Goal: Information Seeking & Learning: Find contact information

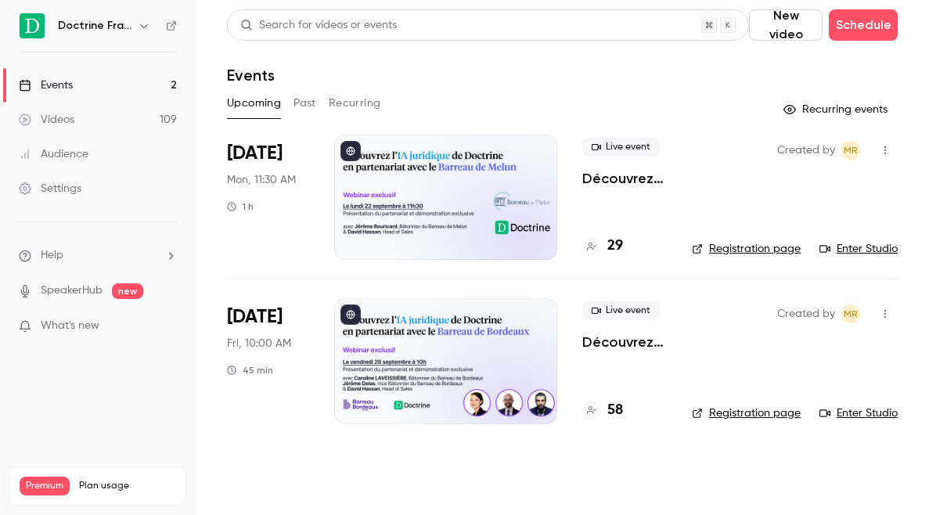
click at [143, 27] on icon "button" at bounding box center [143, 26] width 7 height 4
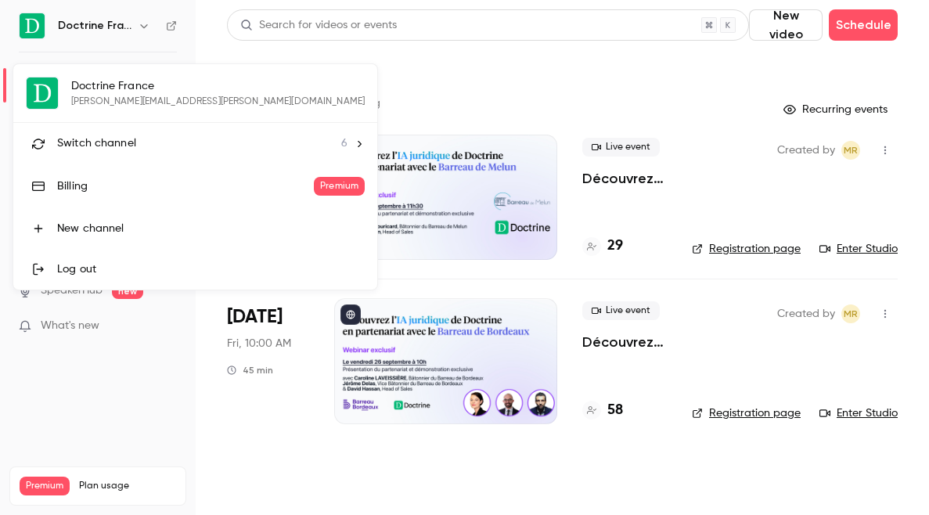
click at [128, 157] on li "Switch channel 6" at bounding box center [195, 143] width 364 height 41
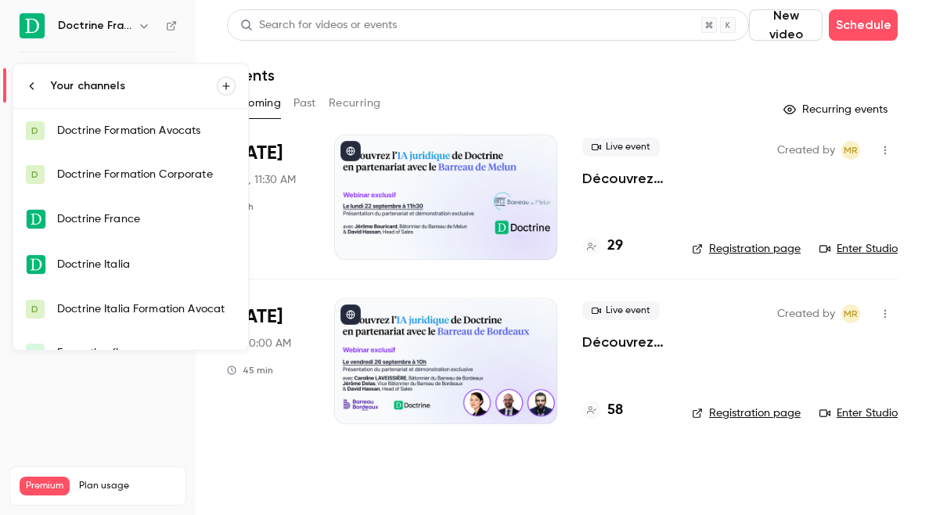
click at [135, 167] on div "Doctrine Formation Corporate" at bounding box center [146, 175] width 178 height 16
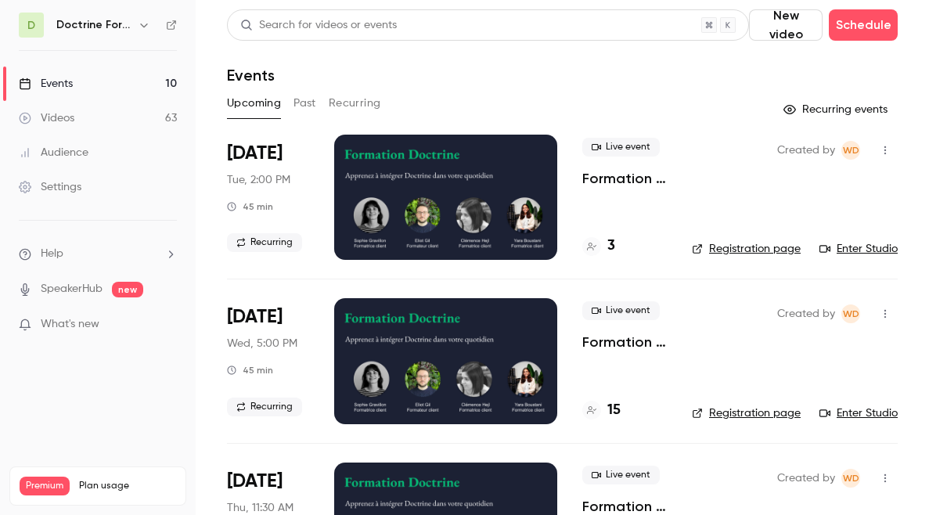
click at [308, 106] on button "Past" at bounding box center [304, 103] width 23 height 25
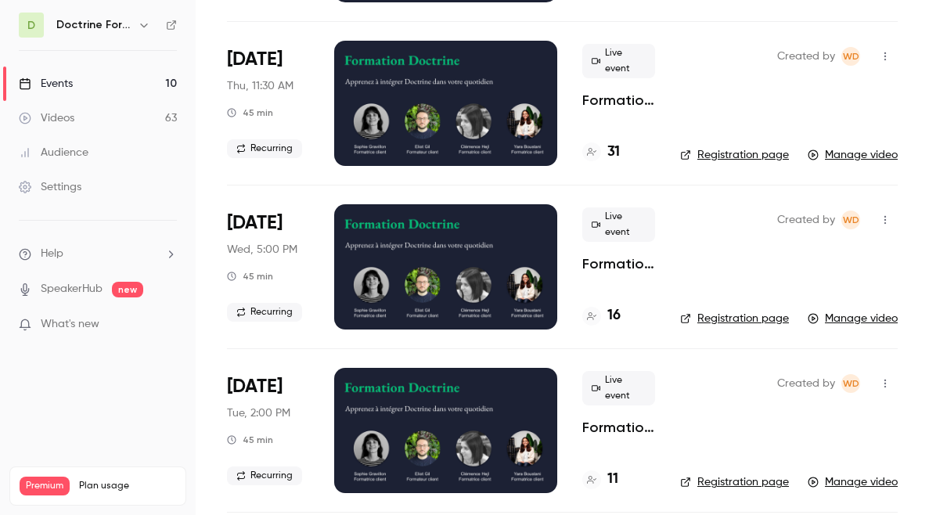
scroll to position [3857, 0]
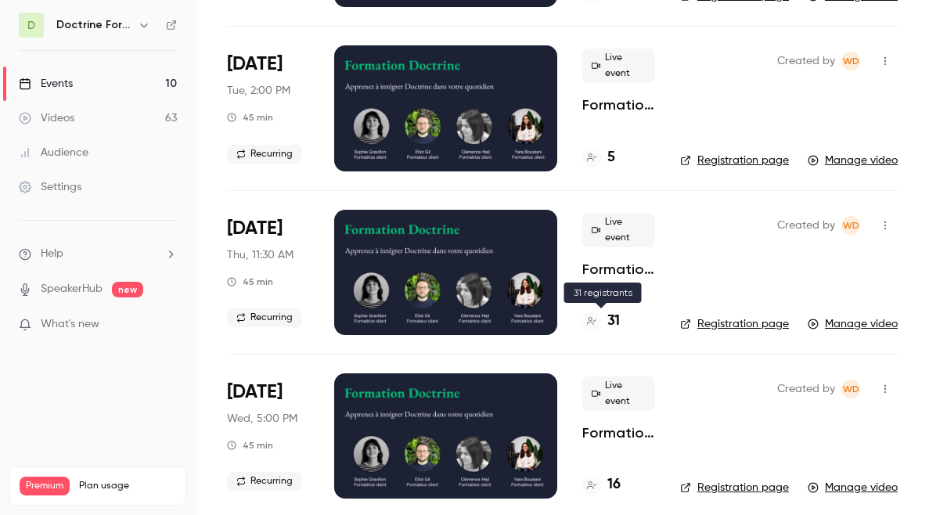
click at [607, 312] on h4 "31" at bounding box center [613, 321] width 13 height 21
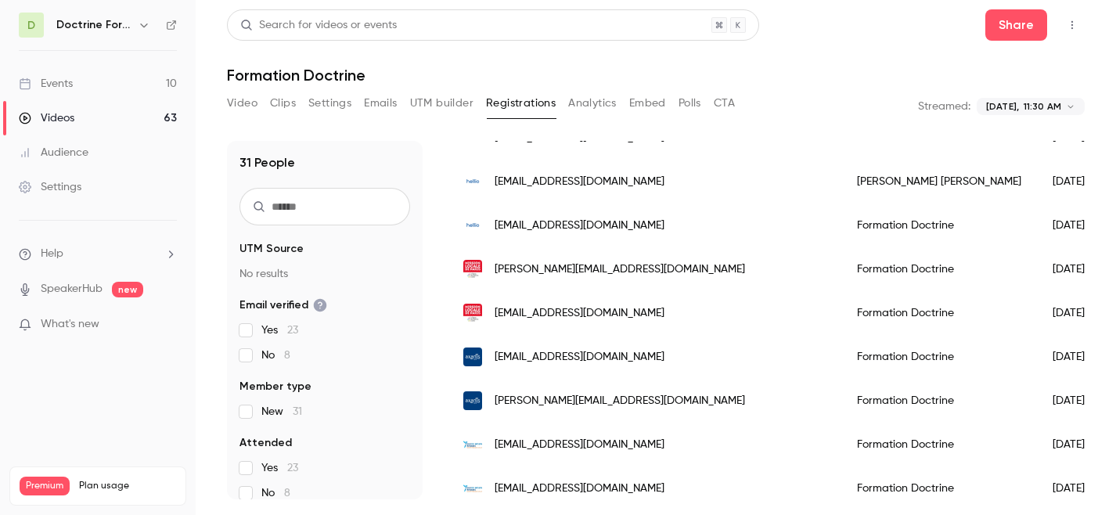
scroll to position [1150, 0]
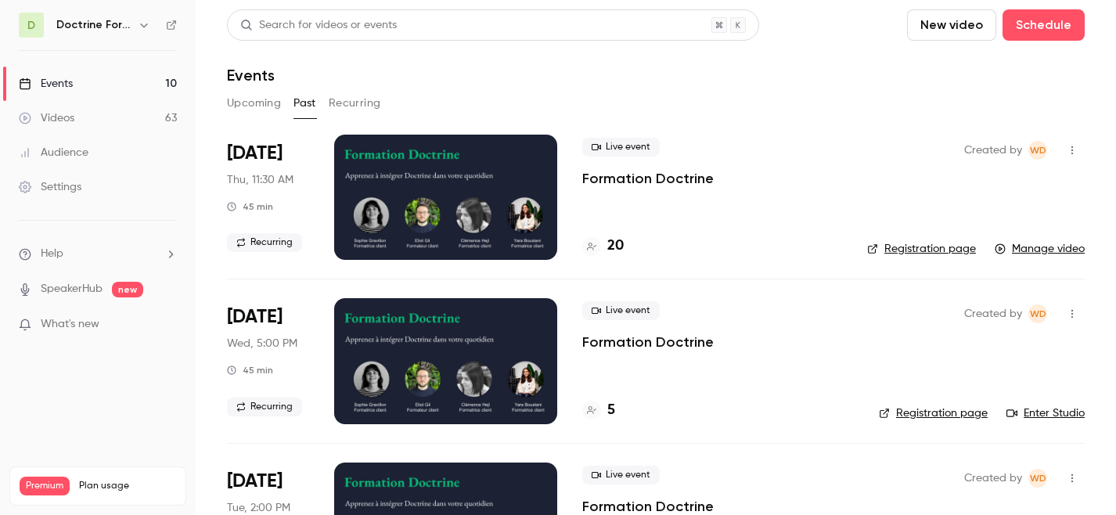
click at [140, 24] on icon "button" at bounding box center [144, 25] width 13 height 13
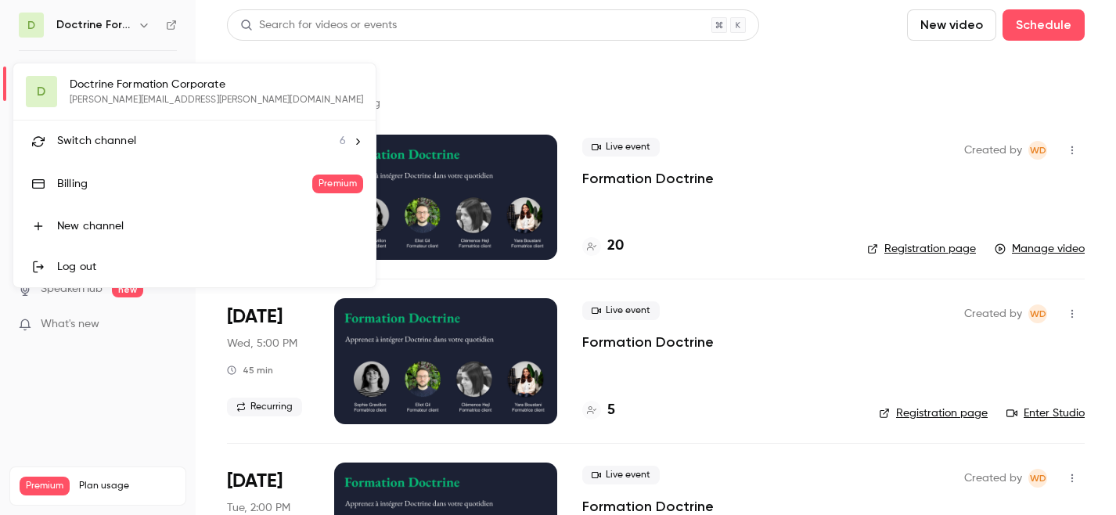
click at [119, 114] on div "D Doctrine Formation Corporate eliot.gil@doctrine.fr Switch channel 6 Billing P…" at bounding box center [194, 175] width 362 height 224
click at [119, 131] on li "Switch channel 6" at bounding box center [194, 141] width 362 height 41
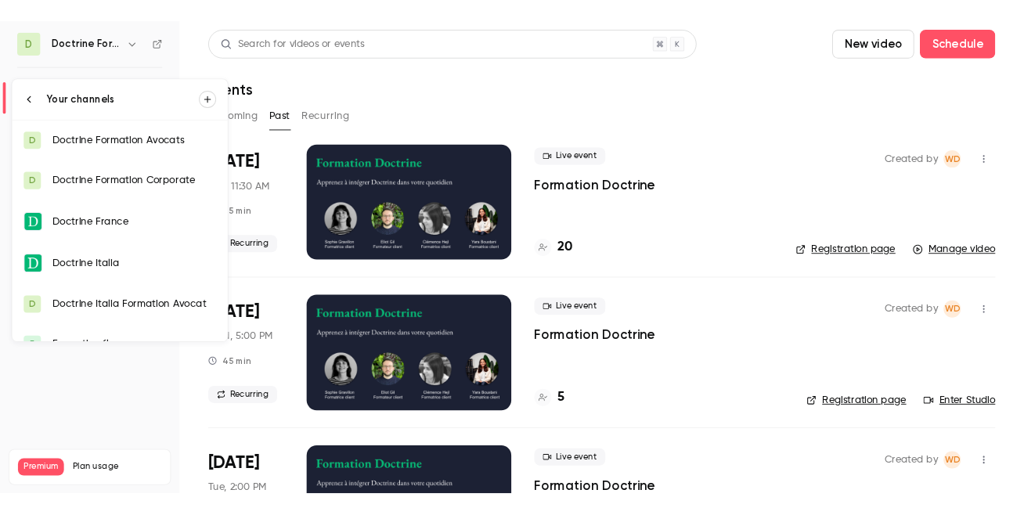
scroll to position [25, 0]
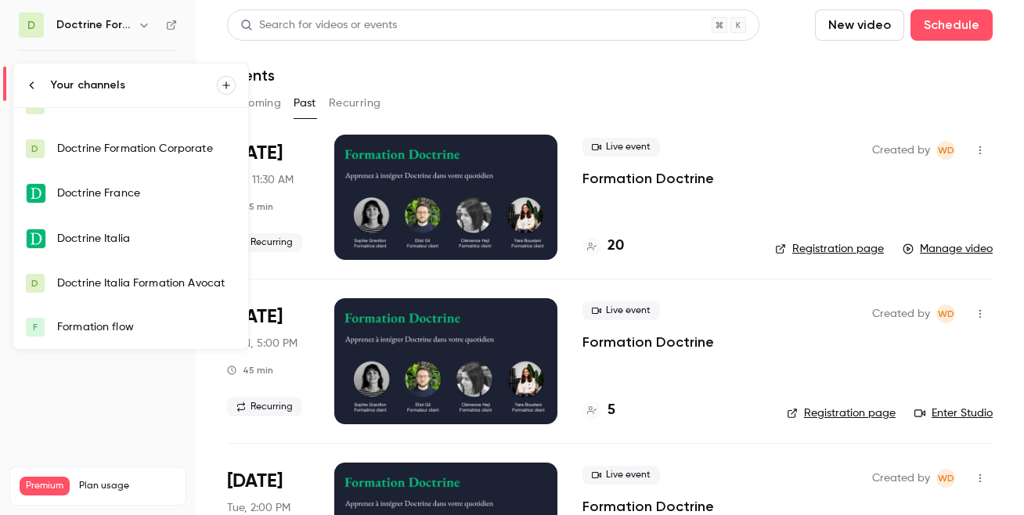
click at [386, 59] on div at bounding box center [512, 257] width 1024 height 515
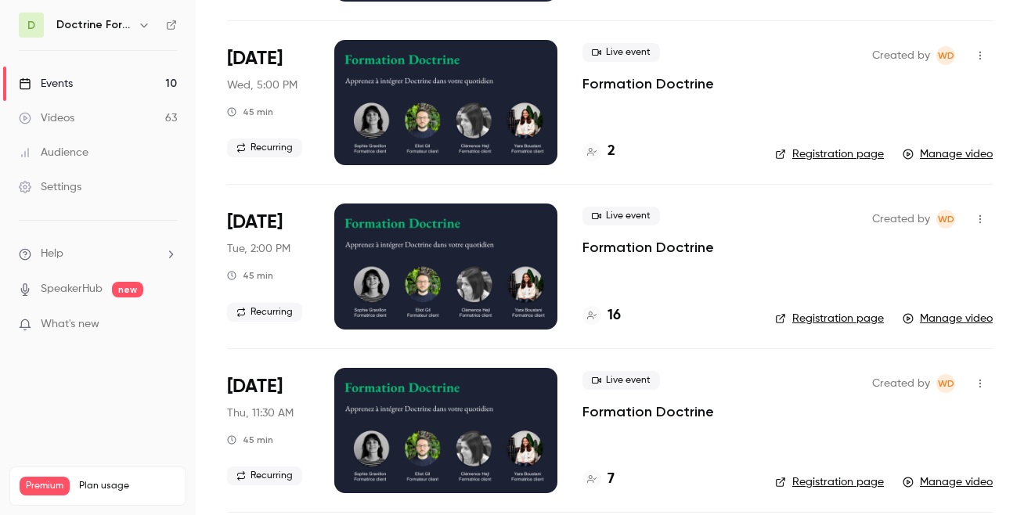
scroll to position [3209, 0]
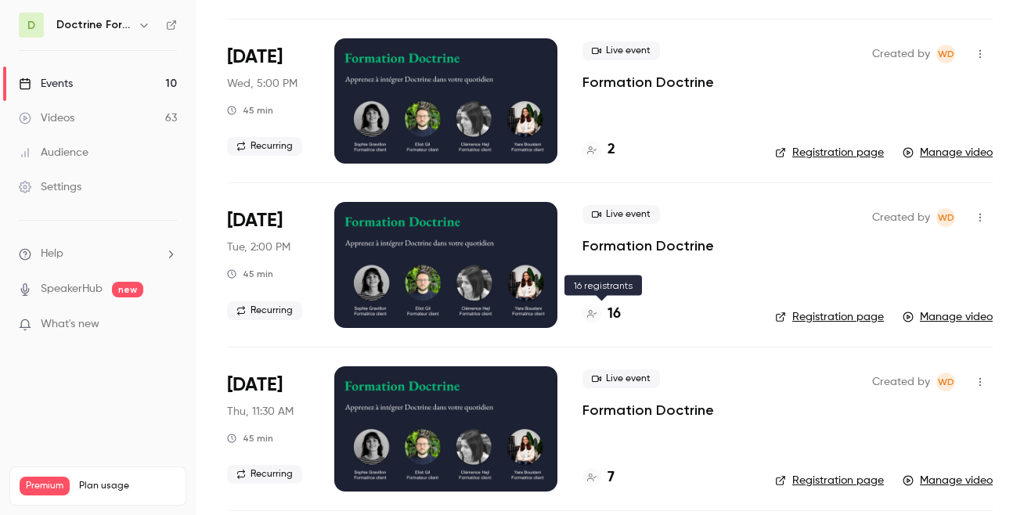
click at [609, 305] on h4 "16" at bounding box center [613, 314] width 13 height 21
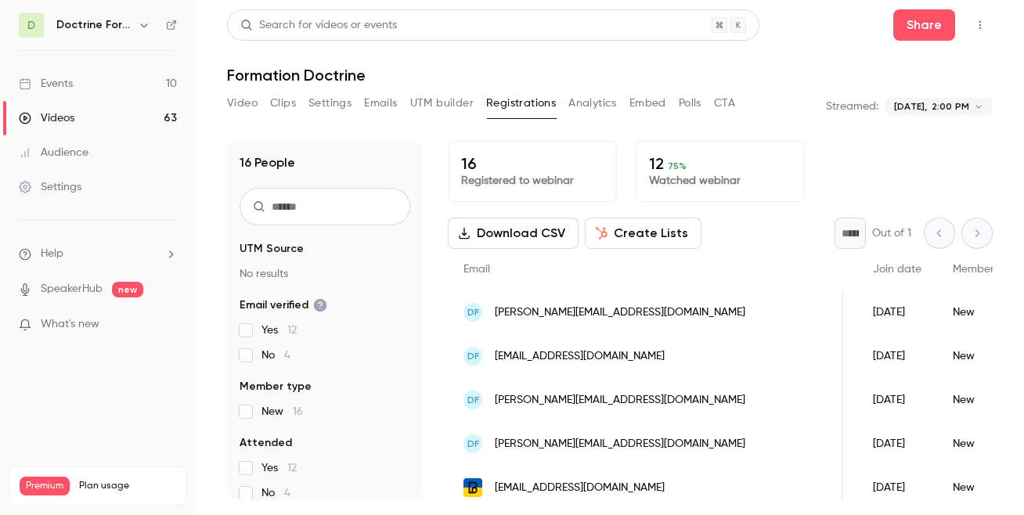
scroll to position [0, 113]
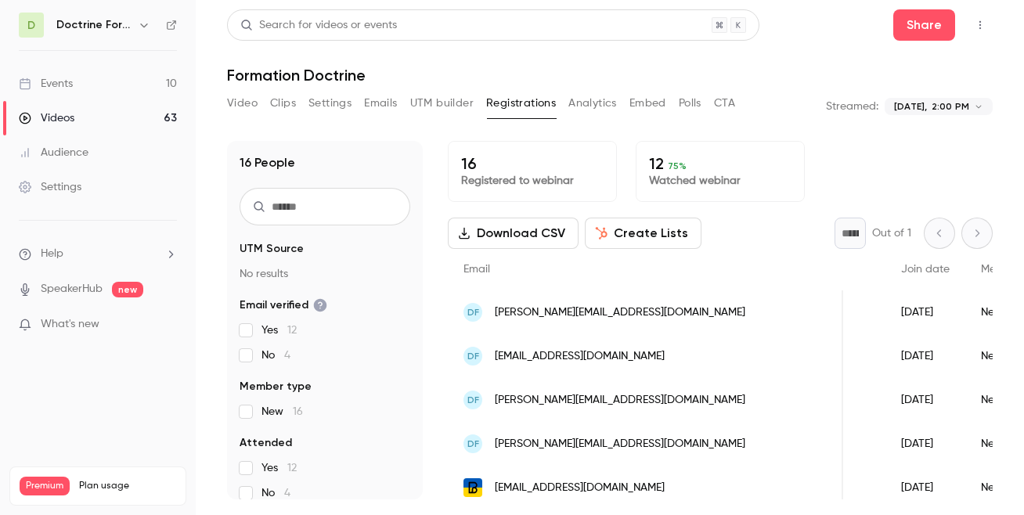
click at [569, 317] on span "antoine.brelet@gie-oras.com" at bounding box center [620, 312] width 250 height 16
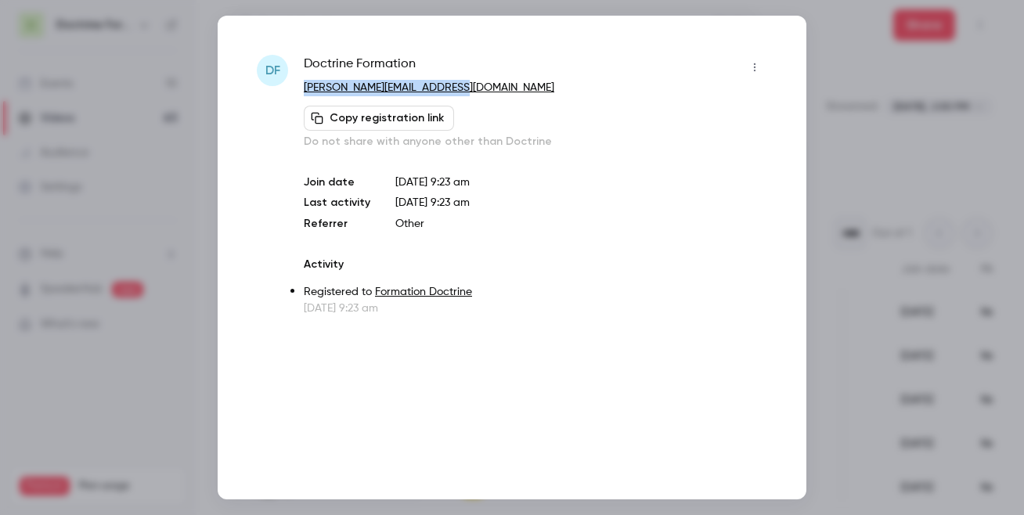
copy link "antoine.brelet@gie-oras.com"
click at [889, 166] on div at bounding box center [512, 257] width 1024 height 515
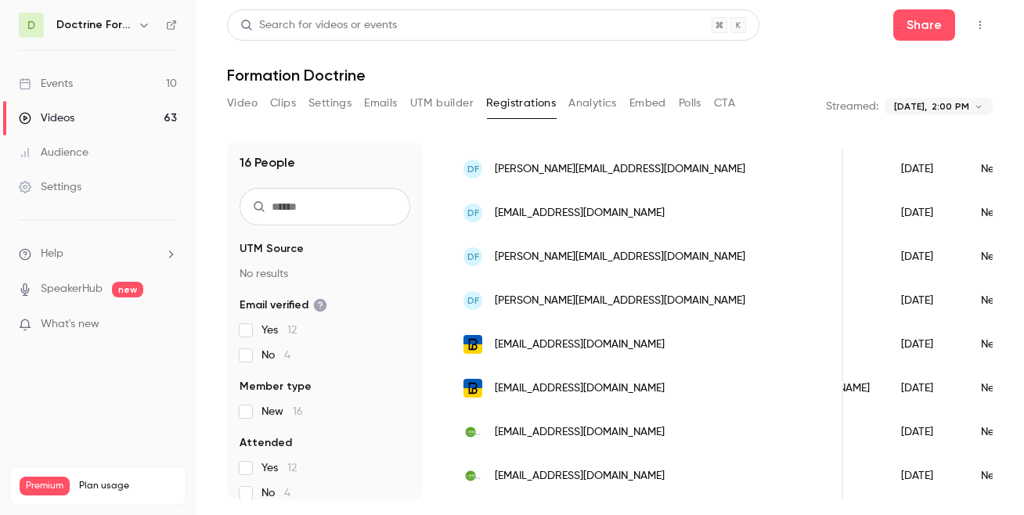
scroll to position [146, 0]
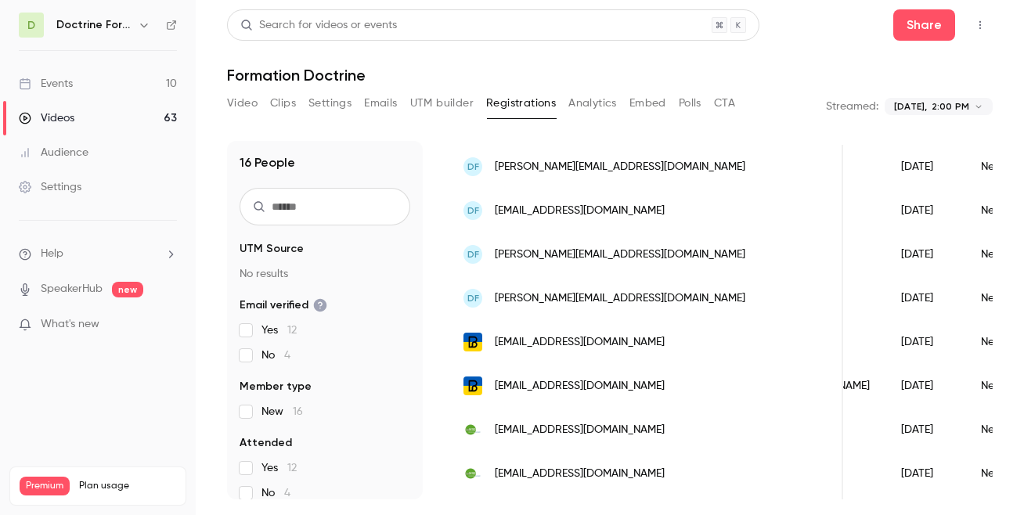
click at [600, 344] on span "cdeboulard@avocatparis.org" at bounding box center [580, 342] width 170 height 16
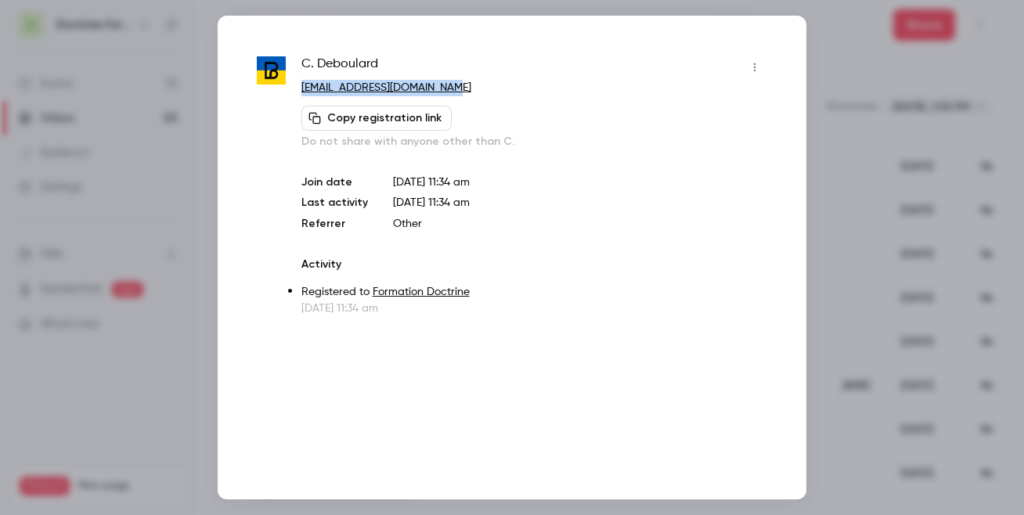
copy link "cdeboulard@avocatparis.org"
click at [897, 330] on div at bounding box center [512, 257] width 1024 height 515
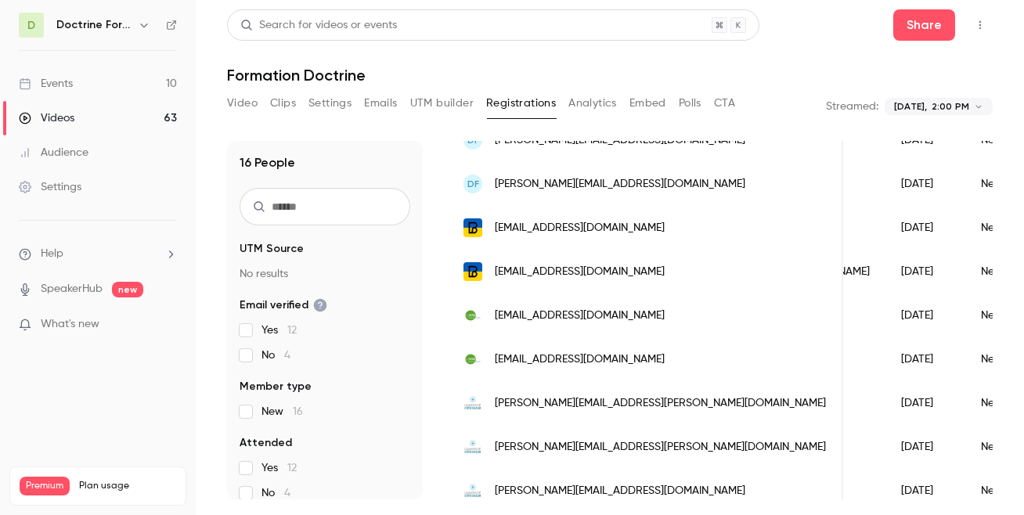
scroll to position [265, 0]
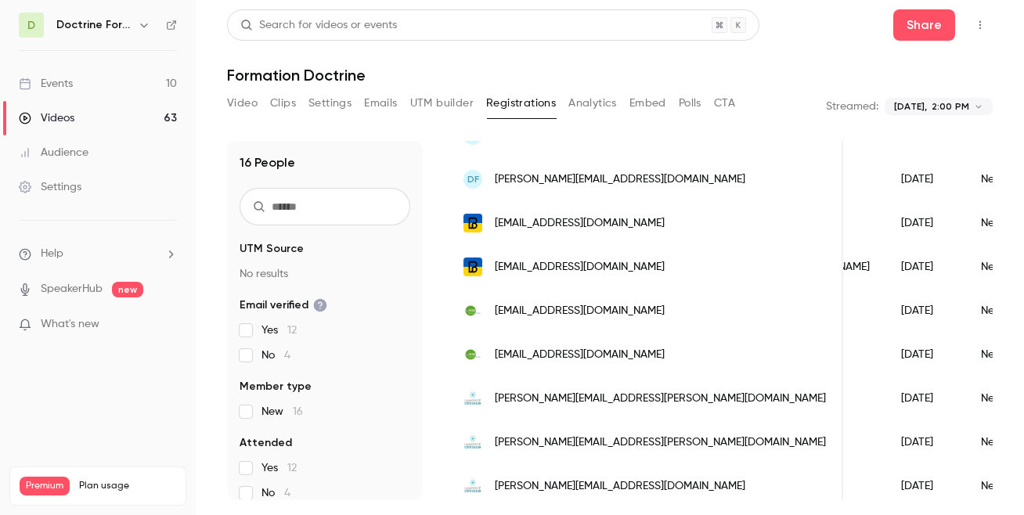
click at [614, 319] on div "j.vidalenc@scopbtp.org" at bounding box center [645, 311] width 395 height 44
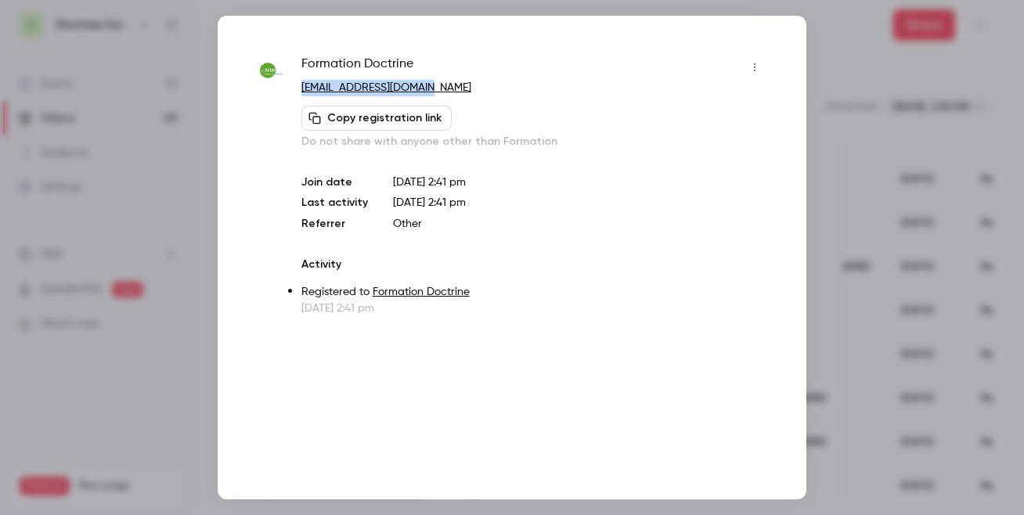
copy link "j.vidalenc@scopbtp.org"
click at [846, 247] on div at bounding box center [512, 257] width 1024 height 515
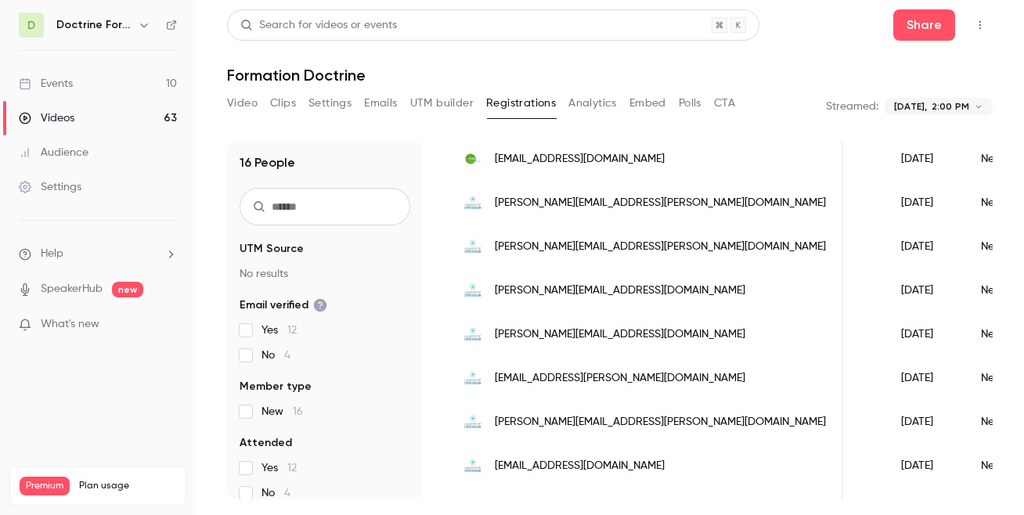
scroll to position [492, 0]
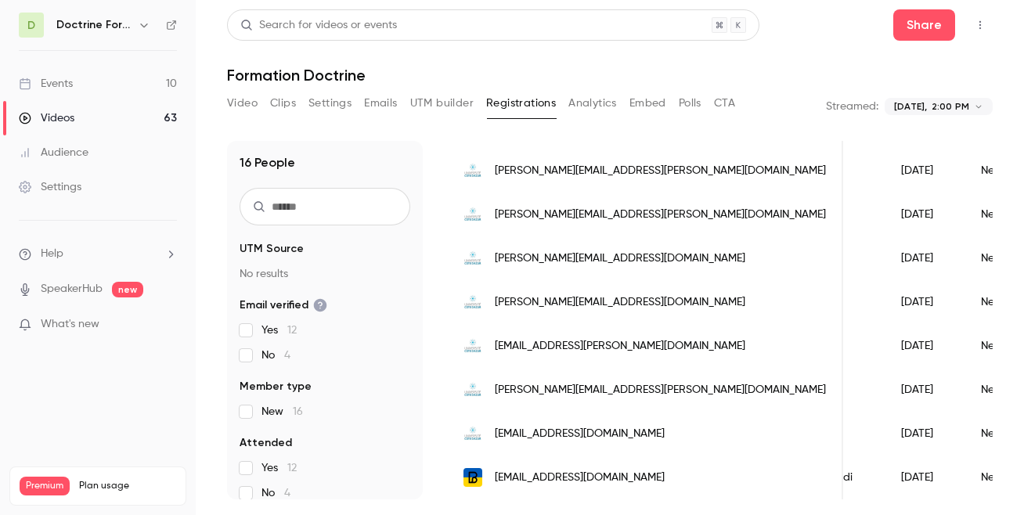
click at [558, 304] on span "valentin.contesso@univ-cotedazur.fr" at bounding box center [620, 302] width 250 height 16
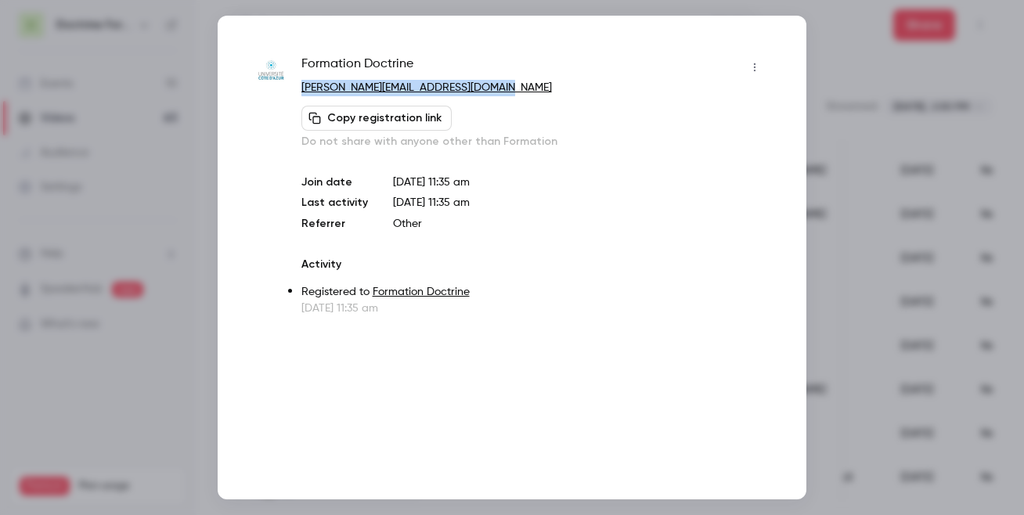
copy link "valentin.contesso@univ-cotedazur.fr"
click at [883, 93] on div at bounding box center [512, 257] width 1024 height 515
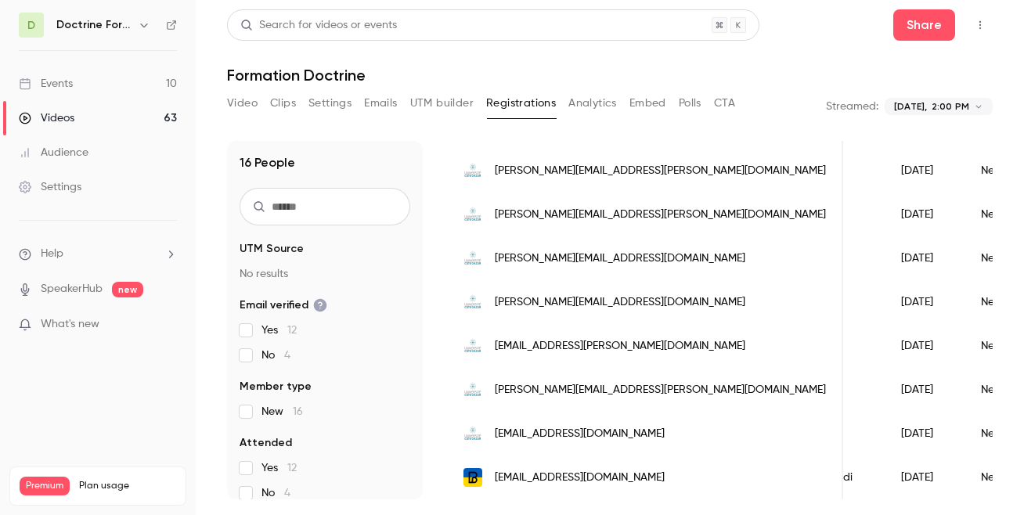
click at [928, 95] on div "**********" at bounding box center [938, 106] width 108 height 31
click at [928, 105] on body "**********" at bounding box center [512, 257] width 1024 height 515
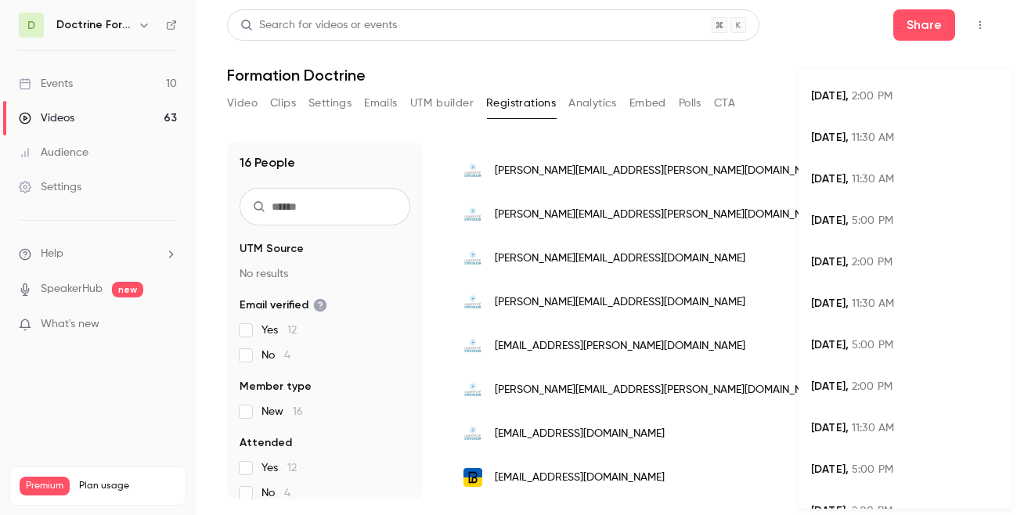
scroll to position [410, 0]
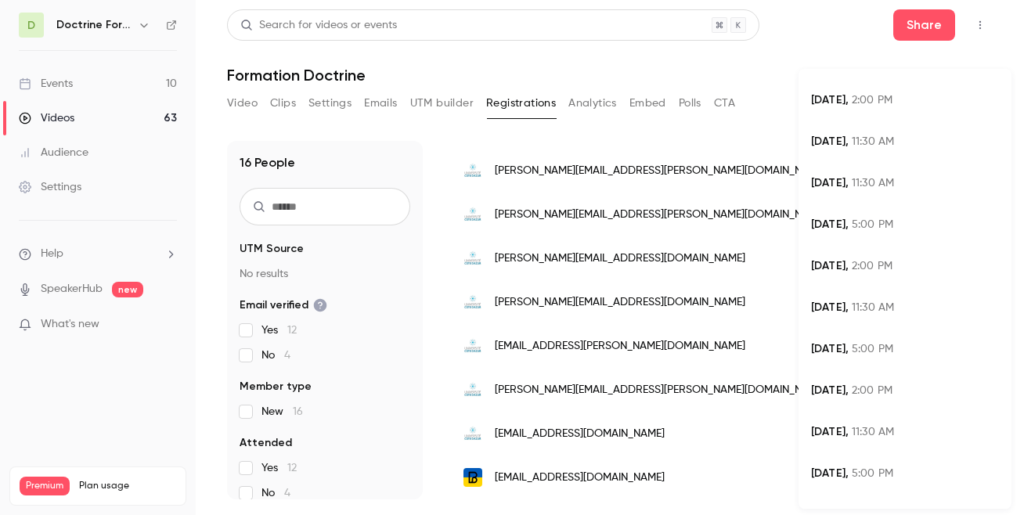
click at [860, 221] on span "5:00 PM" at bounding box center [872, 224] width 41 height 11
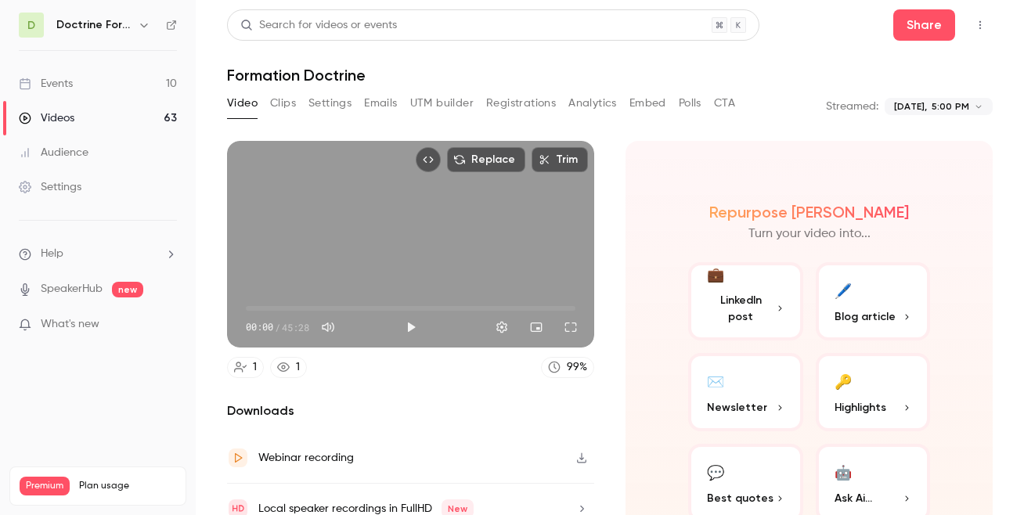
click at [517, 103] on button "Registrations" at bounding box center [521, 103] width 70 height 25
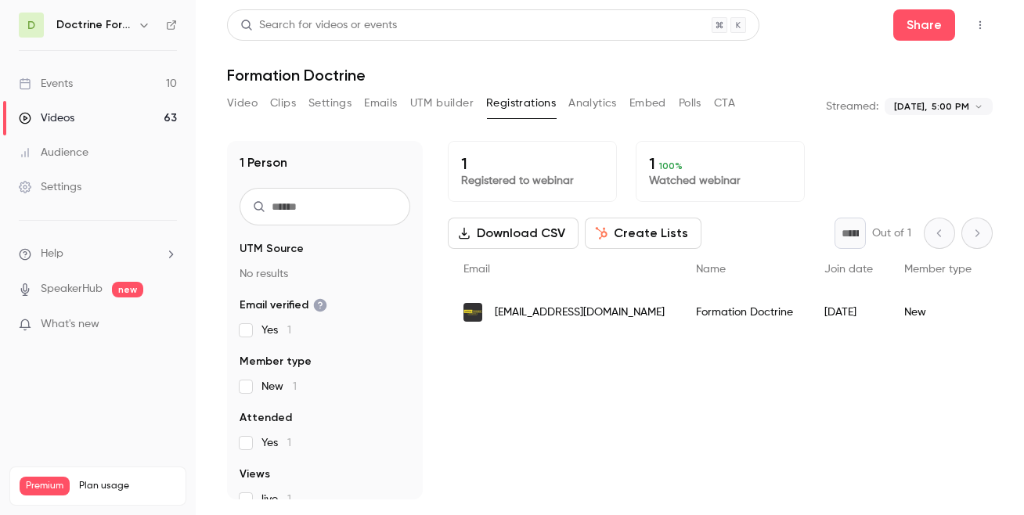
click at [928, 108] on body "**********" at bounding box center [512, 257] width 1024 height 515
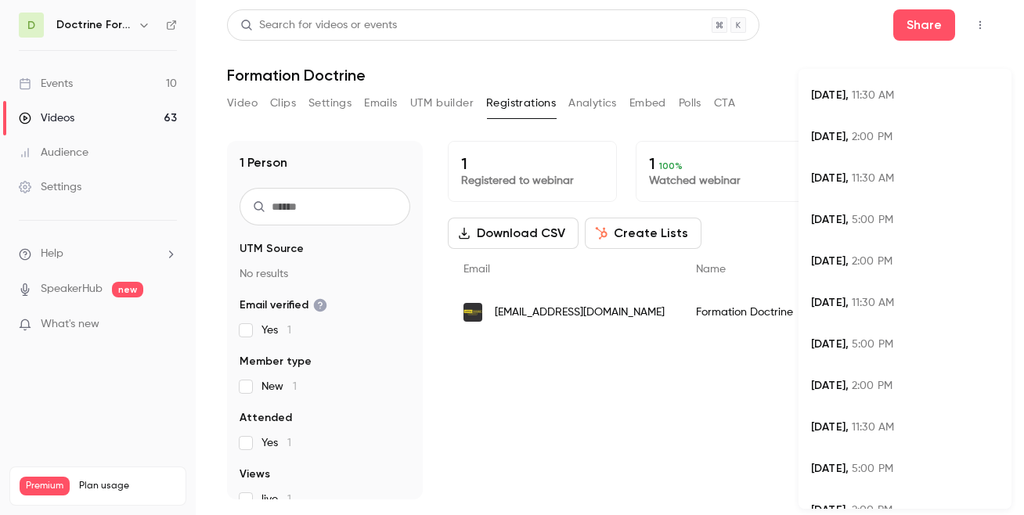
scroll to position [346, 0]
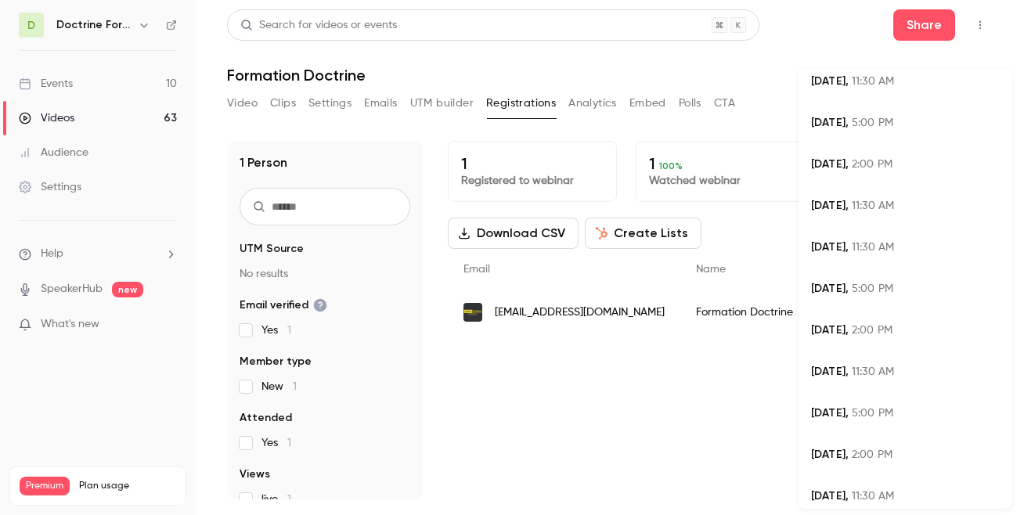
click at [876, 258] on li "Jul 31, 11:30 AM" at bounding box center [904, 247] width 213 height 41
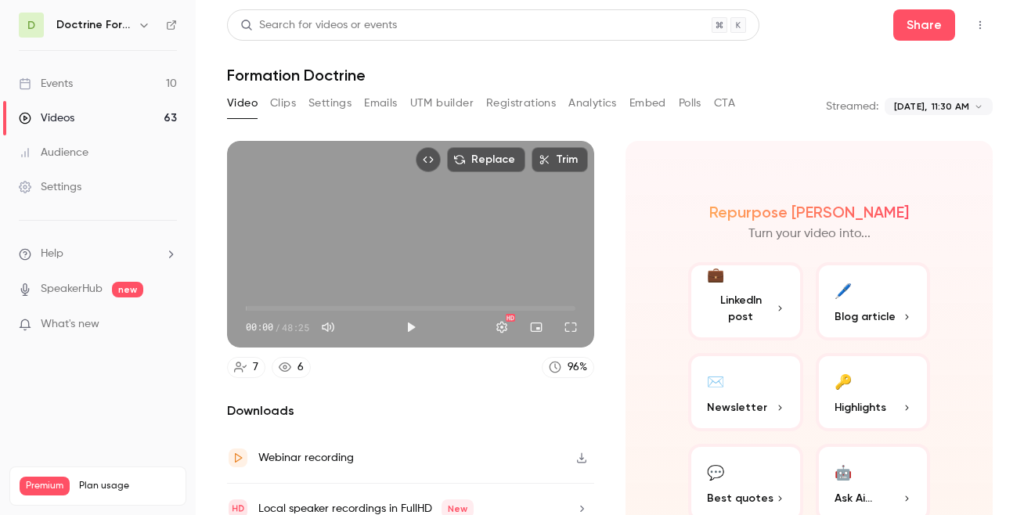
click at [512, 103] on button "Registrations" at bounding box center [521, 103] width 70 height 25
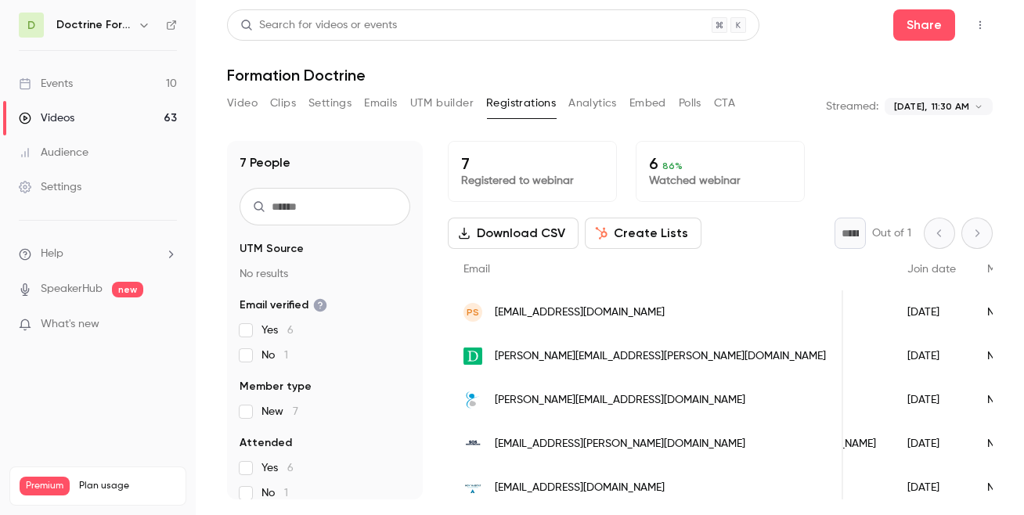
scroll to position [98, 0]
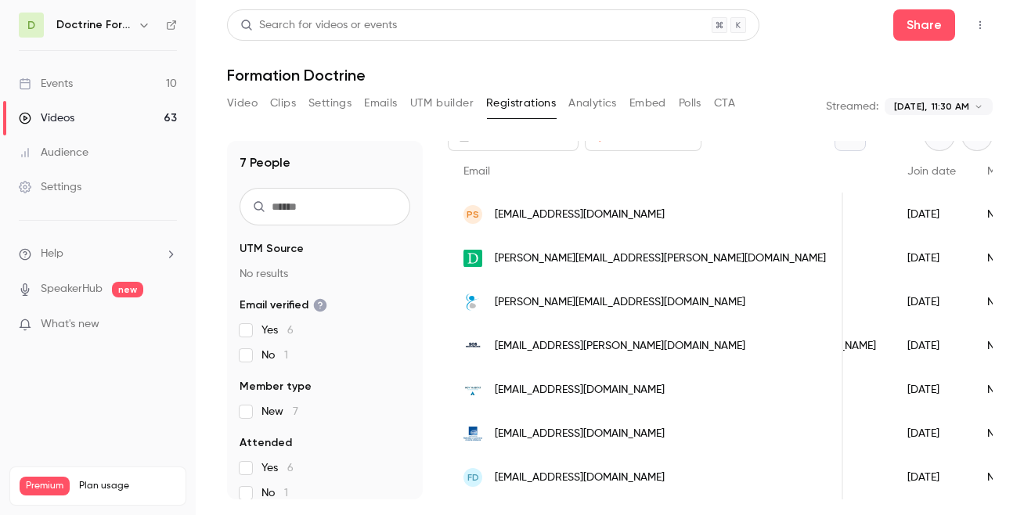
click at [601, 346] on span "t.ego-aguirre@sosmediterranee.org" at bounding box center [620, 346] width 250 height 16
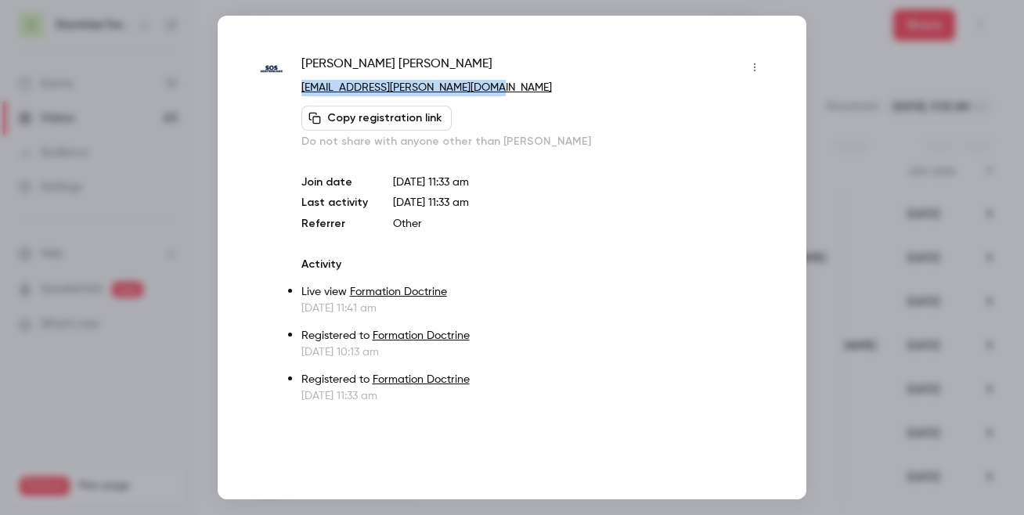
copy link "t.ego-aguirre@sosmediterranee.org"
click at [830, 95] on div at bounding box center [512, 257] width 1024 height 515
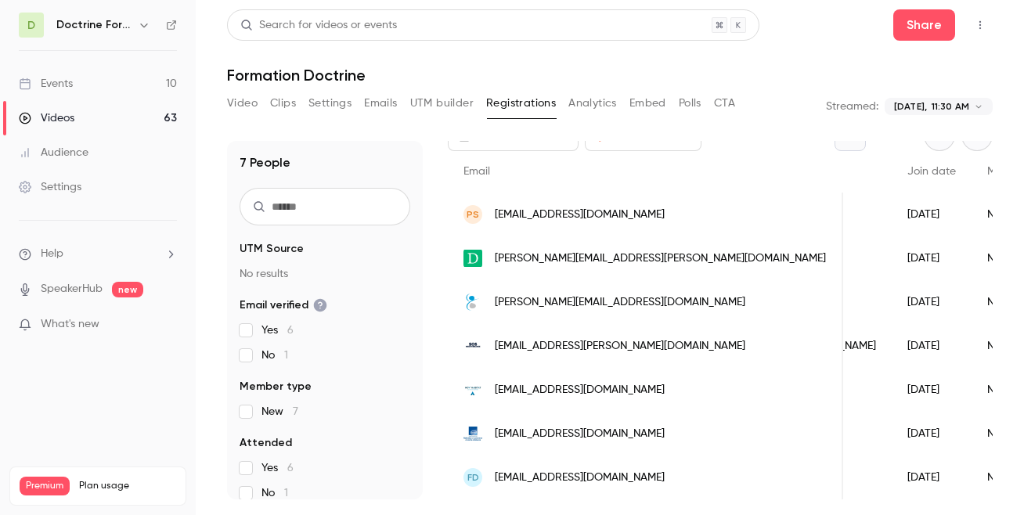
click at [928, 97] on div "**********" at bounding box center [938, 106] width 108 height 31
click at [928, 110] on body "**********" at bounding box center [512, 257] width 1024 height 515
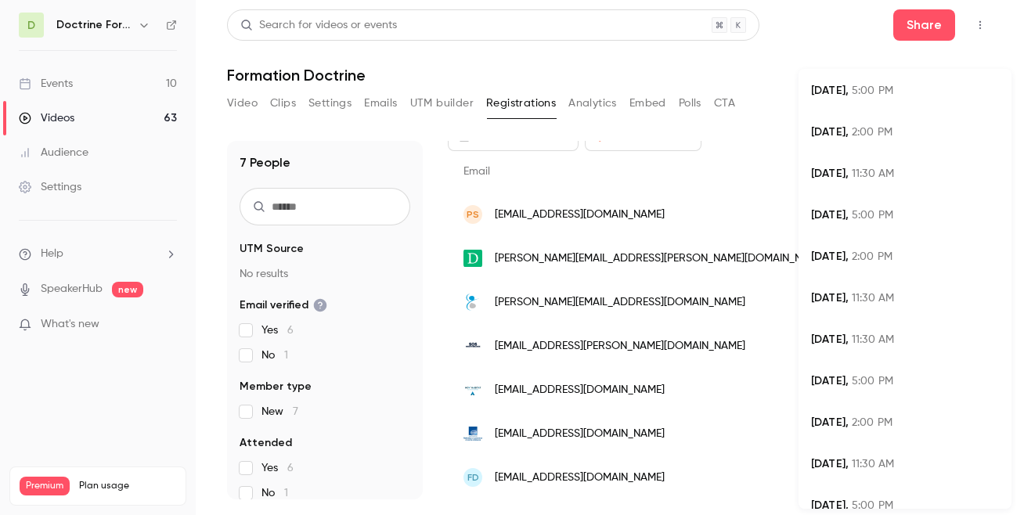
scroll to position [253, 0]
click at [623, 63] on div at bounding box center [512, 257] width 1024 height 515
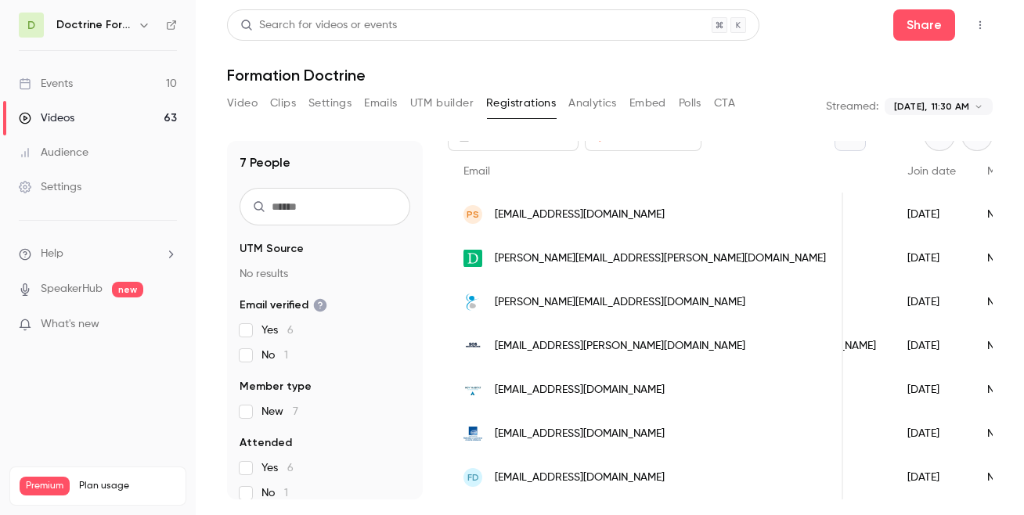
click at [928, 114] on body "**********" at bounding box center [512, 257] width 1024 height 515
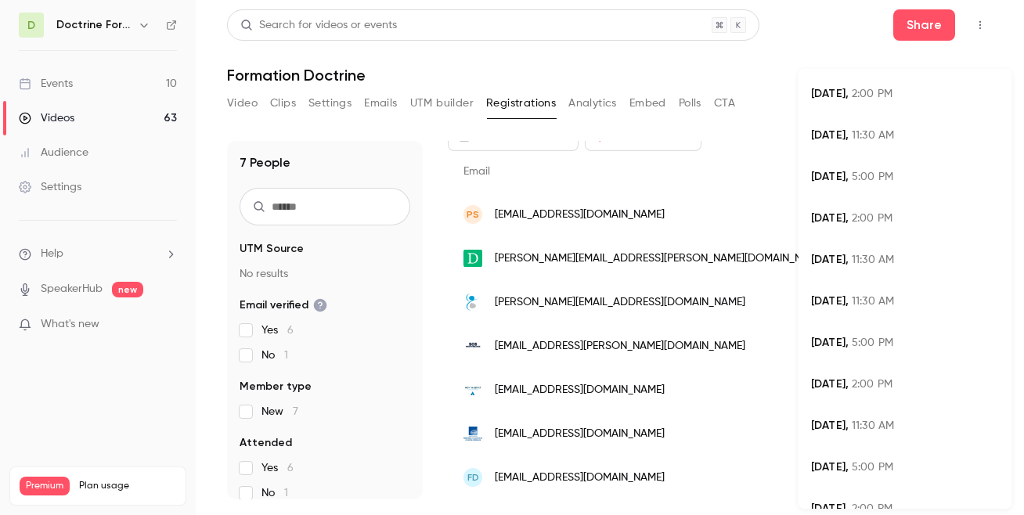
scroll to position [340, 0]
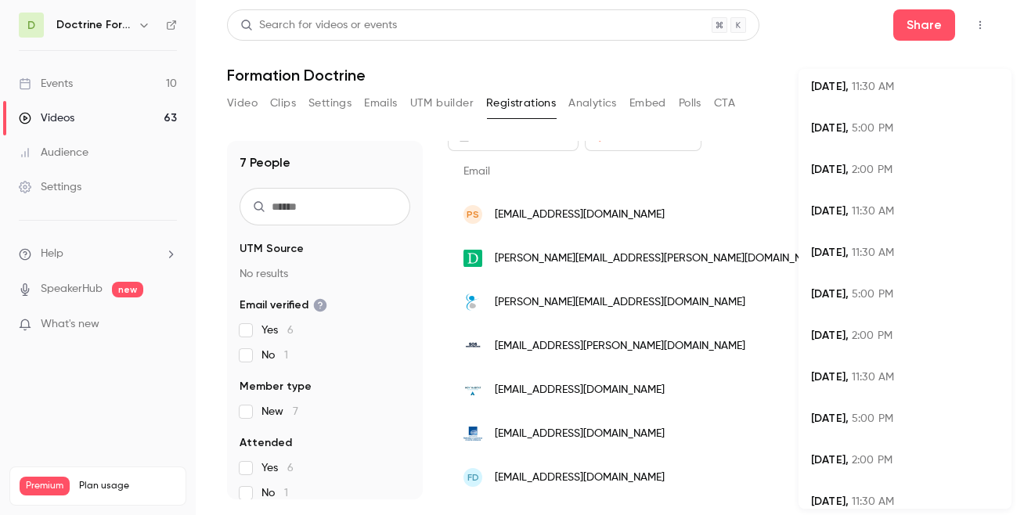
click at [867, 221] on li "Aug 7, 11:30 AM" at bounding box center [904, 211] width 213 height 41
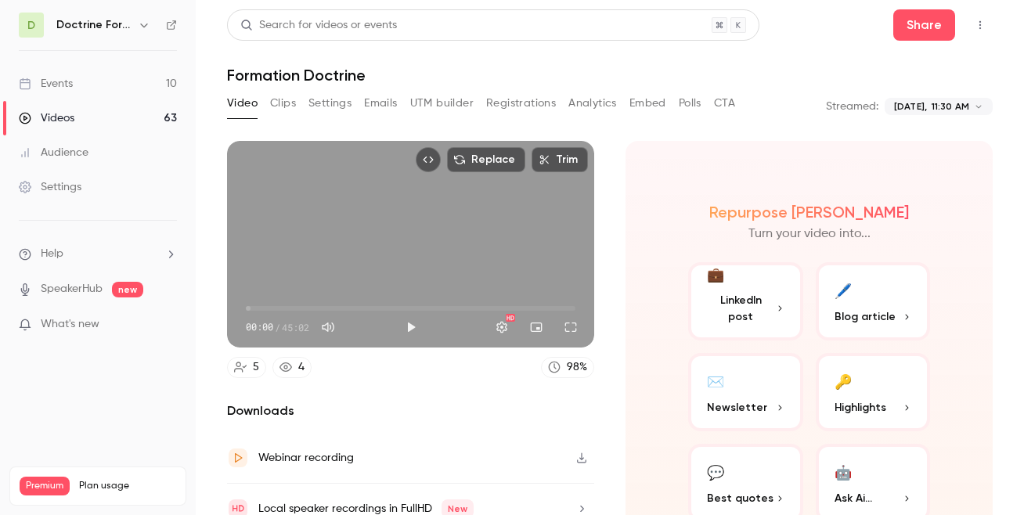
click at [522, 105] on button "Registrations" at bounding box center [521, 103] width 70 height 25
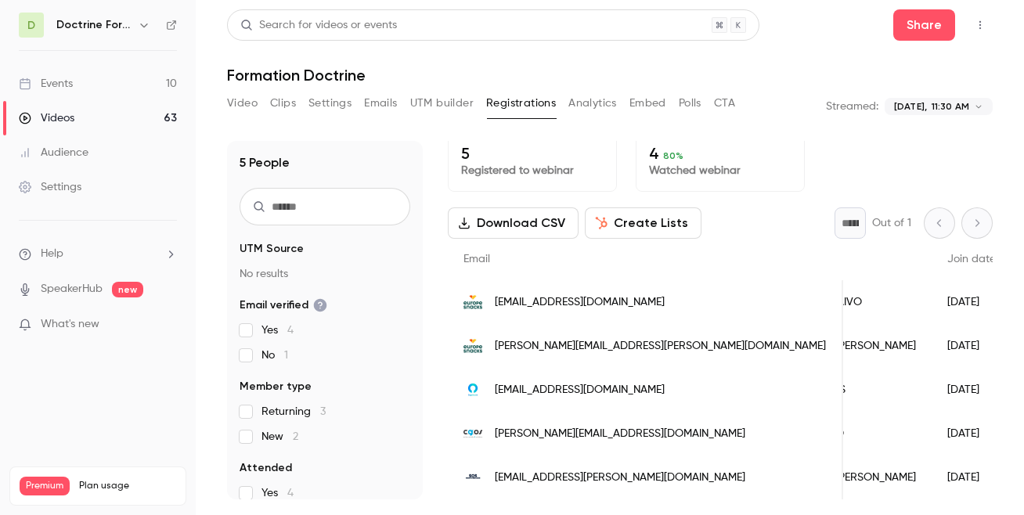
scroll to position [0, 139]
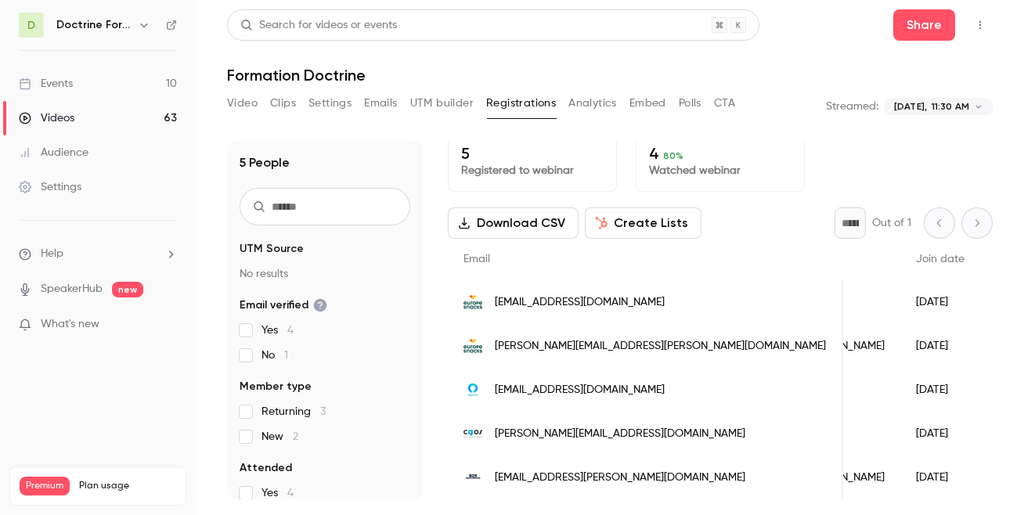
click at [584, 434] on span "lisa.ohana@cgos.asso.fr" at bounding box center [620, 434] width 250 height 16
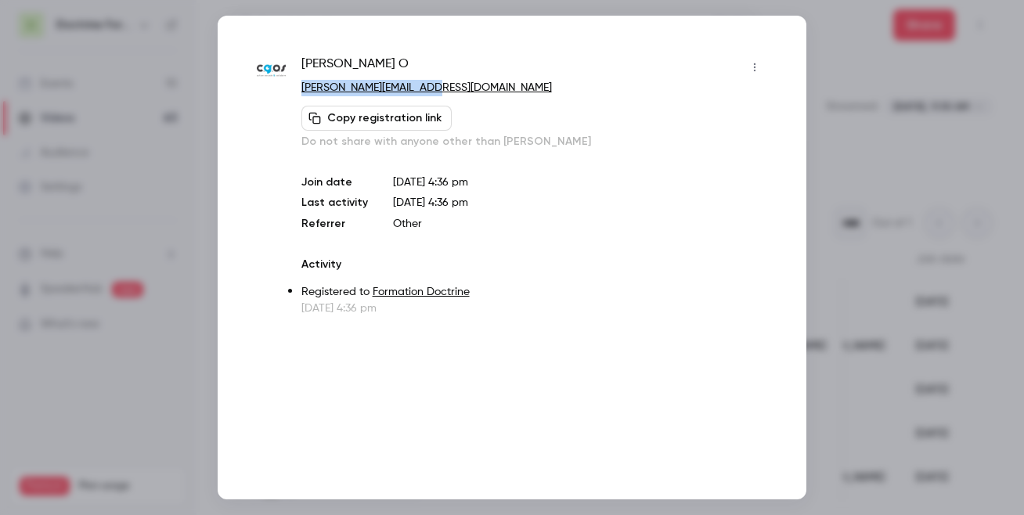
copy link "lisa.ohana@cgos.asso.fr"
click at [928, 118] on div at bounding box center [512, 257] width 1024 height 515
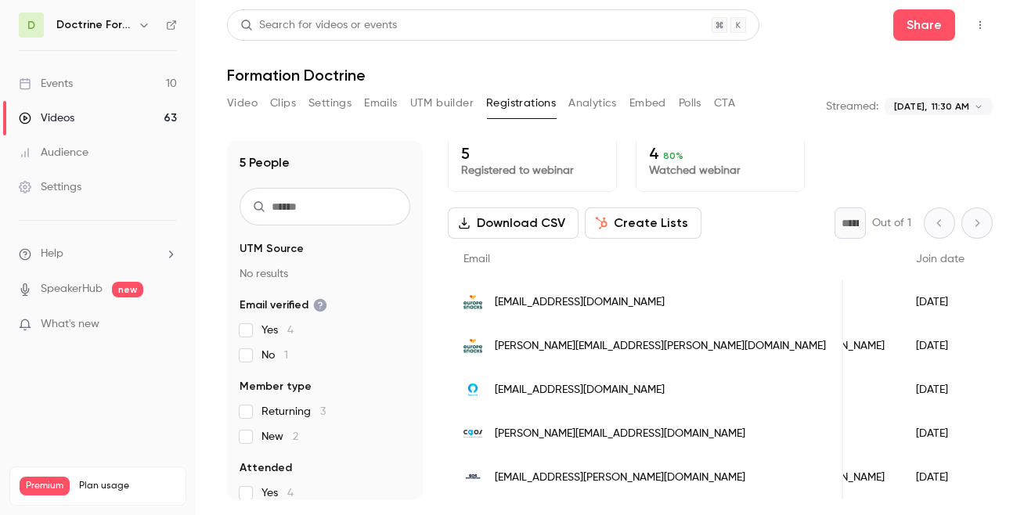
click at [928, 102] on body "**********" at bounding box center [512, 257] width 1024 height 515
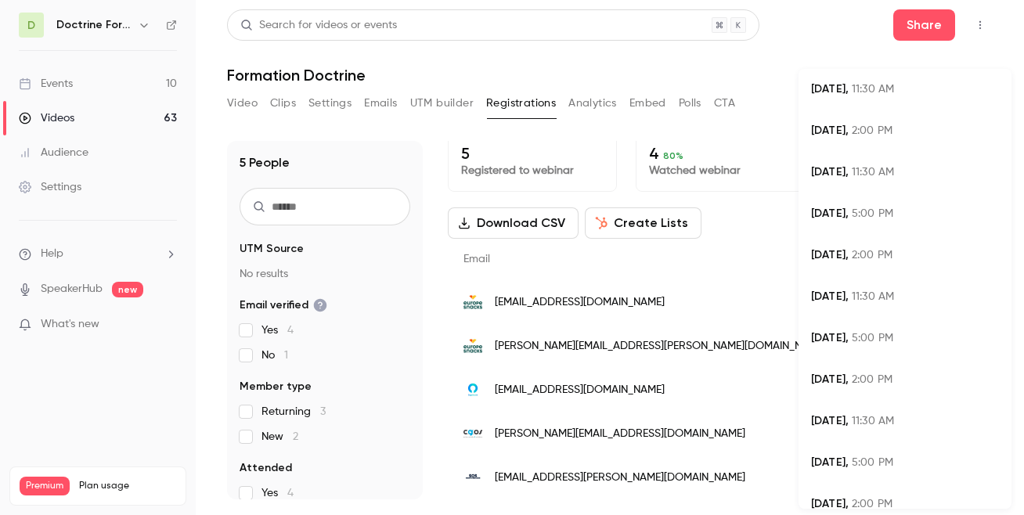
scroll to position [0, 0]
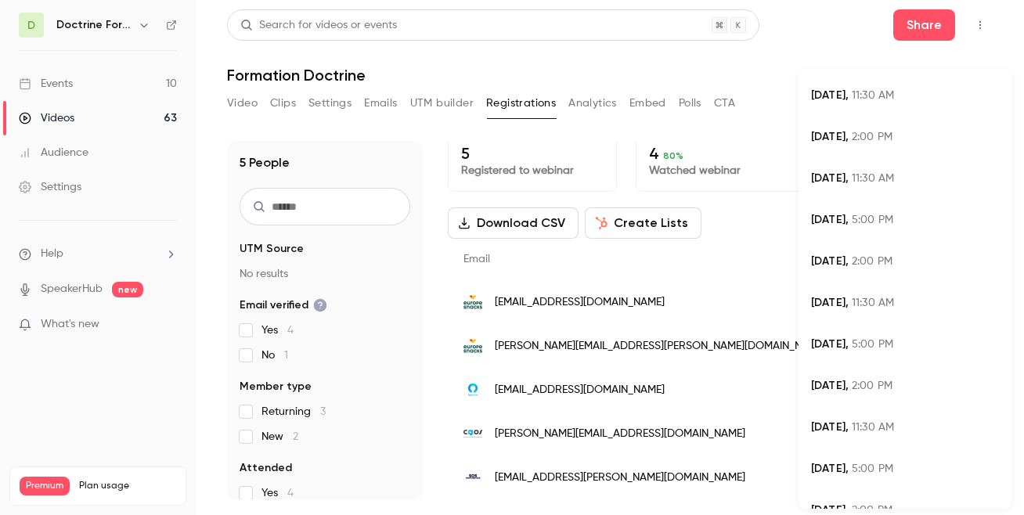
click at [891, 146] on li "Sep 16, 2:00 PM" at bounding box center [904, 137] width 213 height 41
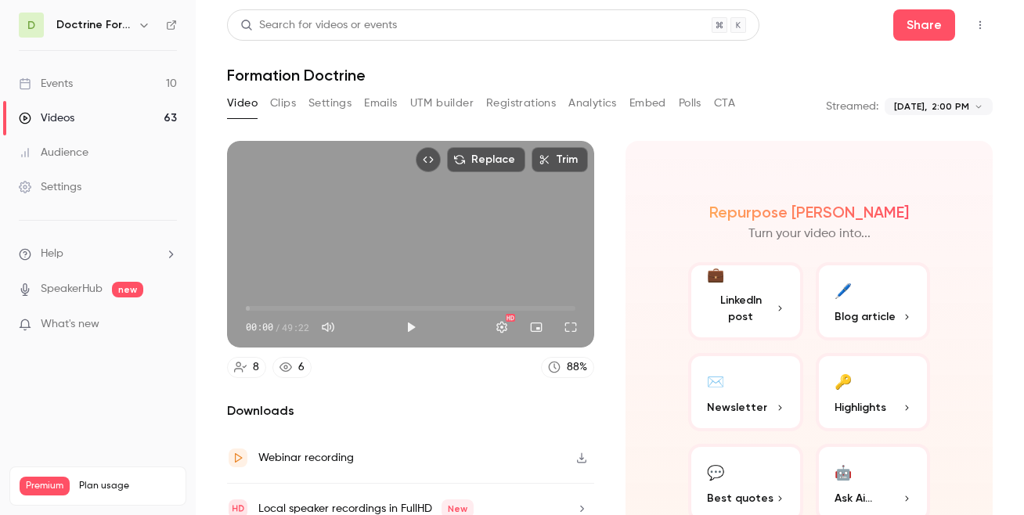
click at [504, 99] on button "Registrations" at bounding box center [521, 103] width 70 height 25
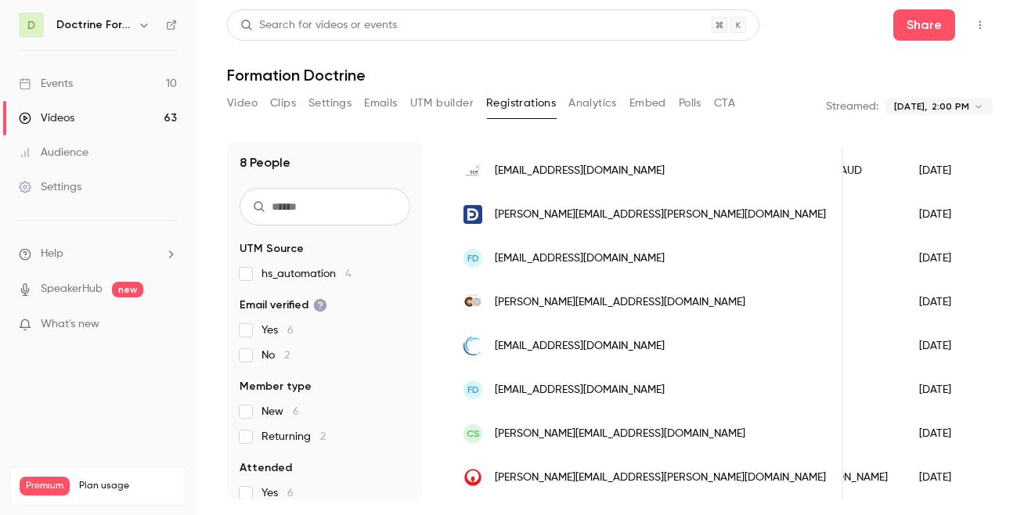
scroll to position [95, 0]
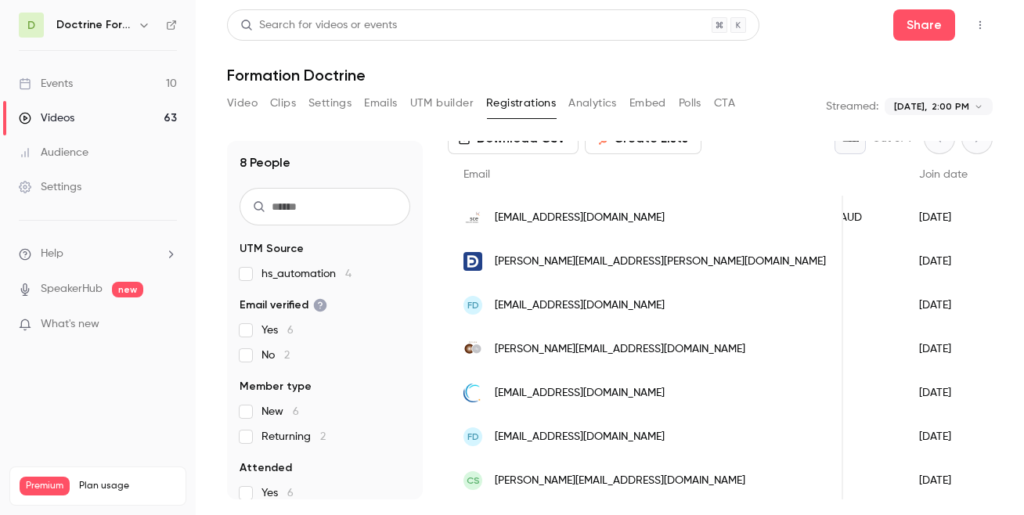
click at [623, 220] on div "romain.villenaud@sce.fr" at bounding box center [645, 218] width 395 height 44
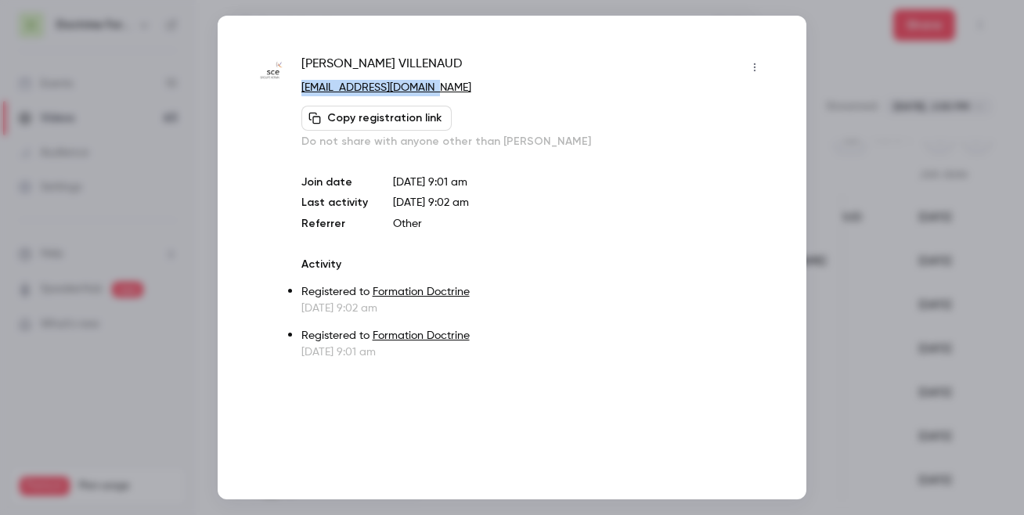
copy link "romain.villenaud@sce.fr"
click at [914, 313] on div at bounding box center [512, 257] width 1024 height 515
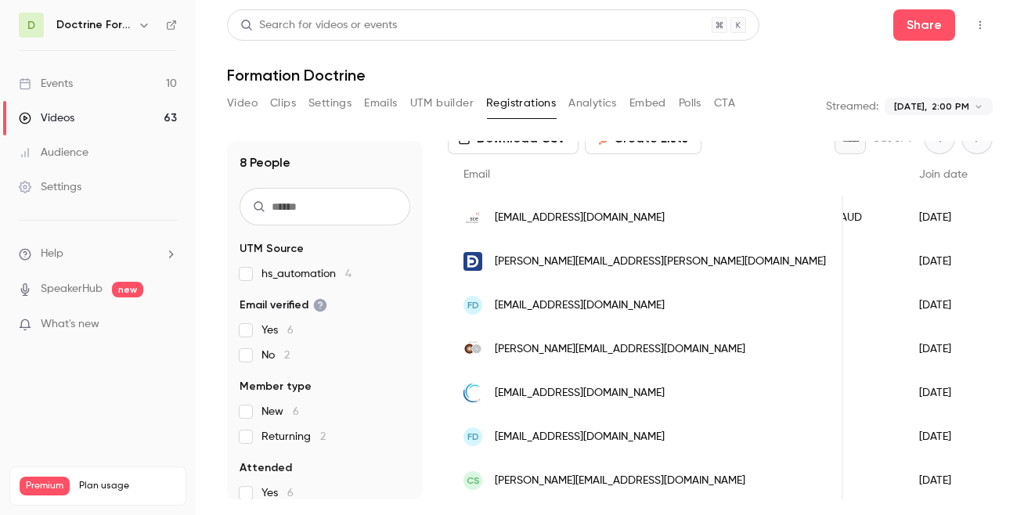
click at [580, 312] on span "contact@florianglay.com" at bounding box center [580, 305] width 170 height 16
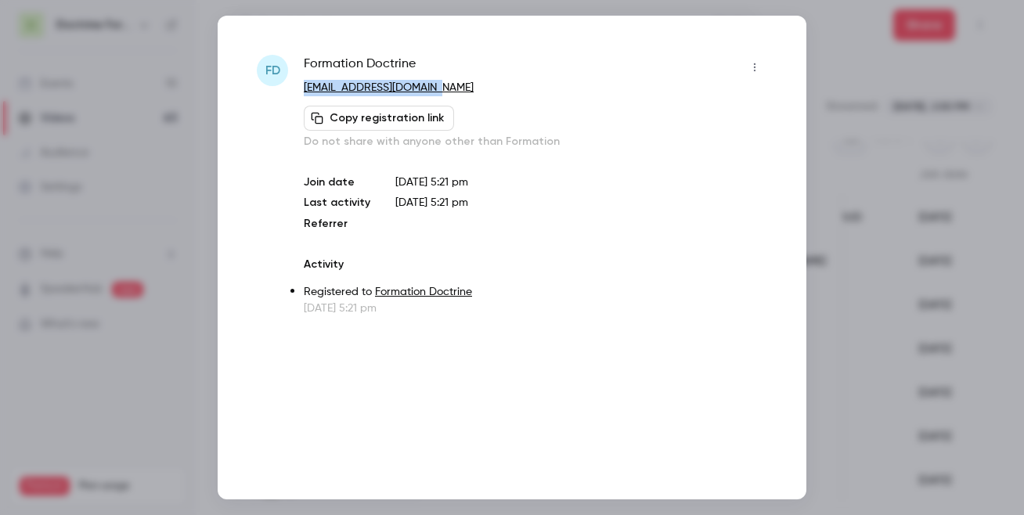
copy link "contact@florianglay.com"
click at [928, 329] on div at bounding box center [512, 257] width 1024 height 515
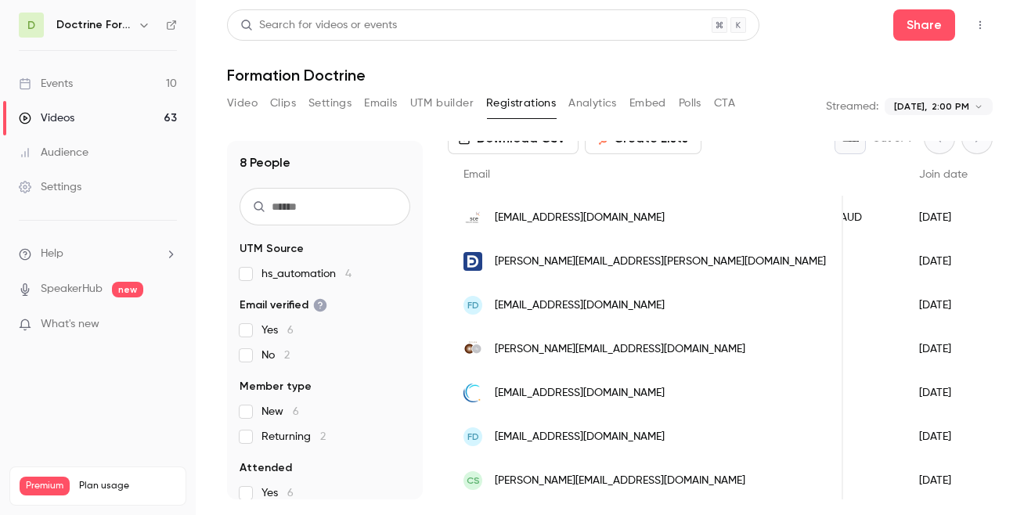
scroll to position [142, 0]
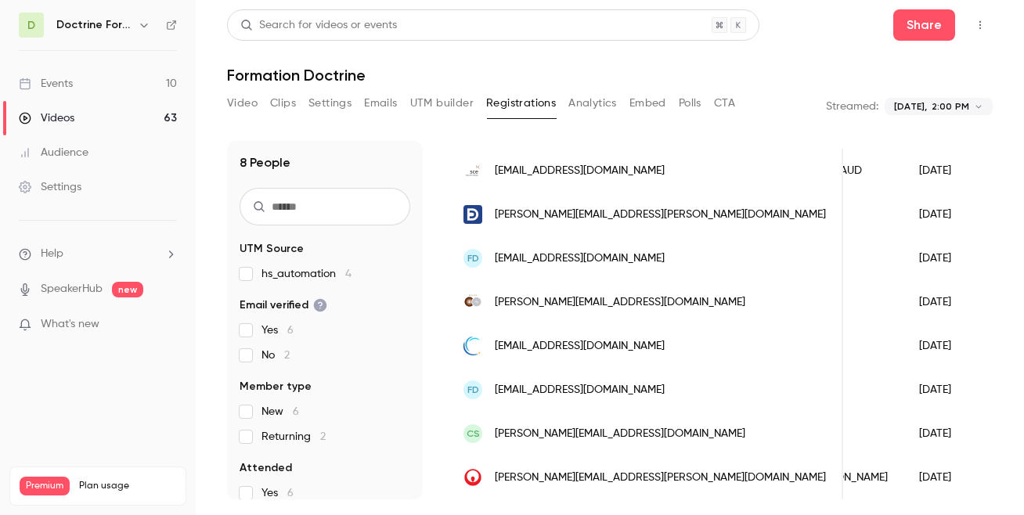
click at [928, 107] on body "**********" at bounding box center [512, 257] width 1024 height 515
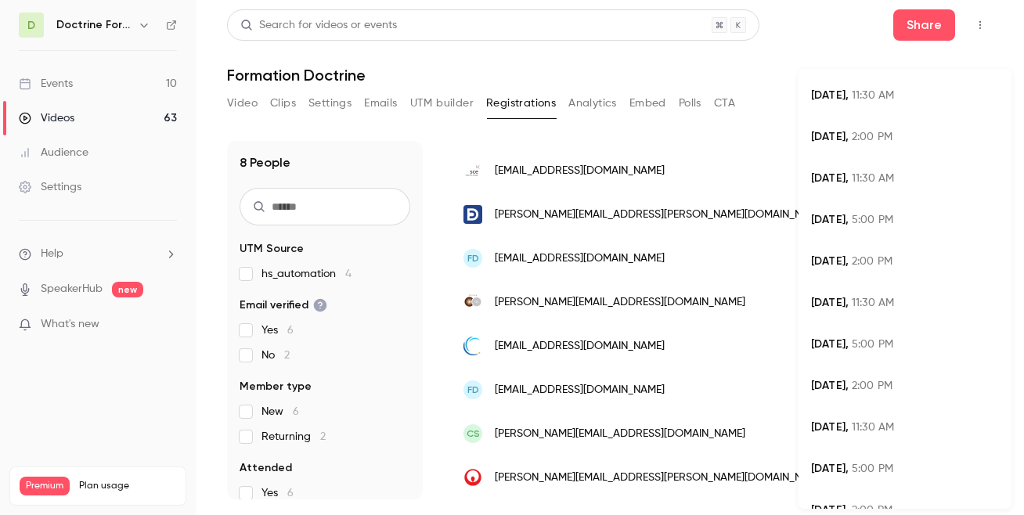
click at [866, 108] on li "Yesterday, 11:30 AM" at bounding box center [904, 95] width 213 height 41
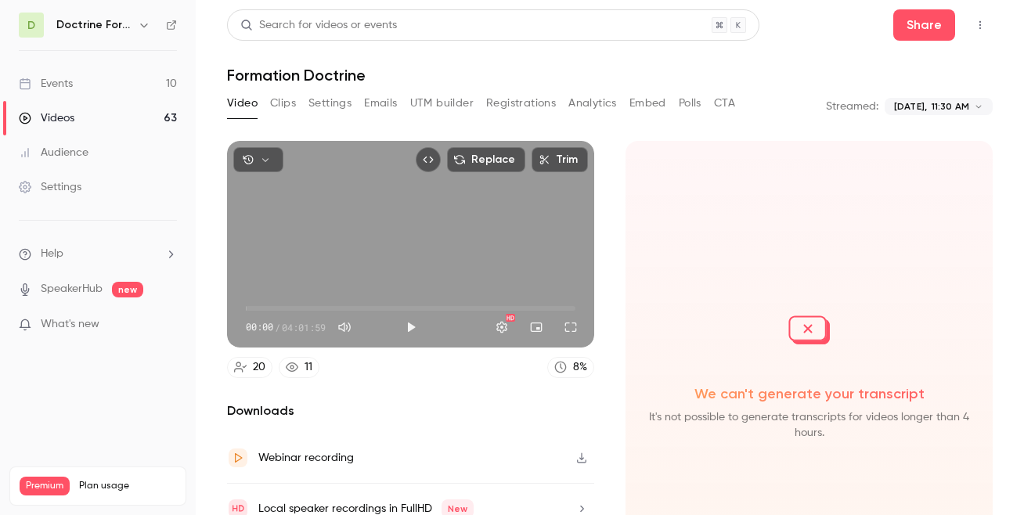
click at [291, 306] on span "00:00" at bounding box center [411, 308] width 330 height 25
drag, startPoint x: 291, startPoint y: 306, endPoint x: 366, endPoint y: 306, distance: 74.4
click at [358, 306] on span "01:21:03" at bounding box center [356, 308] width 5 height 5
drag, startPoint x: 366, startPoint y: 306, endPoint x: 456, endPoint y: 306, distance: 90.0
click at [368, 306] on span "01:27:56" at bounding box center [365, 308] width 5 height 5
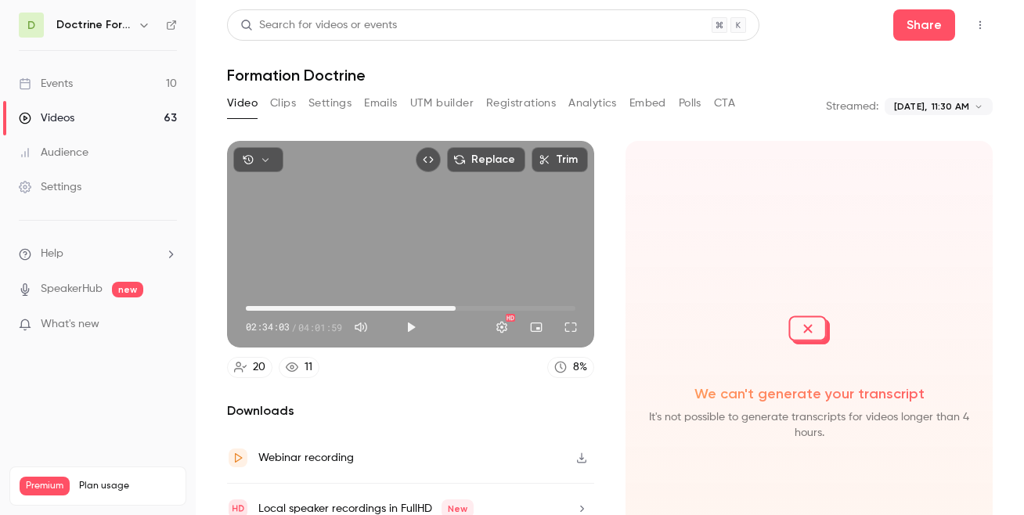
drag, startPoint x: 456, startPoint y: 306, endPoint x: 519, endPoint y: 306, distance: 63.4
click at [458, 306] on span "02:34:03" at bounding box center [455, 308] width 5 height 5
drag, startPoint x: 519, startPoint y: 306, endPoint x: 572, endPoint y: 306, distance: 53.2
click at [526, 306] on span "03:24:03" at bounding box center [523, 308] width 5 height 5
type input "*"
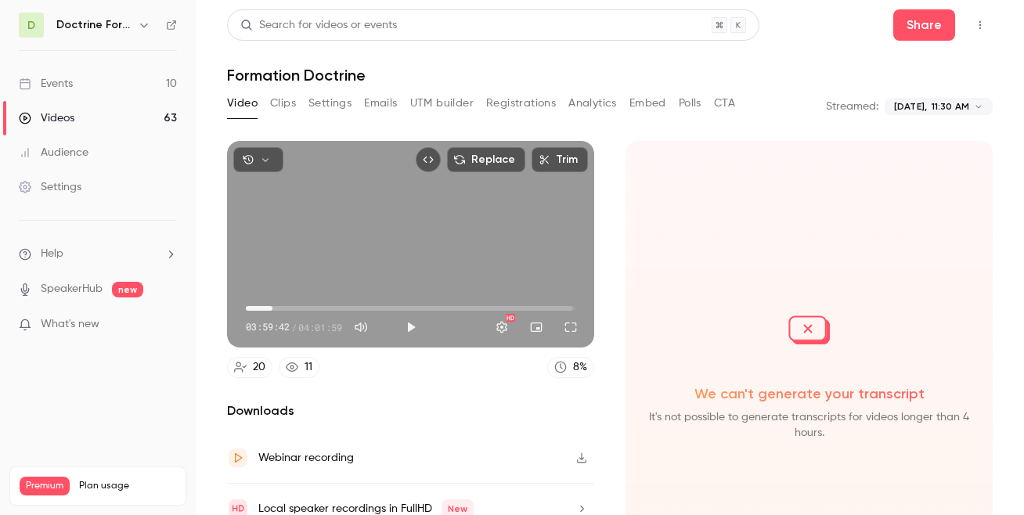
drag, startPoint x: 572, startPoint y: 306, endPoint x: 239, endPoint y: 319, distance: 332.9
click at [239, 319] on div "19:32 03:59:42 / 04:01:59 HD" at bounding box center [410, 315] width 367 height 66
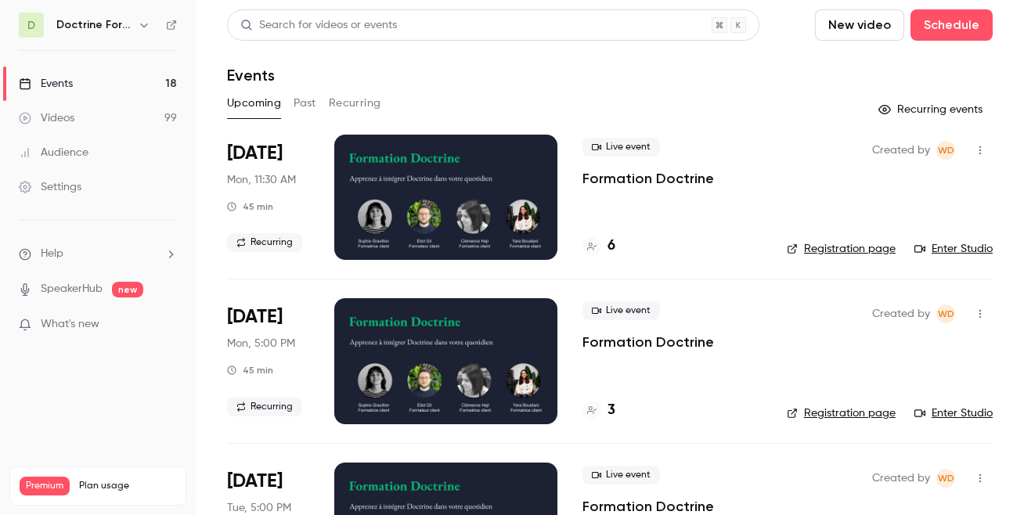
click at [148, 22] on icon "button" at bounding box center [144, 25] width 13 height 13
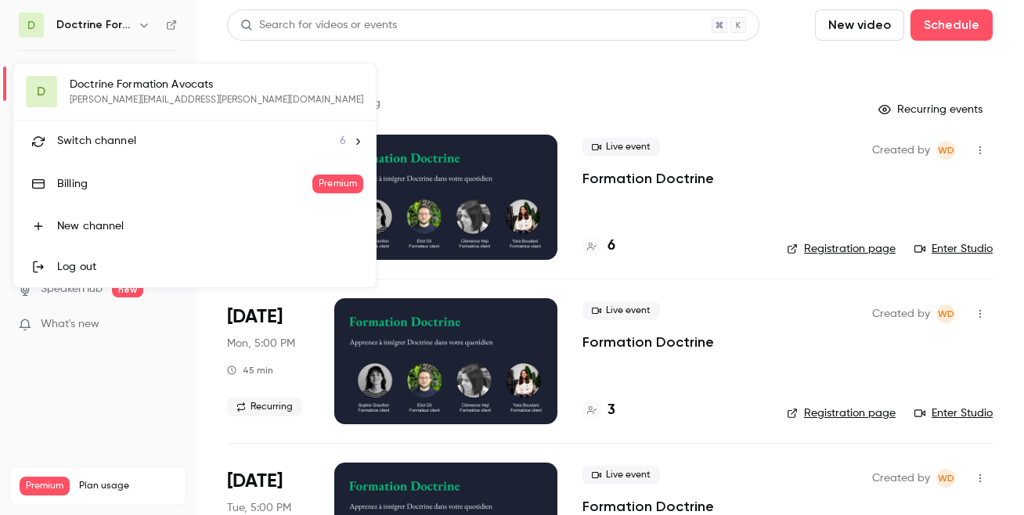
click at [370, 65] on div at bounding box center [512, 257] width 1024 height 515
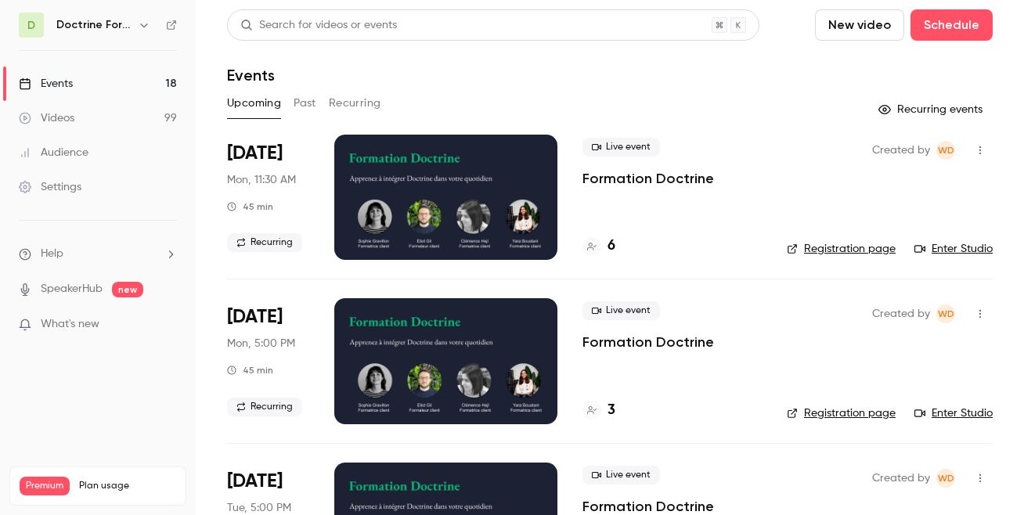
click at [307, 100] on button "Past" at bounding box center [304, 103] width 23 height 25
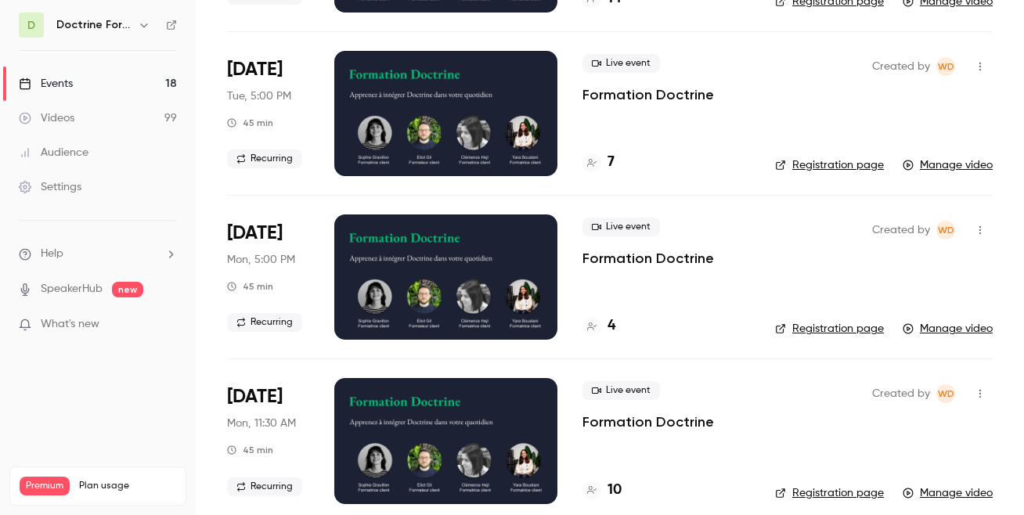
scroll to position [4180, 0]
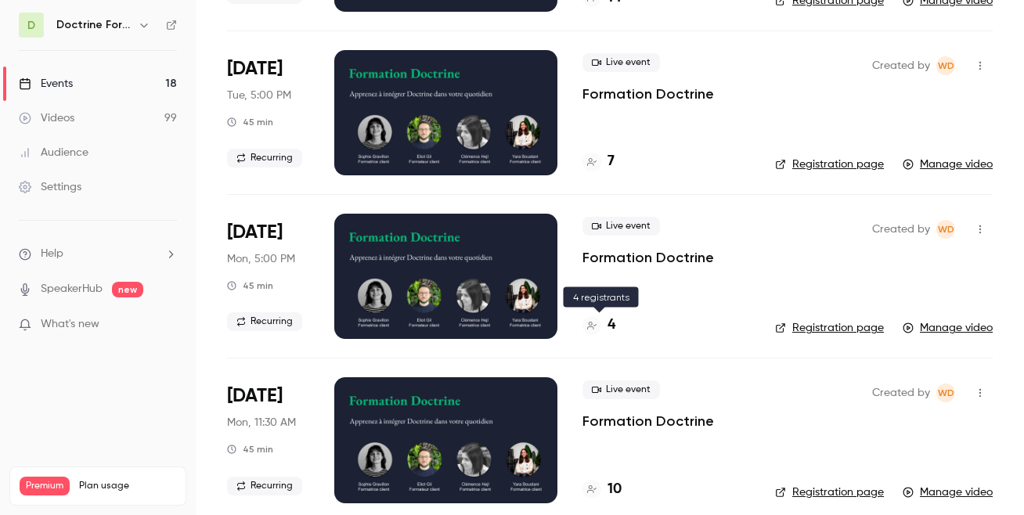
click at [604, 324] on div "4" at bounding box center [598, 325] width 33 height 21
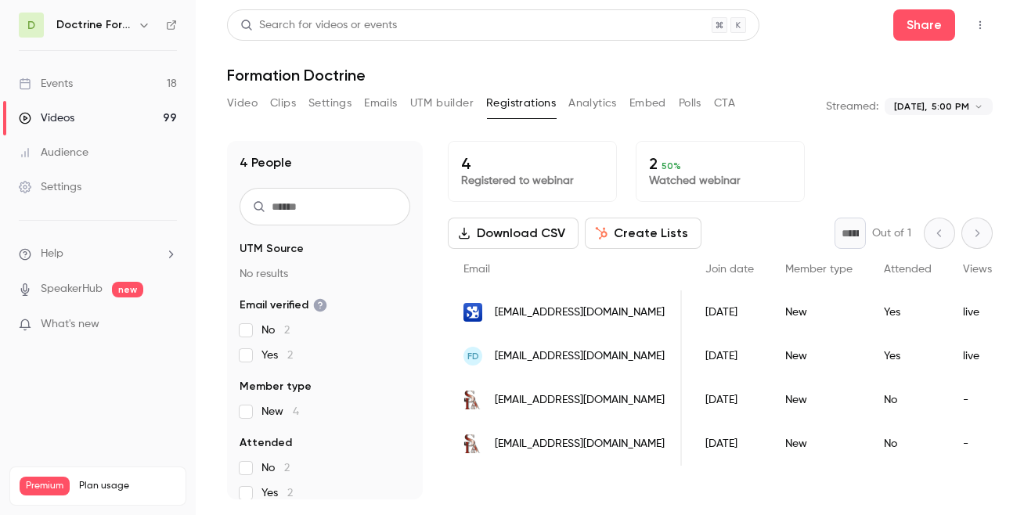
scroll to position [0, 119]
click at [564, 401] on span "[EMAIL_ADDRESS][DOMAIN_NAME]" at bounding box center [580, 400] width 170 height 16
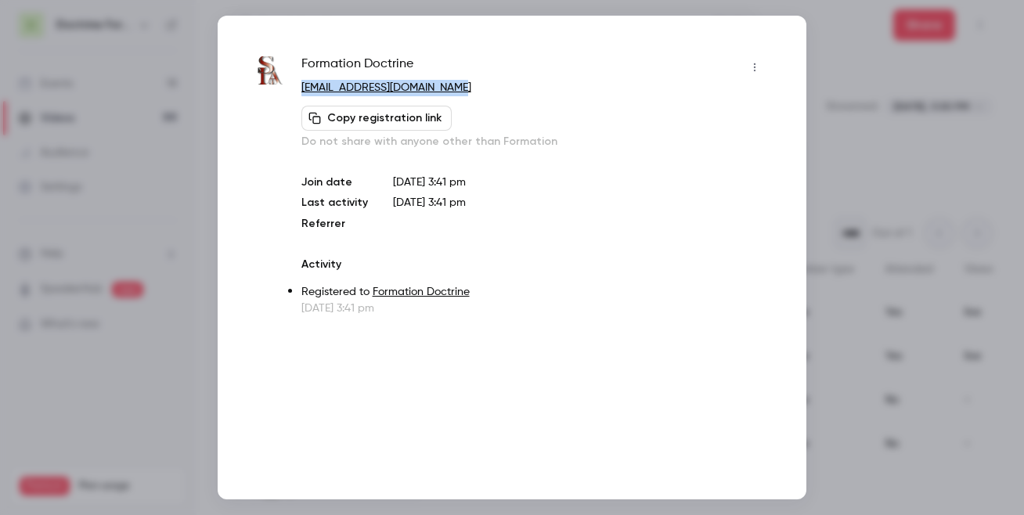
copy link "[EMAIL_ADDRESS][DOMAIN_NAME]"
click at [883, 265] on div at bounding box center [512, 257] width 1024 height 515
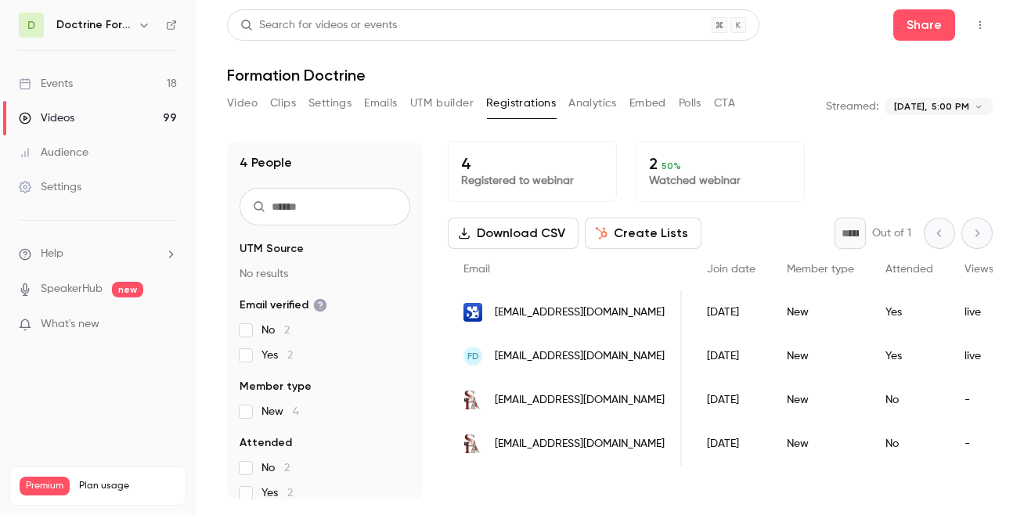
click at [572, 440] on span "[EMAIL_ADDRESS][DOMAIN_NAME]" at bounding box center [580, 444] width 170 height 16
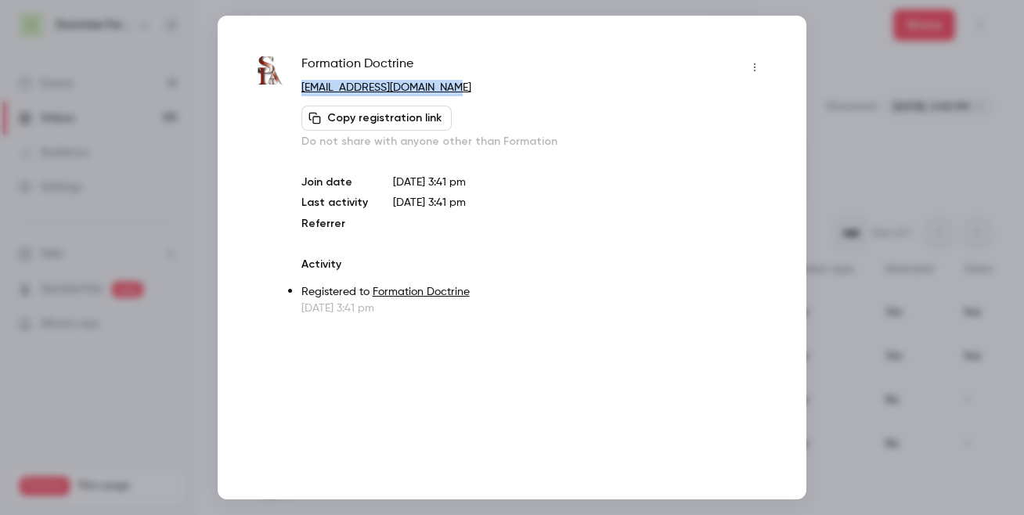
copy link "[EMAIL_ADDRESS][DOMAIN_NAME]"
click at [873, 175] on div at bounding box center [512, 257] width 1024 height 515
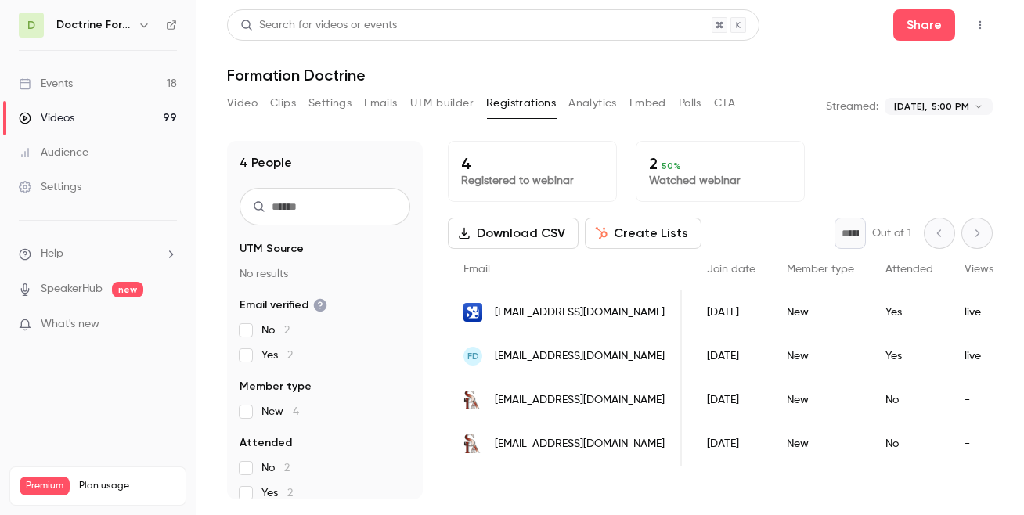
click at [928, 104] on body "**********" at bounding box center [512, 257] width 1024 height 515
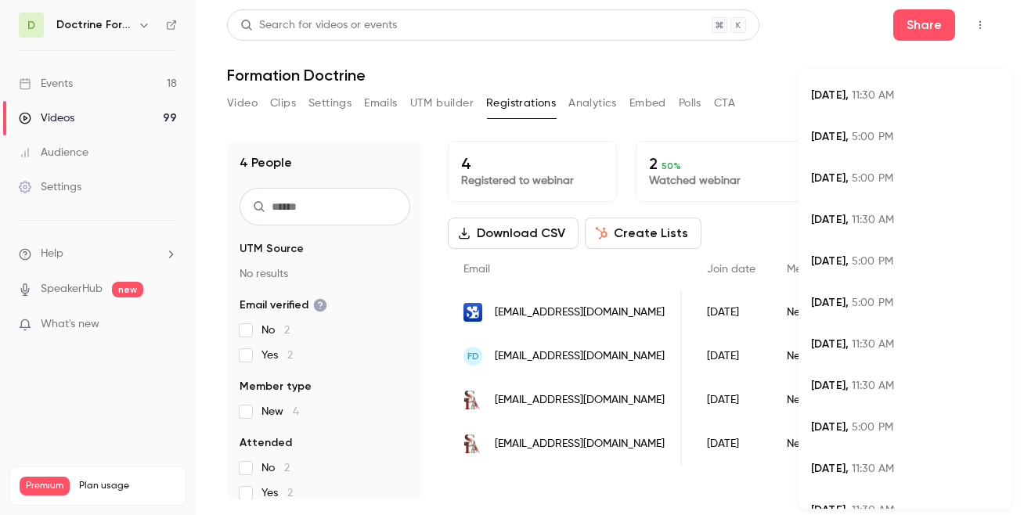
scroll to position [595, 0]
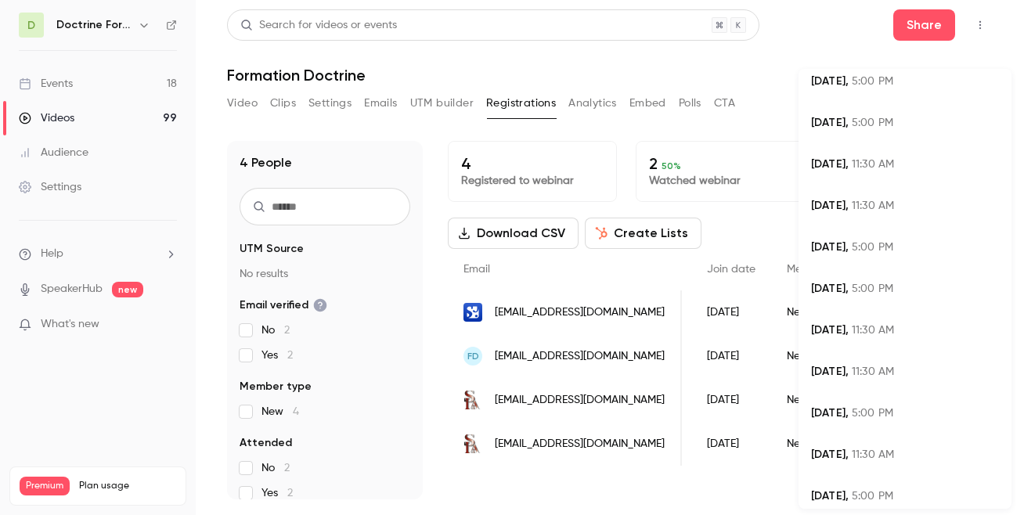
click at [879, 244] on span "5:00 PM" at bounding box center [872, 247] width 41 height 11
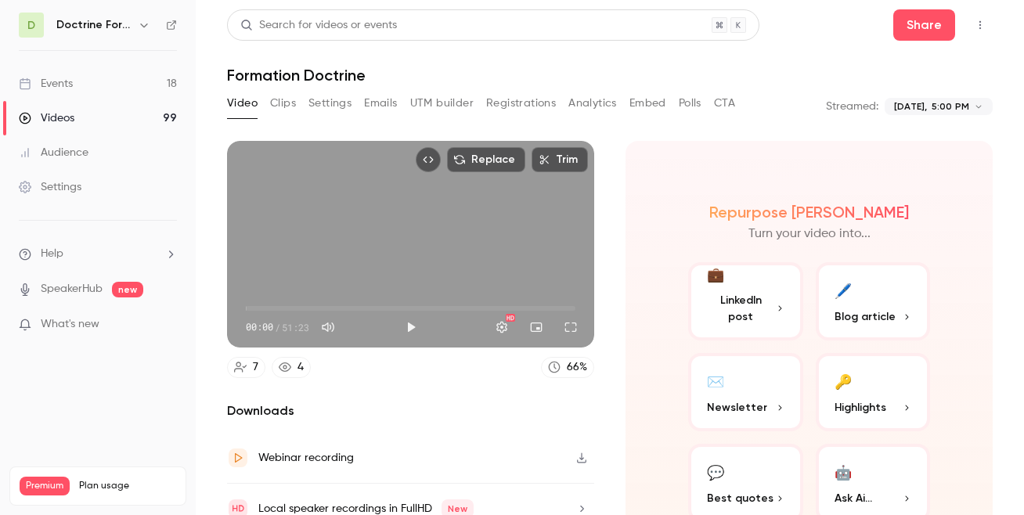
click at [592, 103] on button "Analytics" at bounding box center [592, 103] width 49 height 25
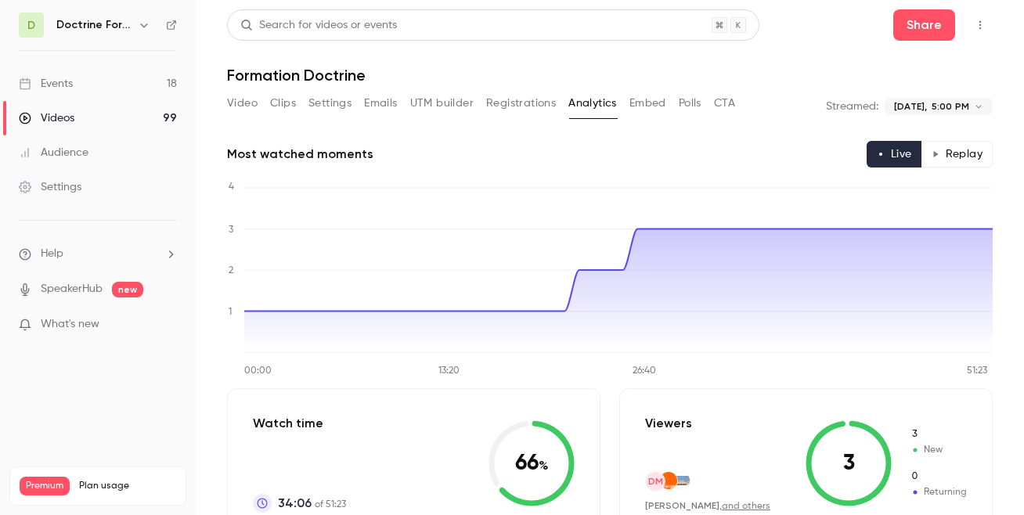
click at [504, 106] on button "Registrations" at bounding box center [521, 103] width 70 height 25
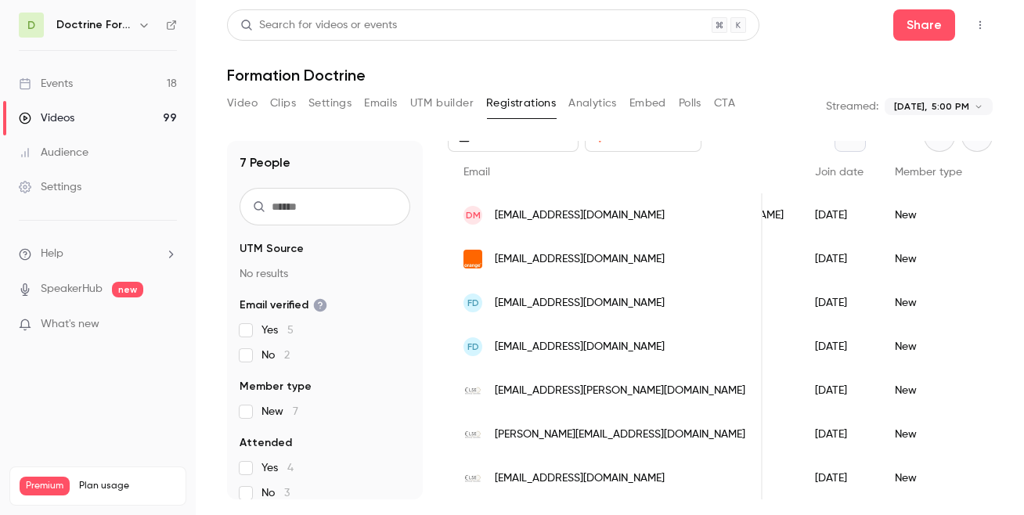
scroll to position [0, 163]
click at [551, 396] on span "[EMAIL_ADDRESS][PERSON_NAME][DOMAIN_NAME]" at bounding box center [620, 391] width 250 height 16
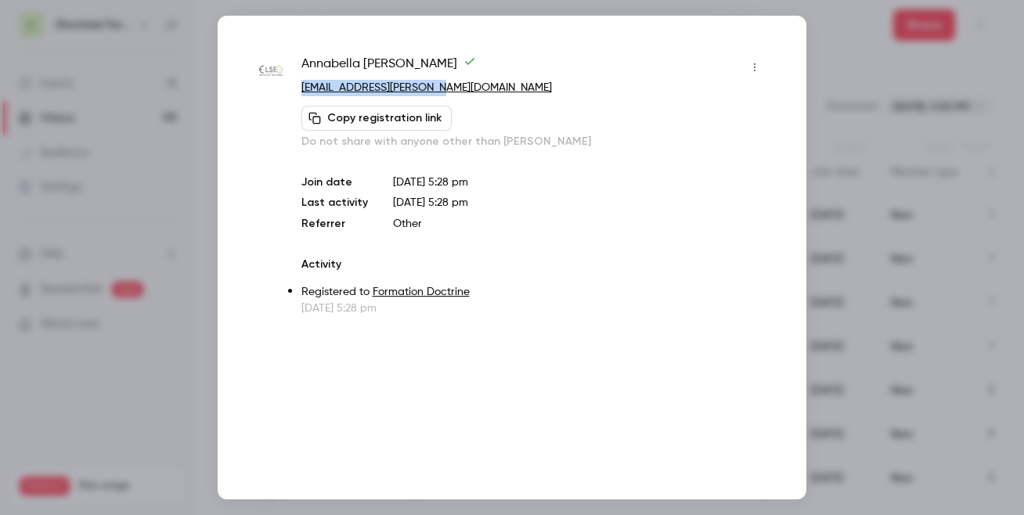
copy link "[EMAIL_ADDRESS][PERSON_NAME][DOMAIN_NAME]"
click at [810, 91] on div at bounding box center [512, 257] width 1024 height 515
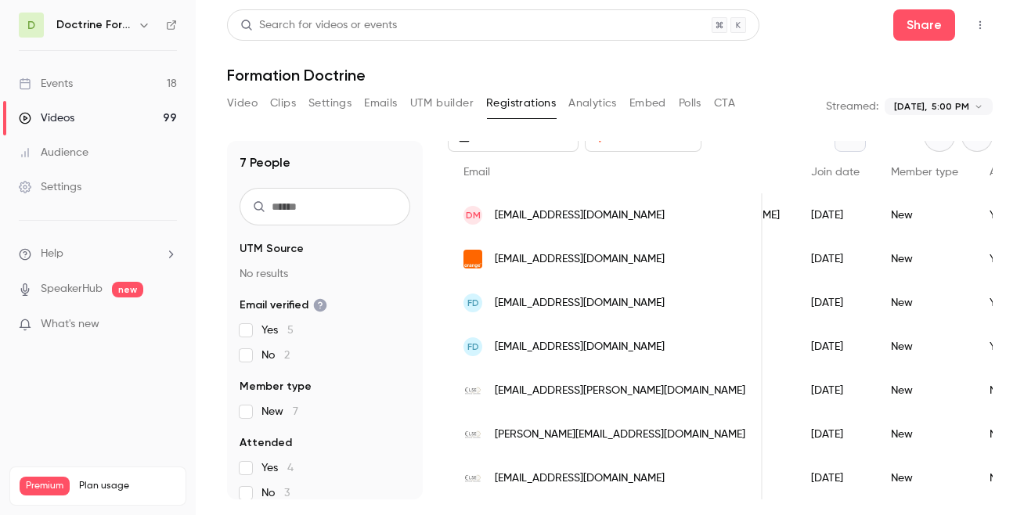
click at [545, 438] on span "[PERSON_NAME][EMAIL_ADDRESS][DOMAIN_NAME]" at bounding box center [620, 435] width 250 height 16
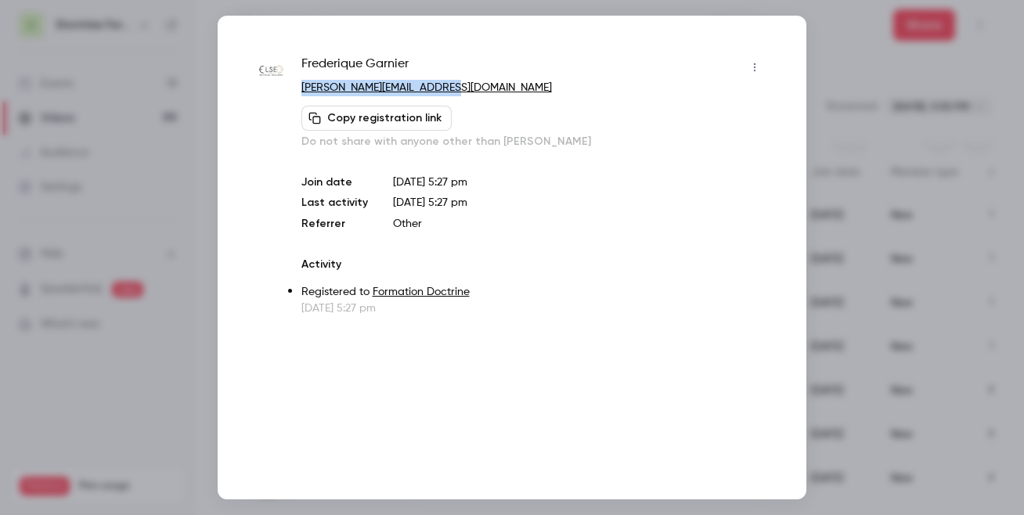
copy link "[PERSON_NAME][EMAIL_ADDRESS][DOMAIN_NAME]"
click at [872, 88] on div at bounding box center [512, 257] width 1024 height 515
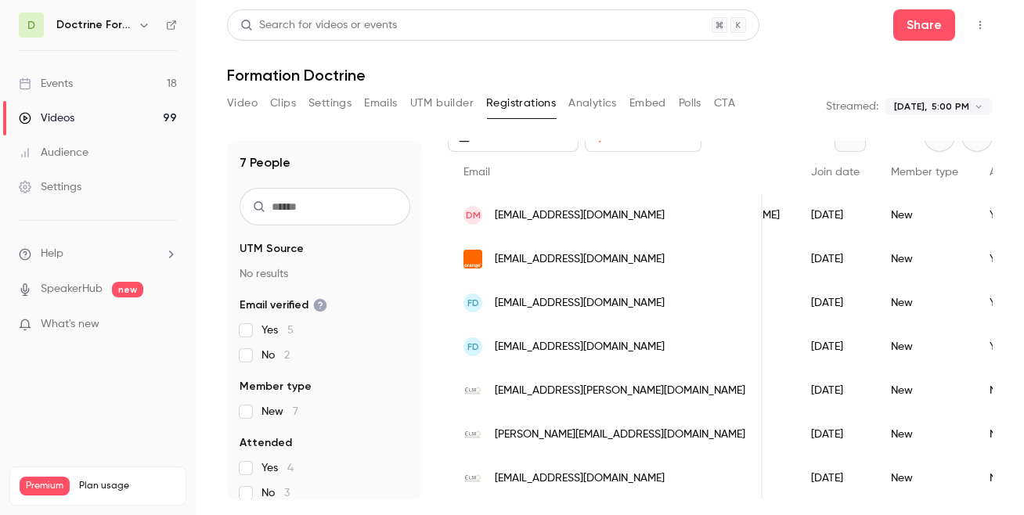
click at [928, 106] on body "**********" at bounding box center [512, 257] width 1024 height 515
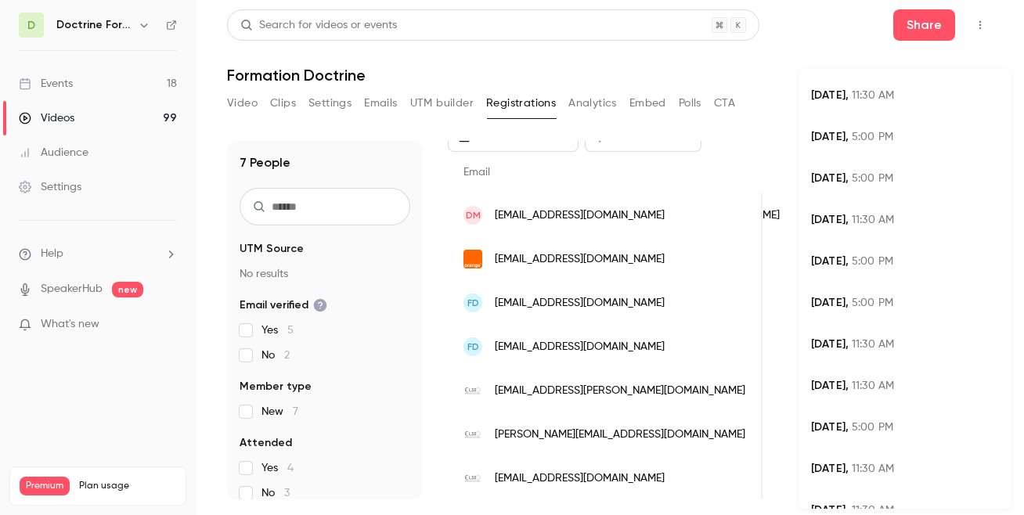
scroll to position [553, 0]
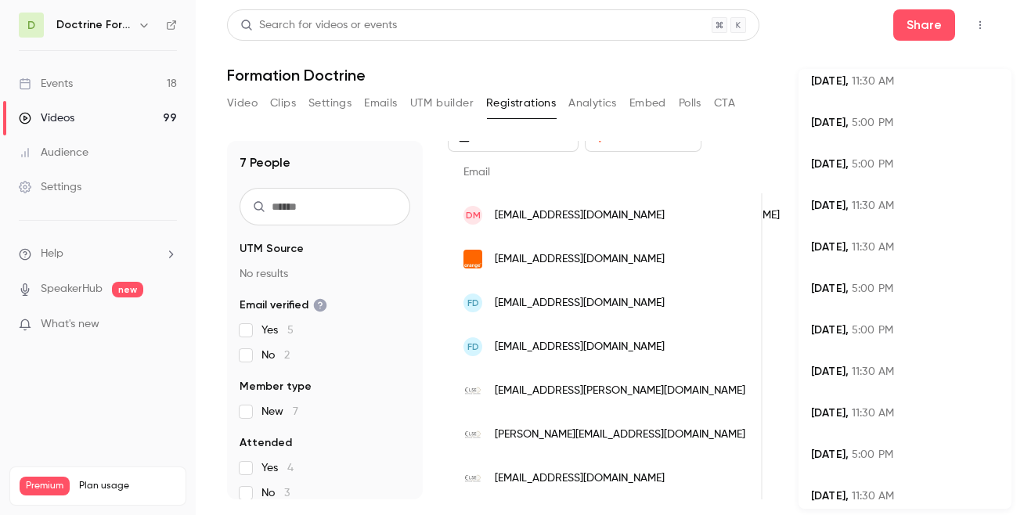
click at [892, 244] on div "[DATE] 11:30 AM" at bounding box center [905, 247] width 188 height 16
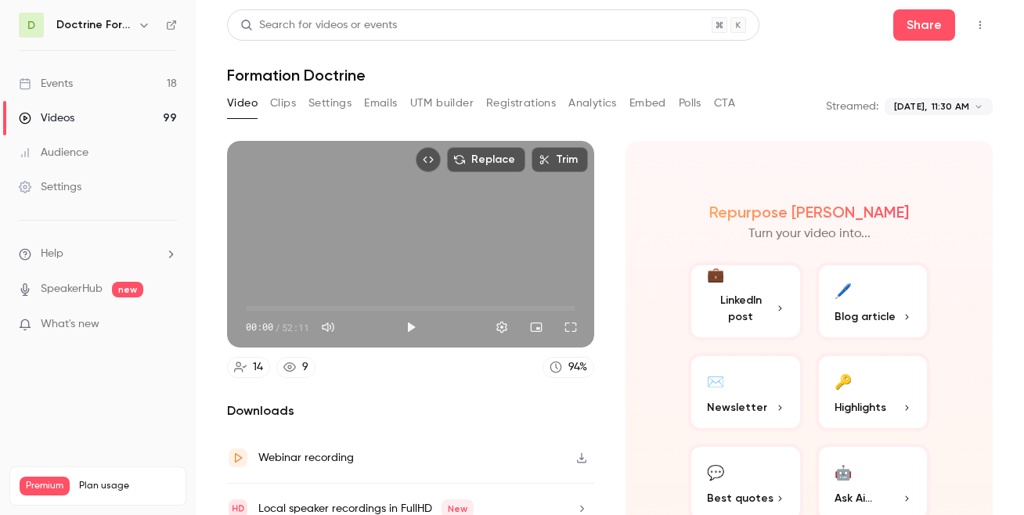
click at [592, 106] on button "Analytics" at bounding box center [592, 103] width 49 height 25
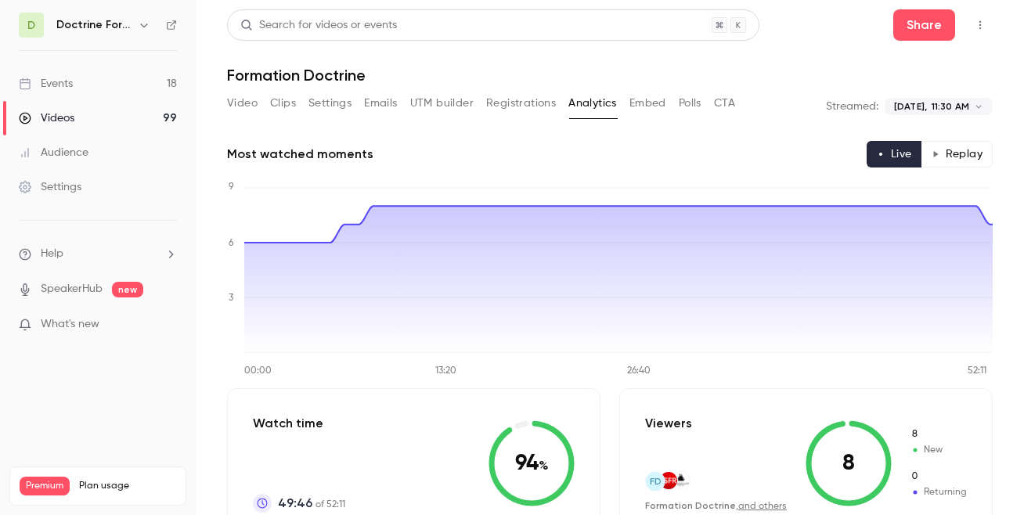
click at [509, 105] on button "Registrations" at bounding box center [521, 103] width 70 height 25
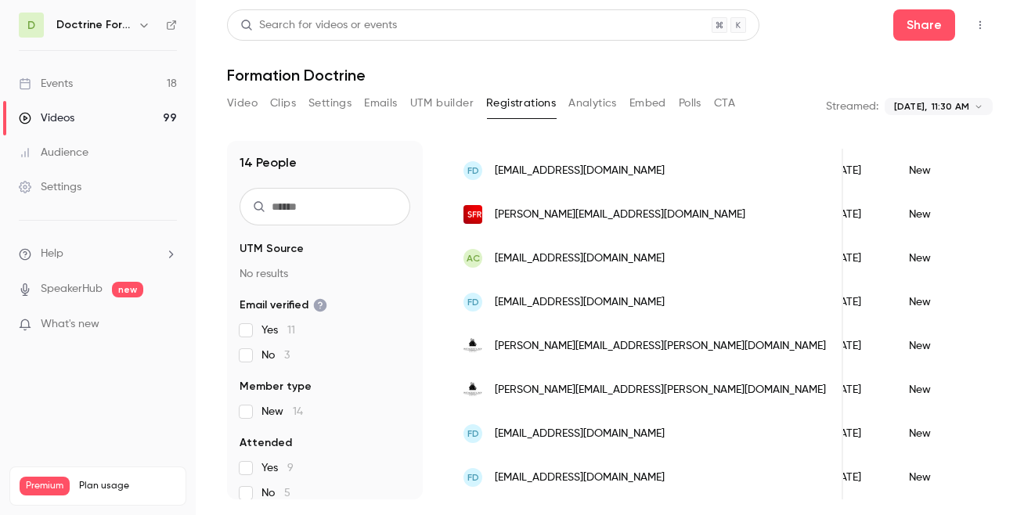
scroll to position [0, 211]
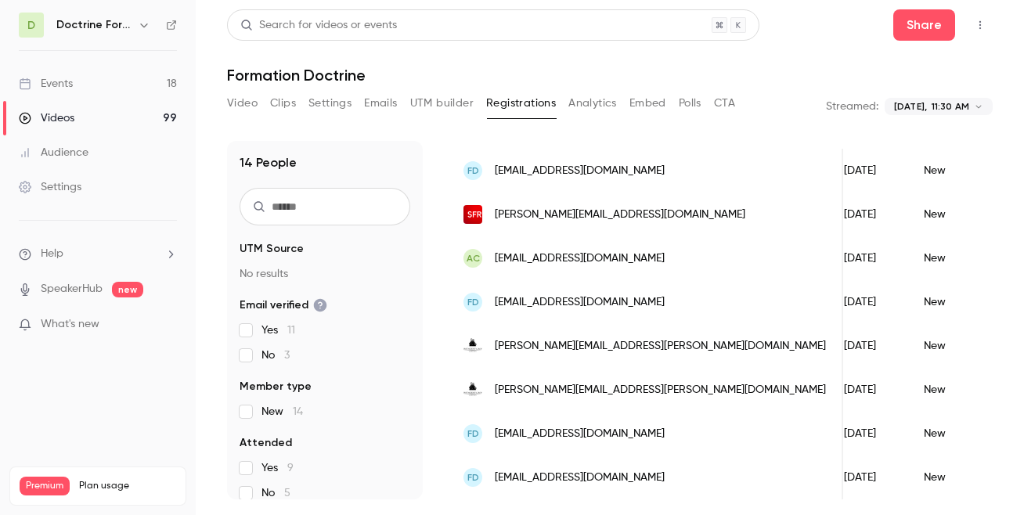
click at [499, 303] on span "[EMAIL_ADDRESS][DOMAIN_NAME]" at bounding box center [580, 302] width 170 height 16
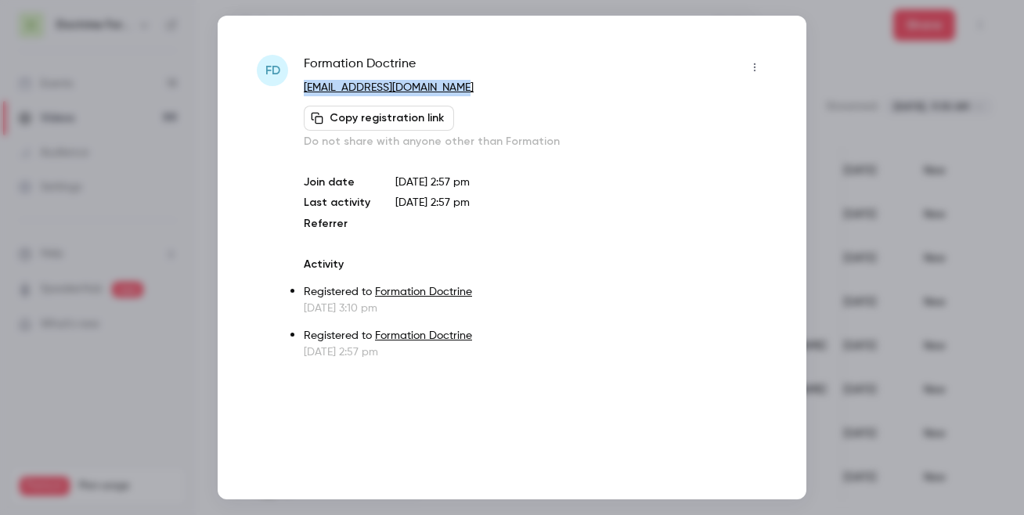
copy link "[EMAIL_ADDRESS][DOMAIN_NAME]"
click at [852, 342] on div at bounding box center [512, 257] width 1024 height 515
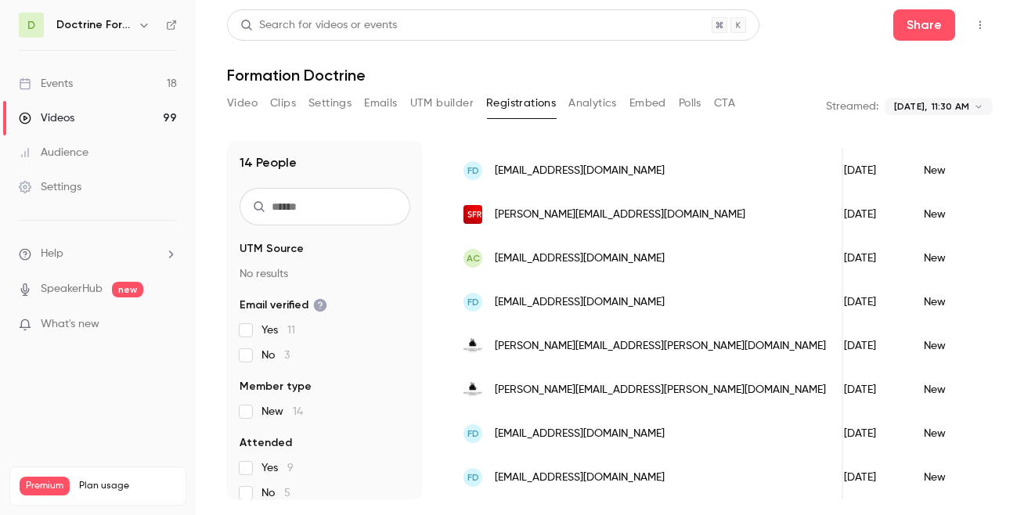
click at [624, 394] on span "[PERSON_NAME][EMAIL_ADDRESS][PERSON_NAME][DOMAIN_NAME]" at bounding box center [660, 390] width 331 height 16
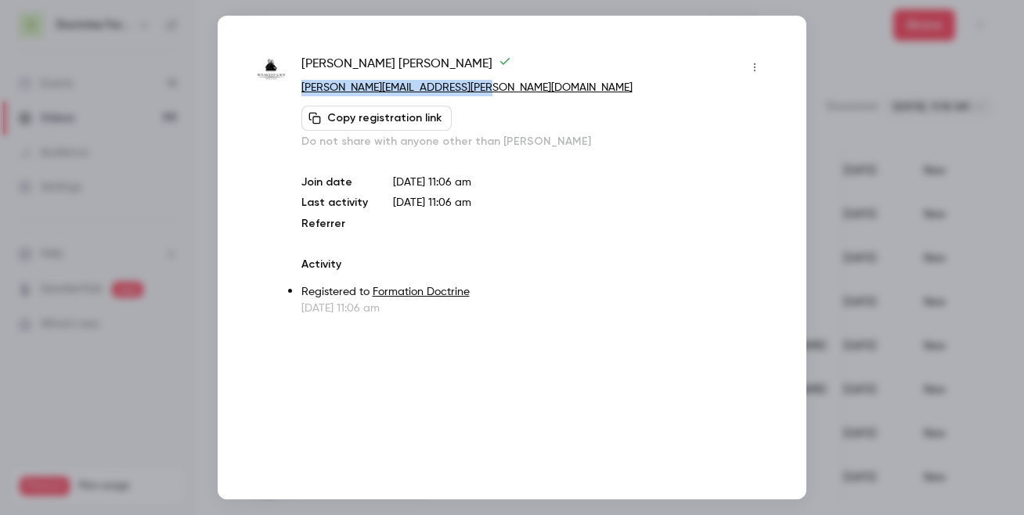
copy link "[PERSON_NAME][EMAIL_ADDRESS][PERSON_NAME][DOMAIN_NAME]"
click at [895, 382] on div at bounding box center [512, 257] width 1024 height 515
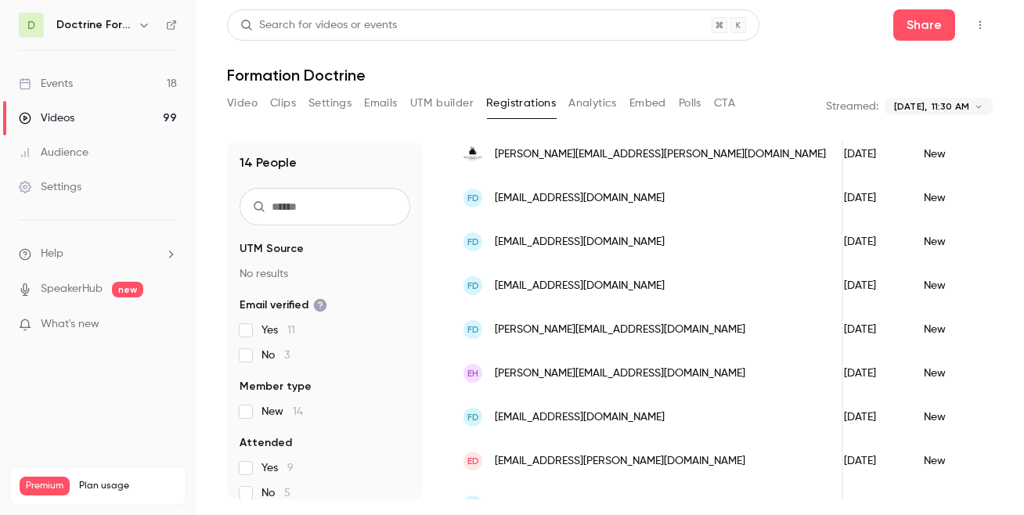
scroll to position [405, 0]
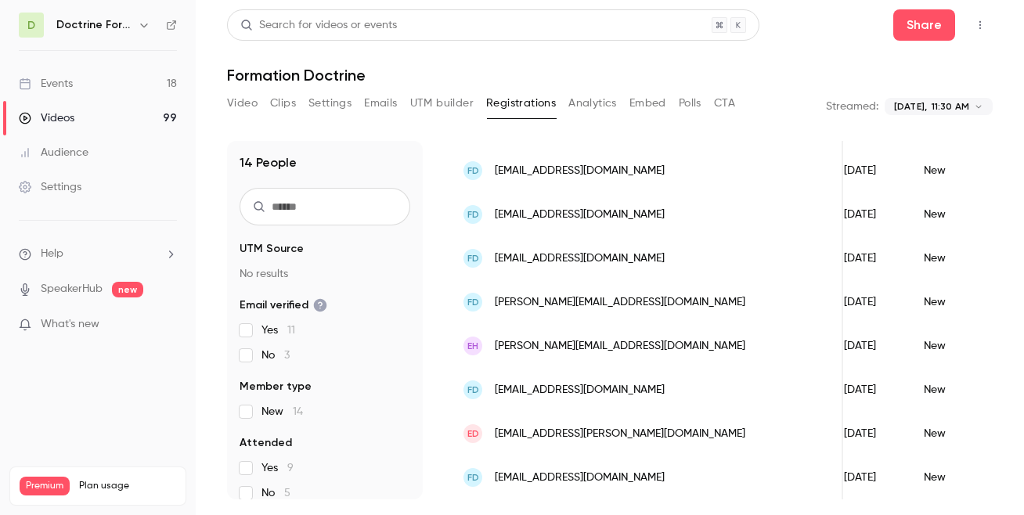
click at [586, 300] on span "[PERSON_NAME][EMAIL_ADDRESS][DOMAIN_NAME]" at bounding box center [620, 302] width 250 height 16
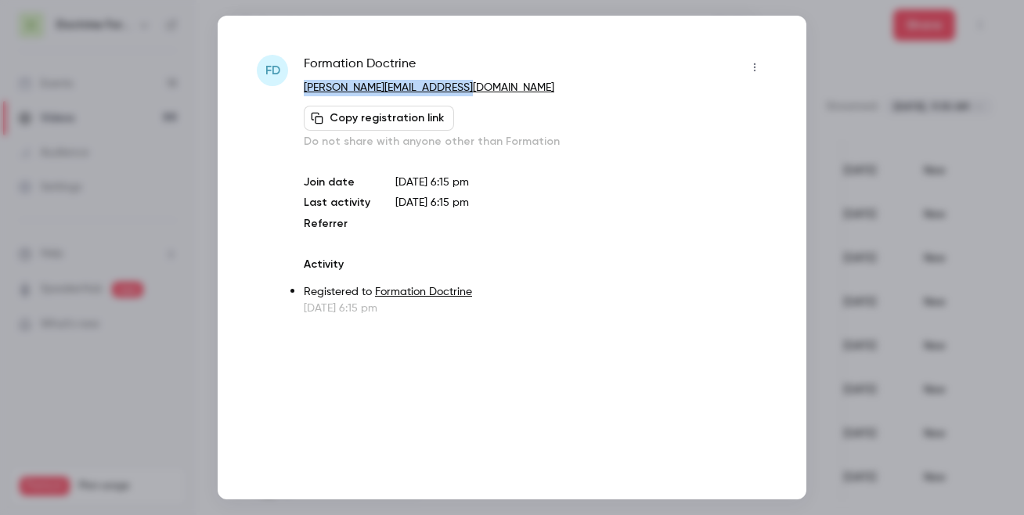
copy link "[PERSON_NAME][EMAIL_ADDRESS][DOMAIN_NAME]"
click at [852, 319] on div at bounding box center [512, 257] width 1024 height 515
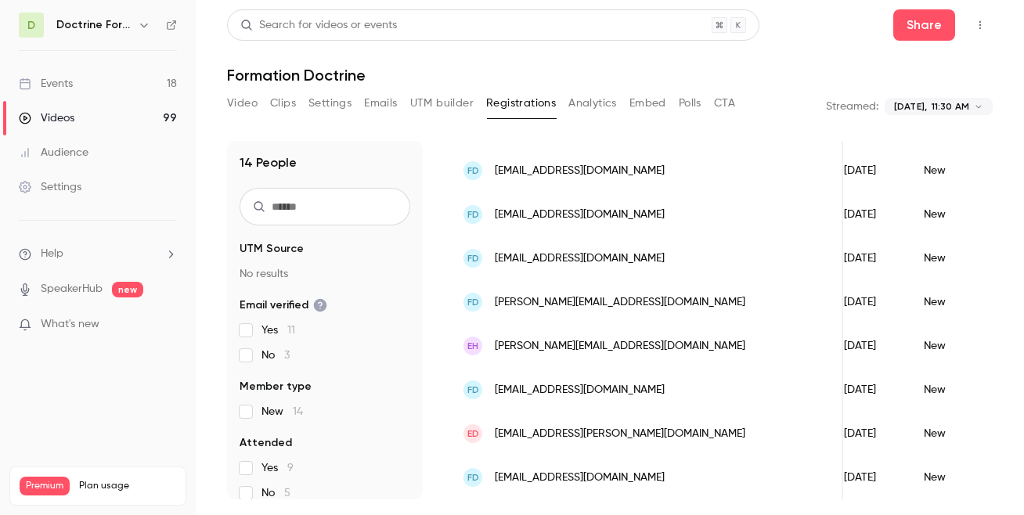
click at [602, 342] on span "[PERSON_NAME][EMAIL_ADDRESS][DOMAIN_NAME]" at bounding box center [620, 346] width 250 height 16
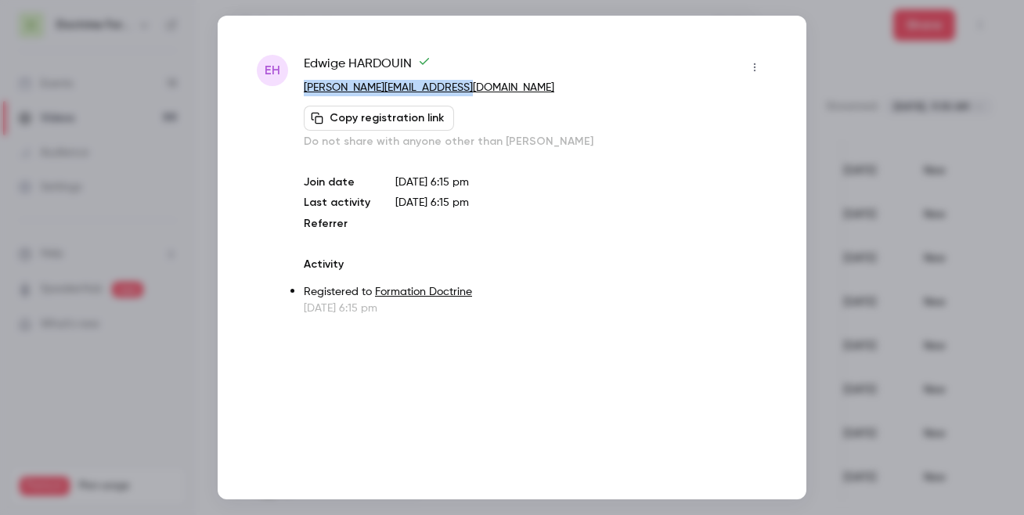
copy link "[PERSON_NAME][EMAIL_ADDRESS][DOMAIN_NAME]"
click at [926, 299] on div at bounding box center [512, 257] width 1024 height 515
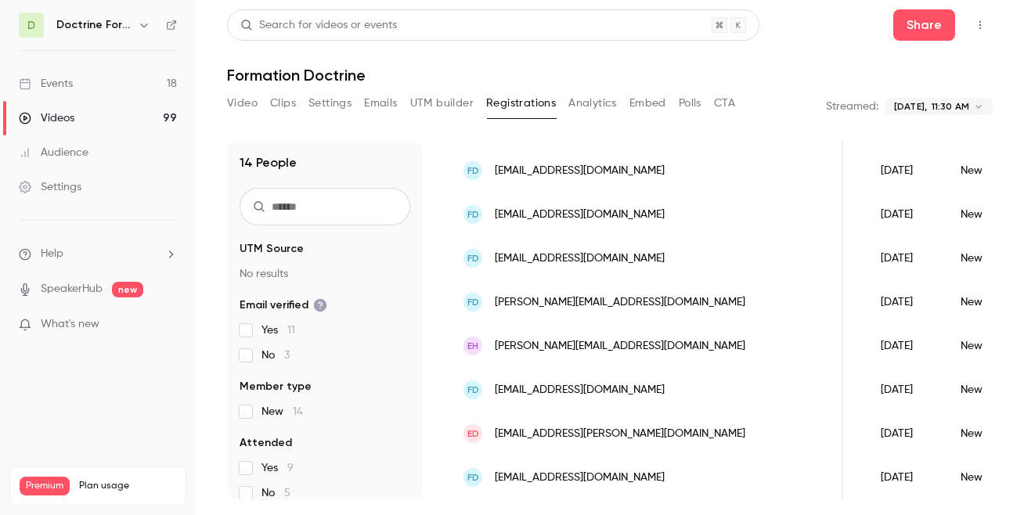
scroll to position [0, 175]
click at [581, 478] on span "[EMAIL_ADDRESS][DOMAIN_NAME]" at bounding box center [580, 478] width 170 height 16
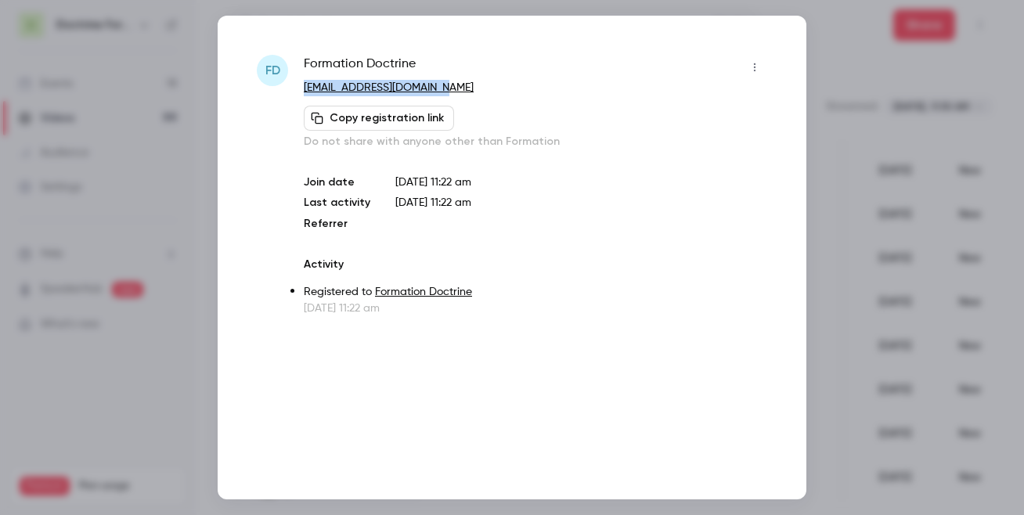
copy link "[EMAIL_ADDRESS][DOMAIN_NAME]"
click at [893, 313] on div at bounding box center [512, 257] width 1024 height 515
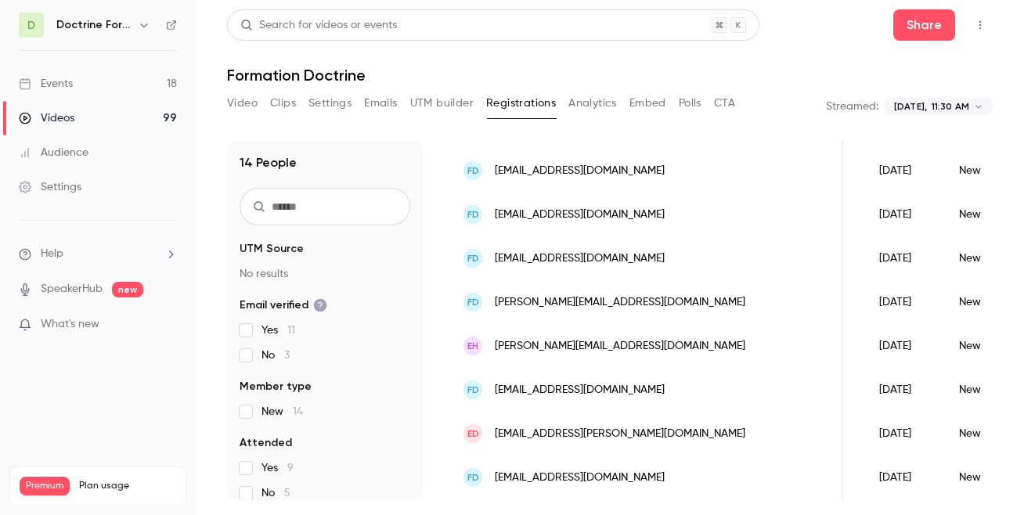
click at [928, 99] on body "**********" at bounding box center [512, 257] width 1024 height 515
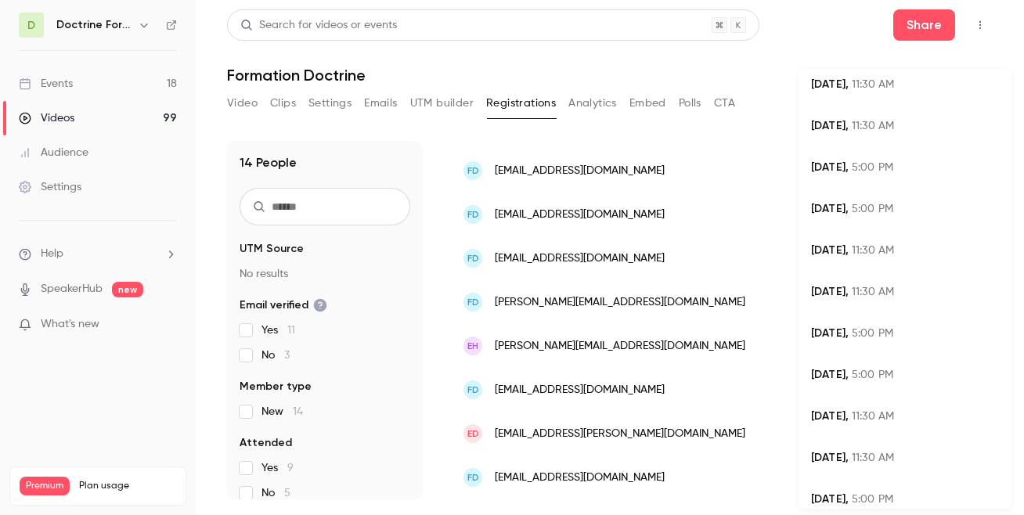
scroll to position [508, 0]
click at [858, 172] on span "5:00 PM" at bounding box center [872, 168] width 41 height 11
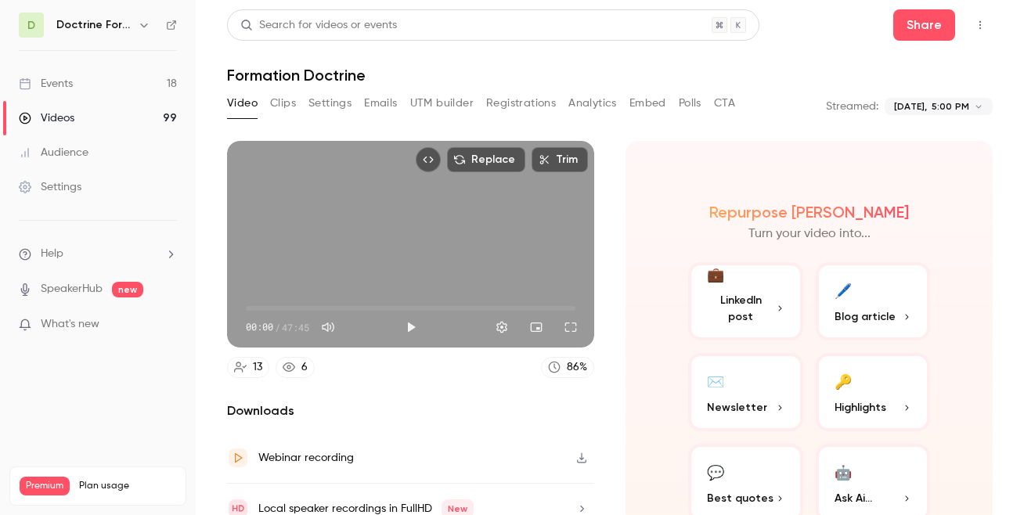
click at [506, 105] on button "Registrations" at bounding box center [521, 103] width 70 height 25
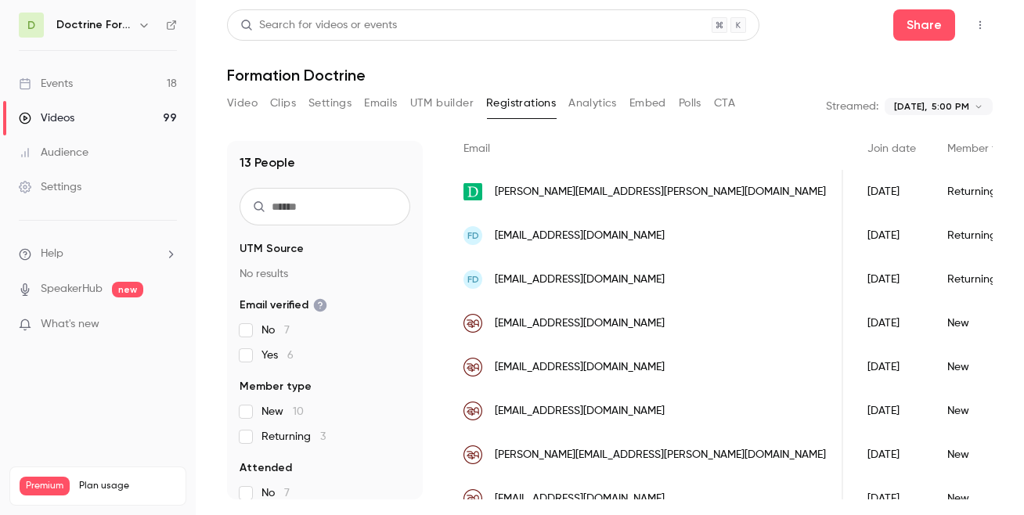
scroll to position [0, 236]
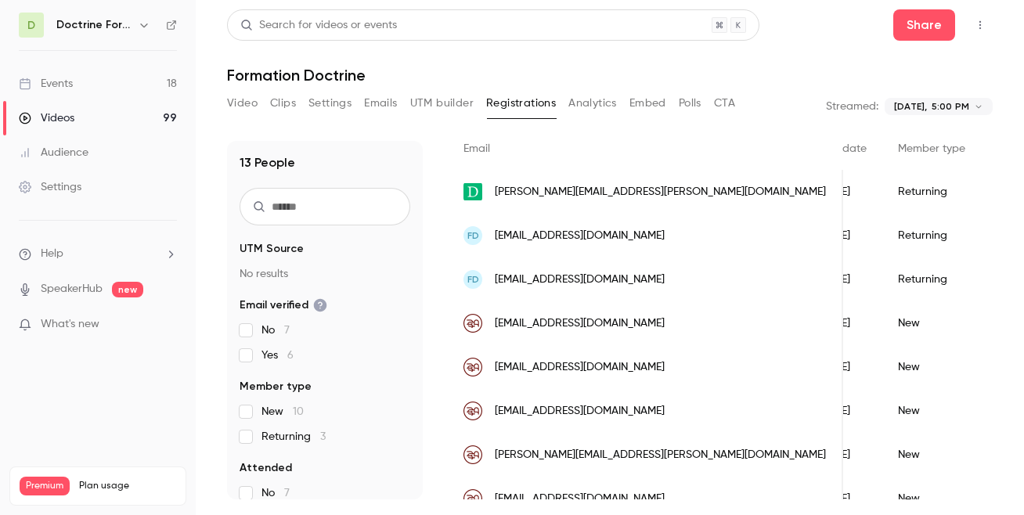
click at [576, 279] on span "[EMAIL_ADDRESS][DOMAIN_NAME]" at bounding box center [580, 280] width 170 height 16
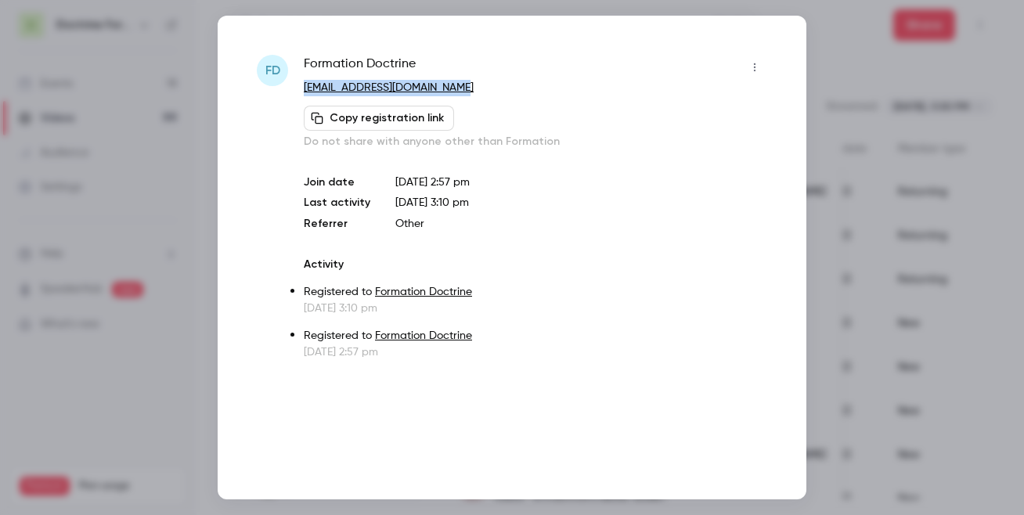
copy link "[EMAIL_ADDRESS][DOMAIN_NAME]"
click at [877, 254] on div at bounding box center [512, 257] width 1024 height 515
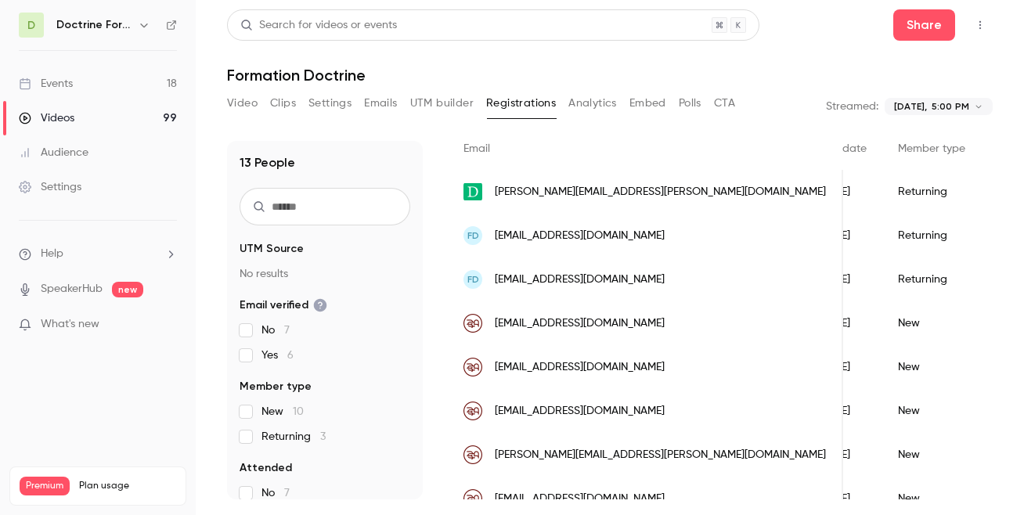
click at [615, 330] on span "[EMAIL_ADDRESS][DOMAIN_NAME]" at bounding box center [580, 323] width 170 height 16
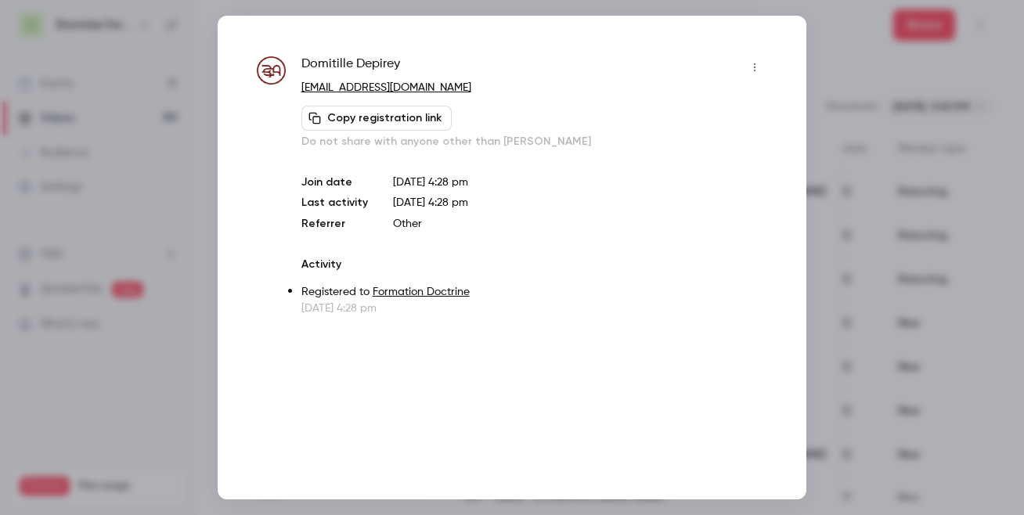
click at [769, 221] on div "Domitille Depirey [EMAIL_ADDRESS][DOMAIN_NAME] Copy registration link Do not sh…" at bounding box center [512, 258] width 589 height 484
click at [849, 272] on div at bounding box center [512, 257] width 1024 height 515
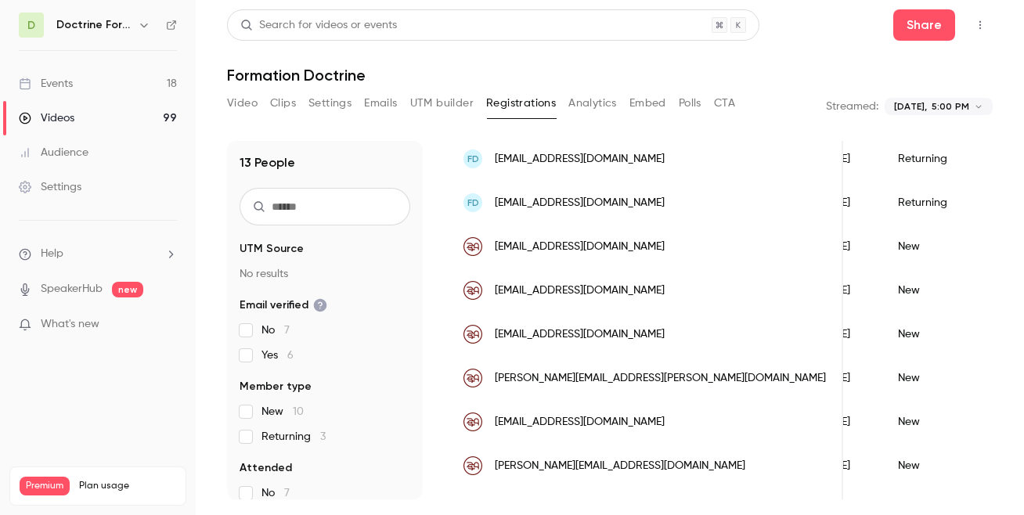
scroll to position [207, 0]
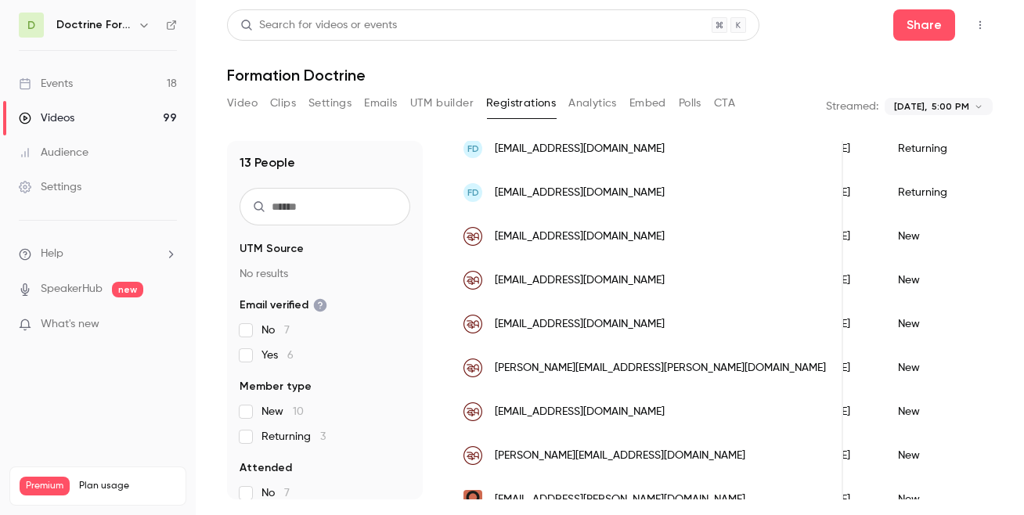
click at [592, 322] on span "[EMAIL_ADDRESS][DOMAIN_NAME]" at bounding box center [580, 324] width 170 height 16
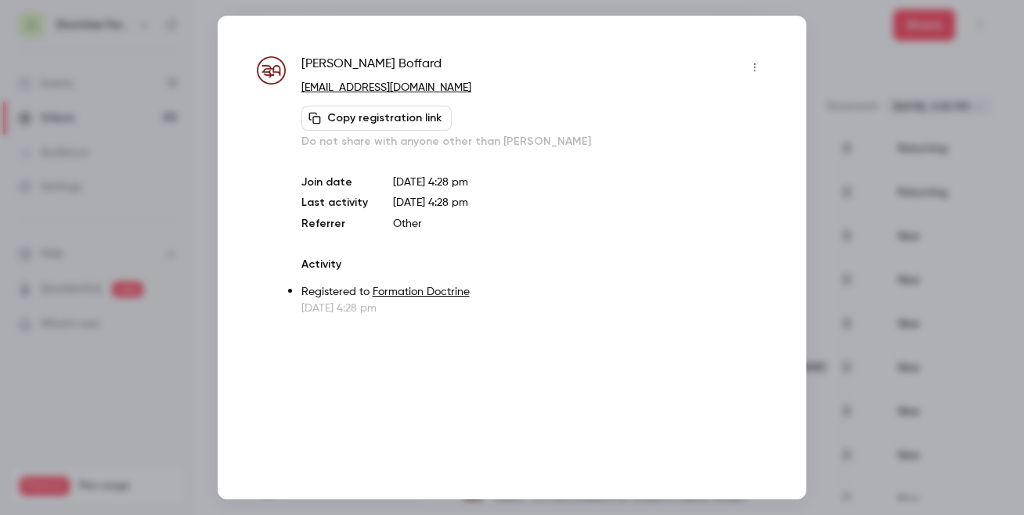
click at [887, 280] on div at bounding box center [512, 257] width 1024 height 515
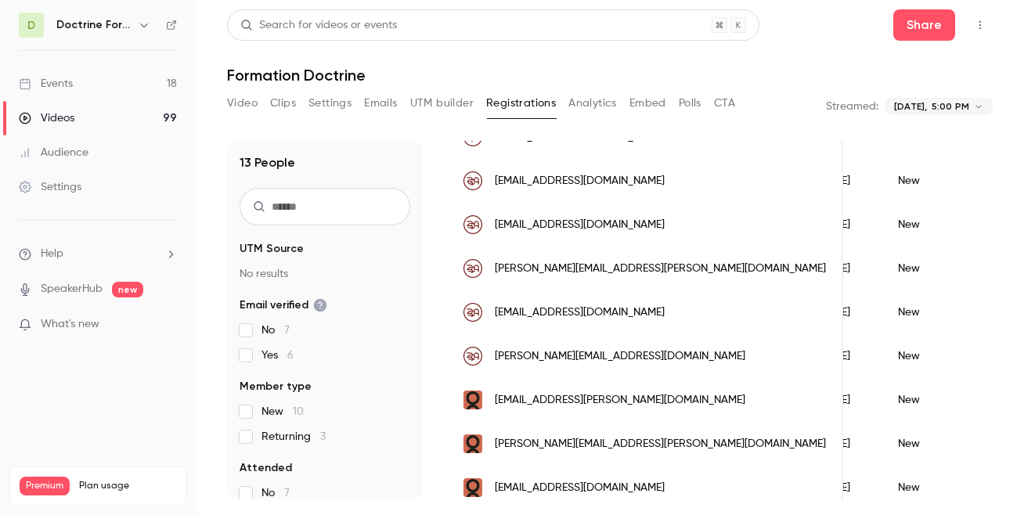
scroll to position [361, 0]
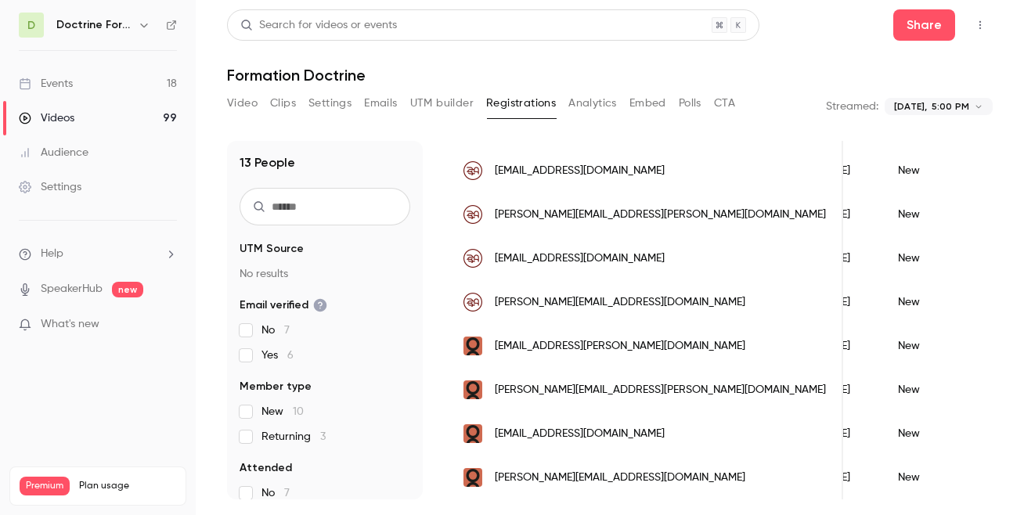
click at [592, 312] on div "[PERSON_NAME][EMAIL_ADDRESS][DOMAIN_NAME]" at bounding box center [645, 302] width 395 height 44
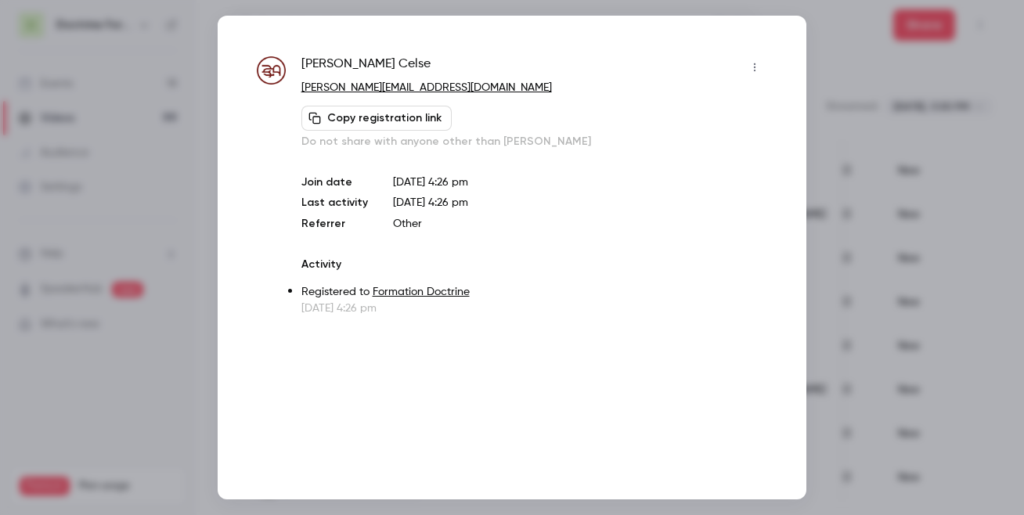
click at [872, 311] on div at bounding box center [512, 257] width 1024 height 515
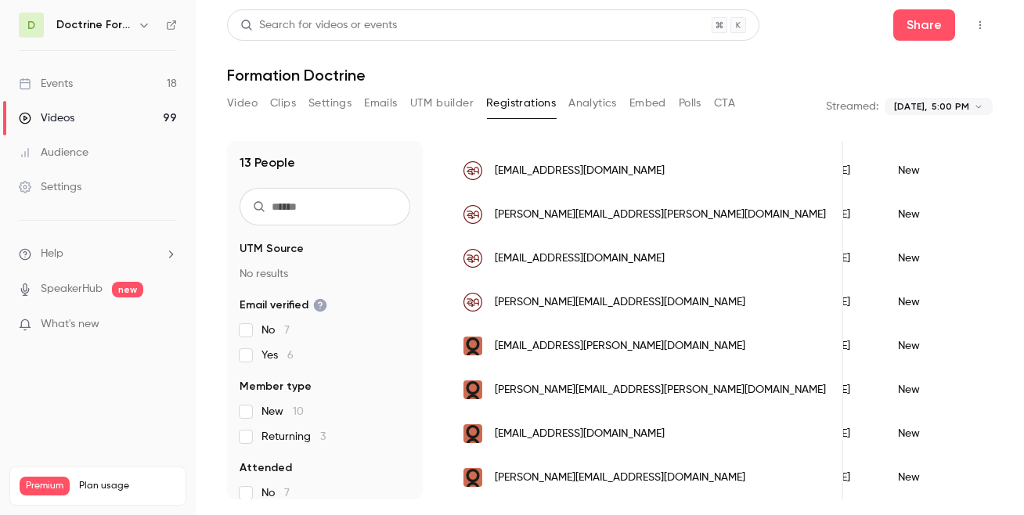
click at [614, 344] on span "[EMAIL_ADDRESS][PERSON_NAME][DOMAIN_NAME]" at bounding box center [620, 346] width 250 height 16
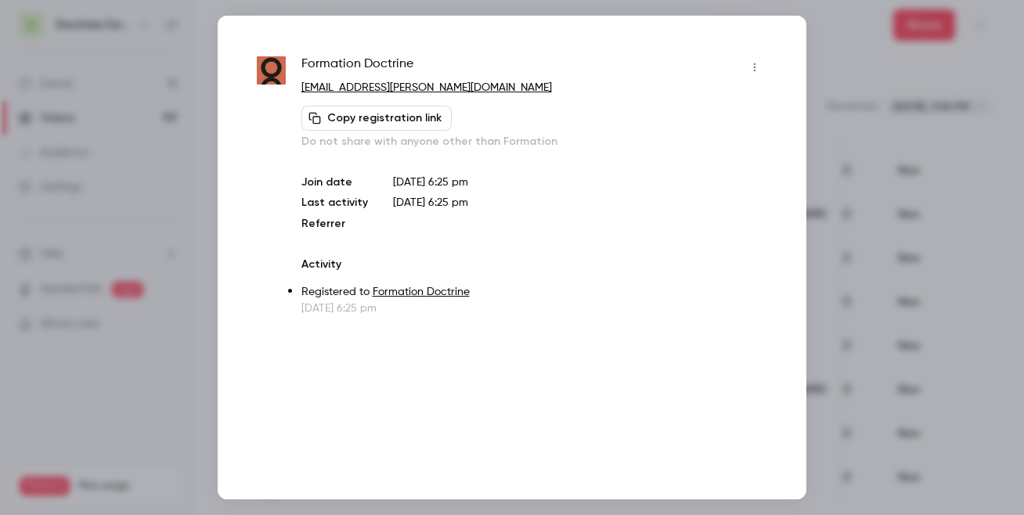
click at [835, 213] on div at bounding box center [512, 257] width 1024 height 515
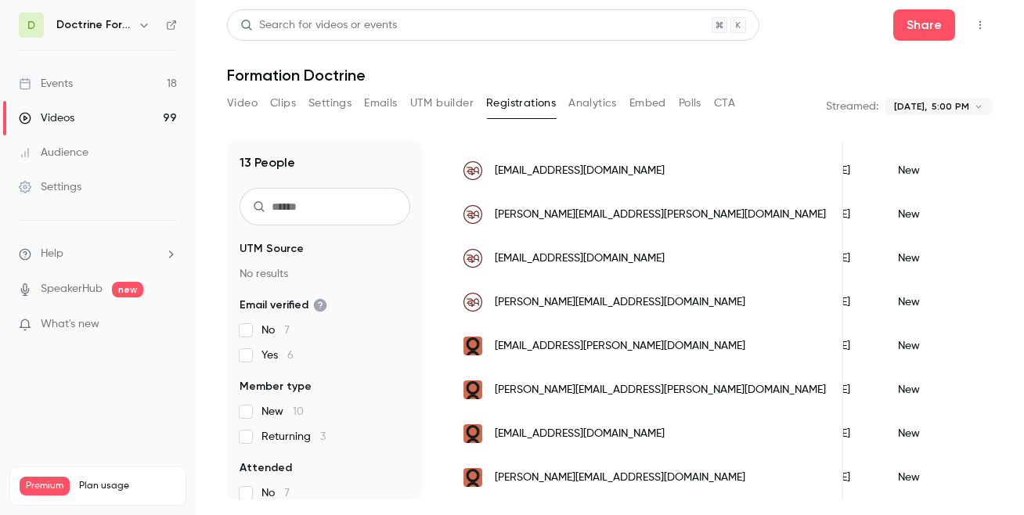
click at [567, 435] on span "[EMAIL_ADDRESS][DOMAIN_NAME]" at bounding box center [580, 434] width 170 height 16
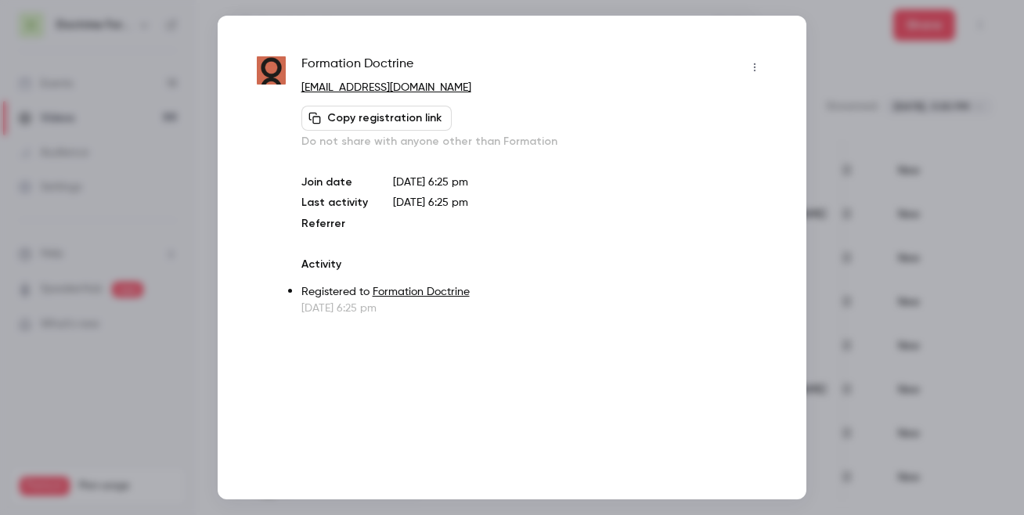
click at [883, 285] on div at bounding box center [512, 257] width 1024 height 515
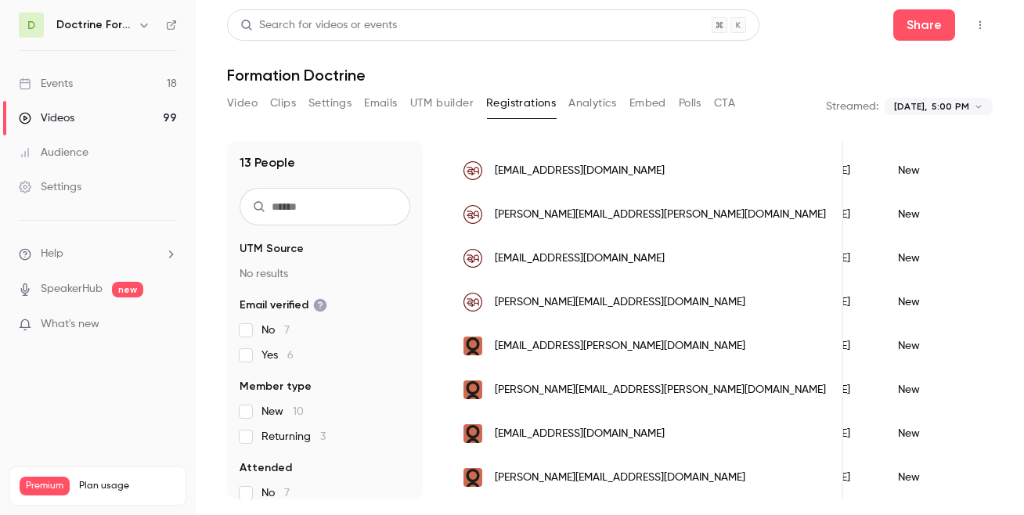
click at [580, 470] on span "[PERSON_NAME][EMAIL_ADDRESS][DOMAIN_NAME]" at bounding box center [620, 478] width 250 height 16
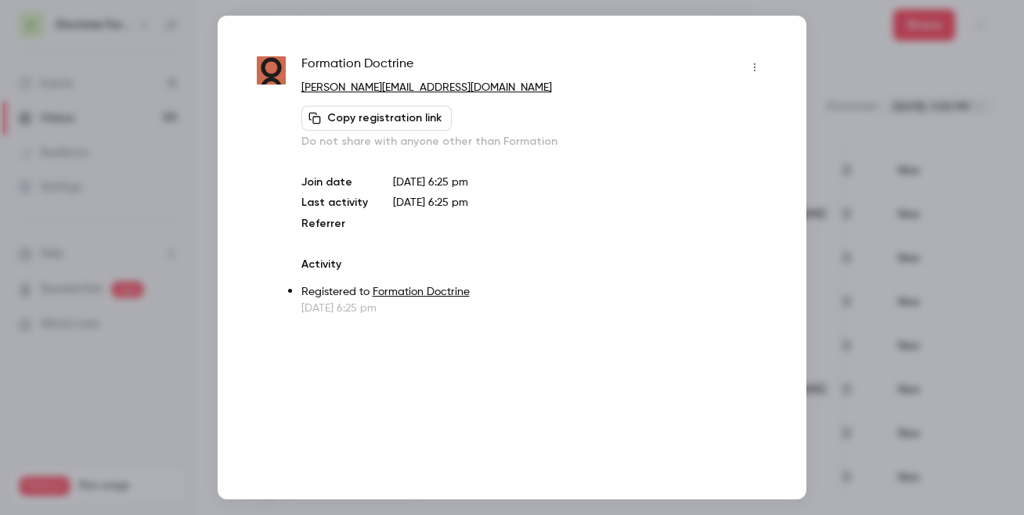
click at [830, 253] on div at bounding box center [512, 257] width 1024 height 515
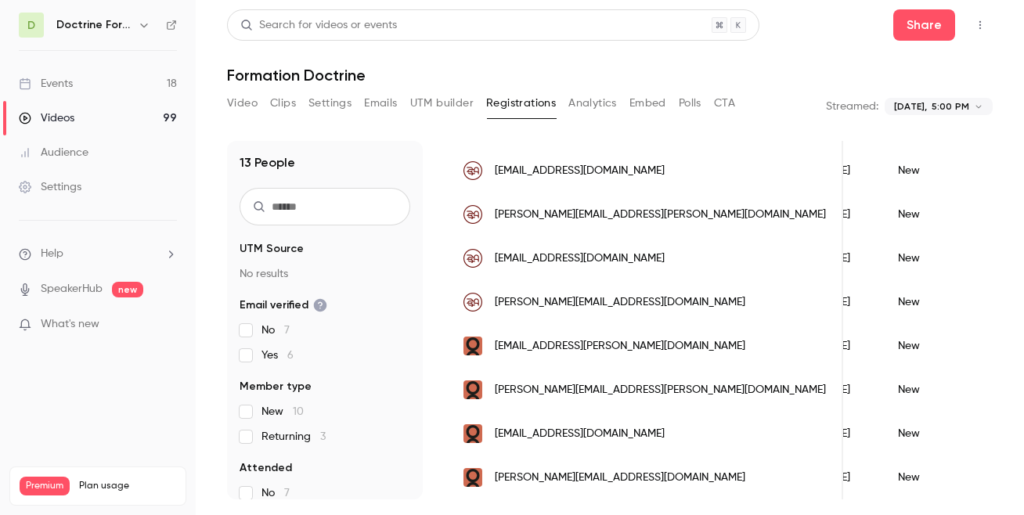
click at [909, 116] on div "**********" at bounding box center [938, 106] width 108 height 31
click at [916, 108] on body "**********" at bounding box center [512, 257] width 1024 height 515
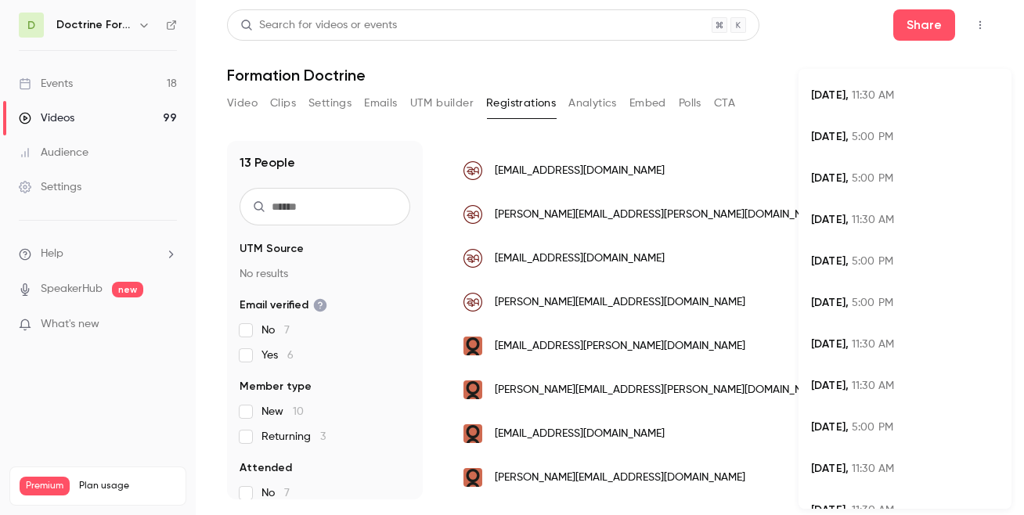
scroll to position [387, 0]
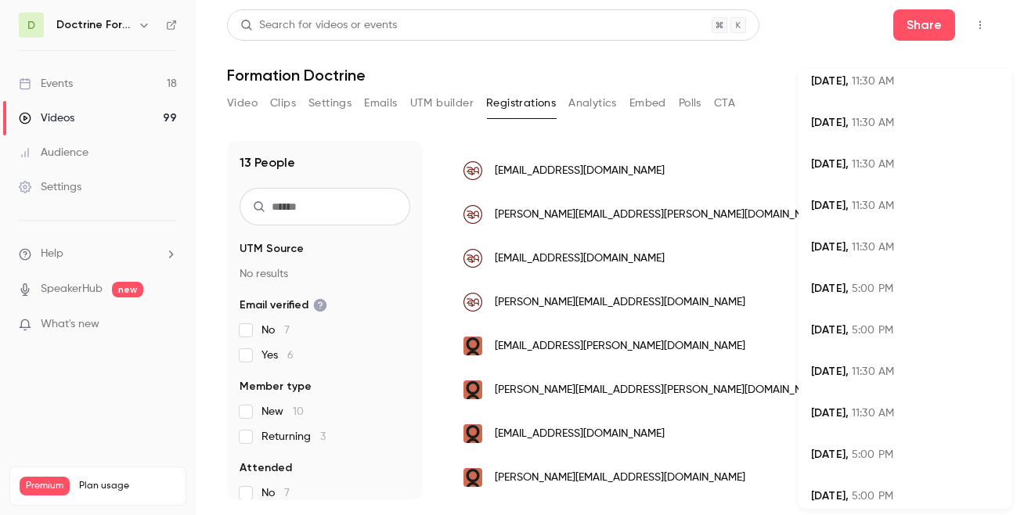
click at [882, 243] on span "11:30 AM" at bounding box center [873, 247] width 42 height 11
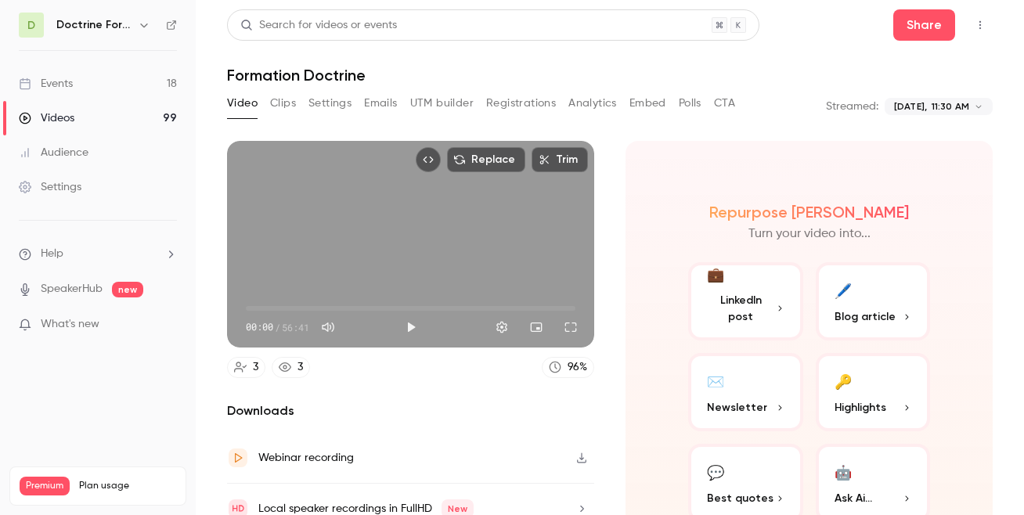
click at [544, 99] on button "Registrations" at bounding box center [521, 103] width 70 height 25
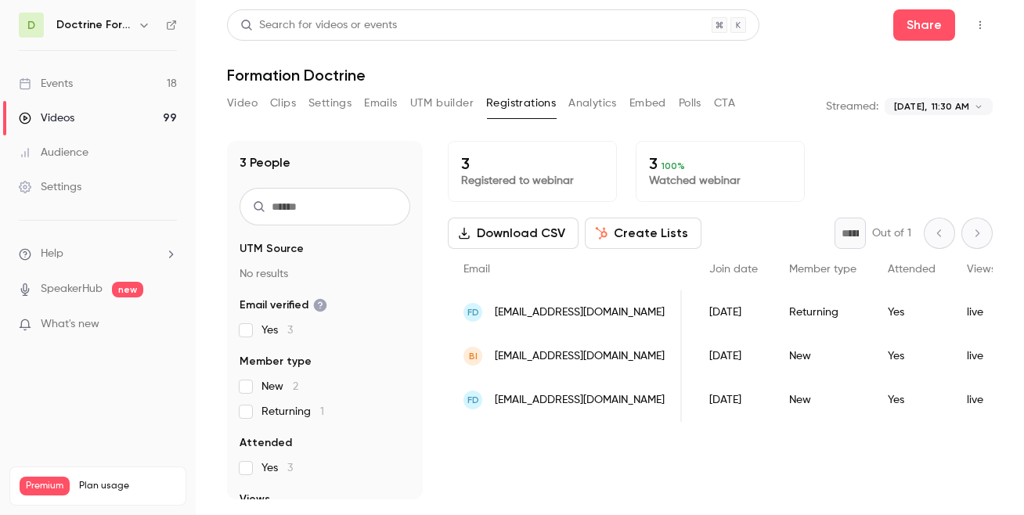
scroll to position [0, 164]
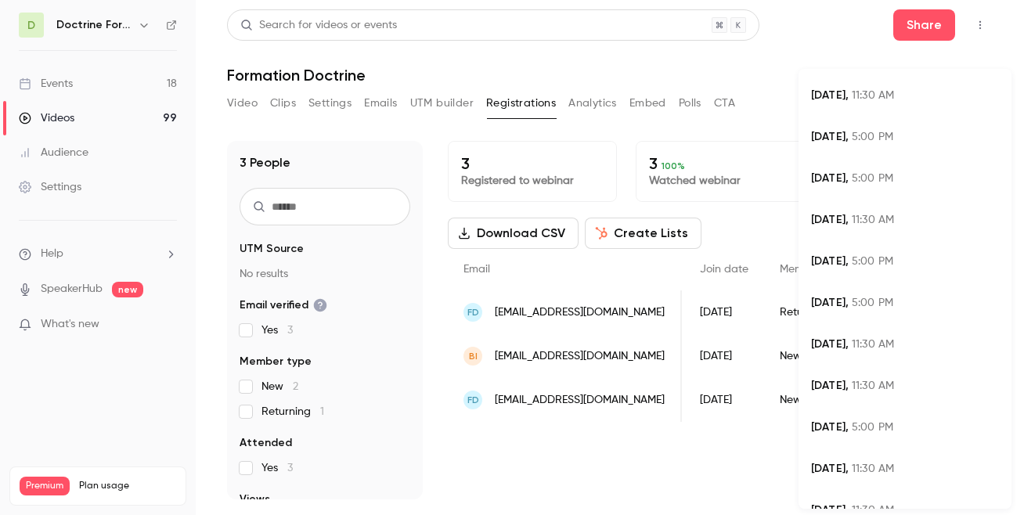
click at [928, 106] on body "**********" at bounding box center [512, 257] width 1024 height 515
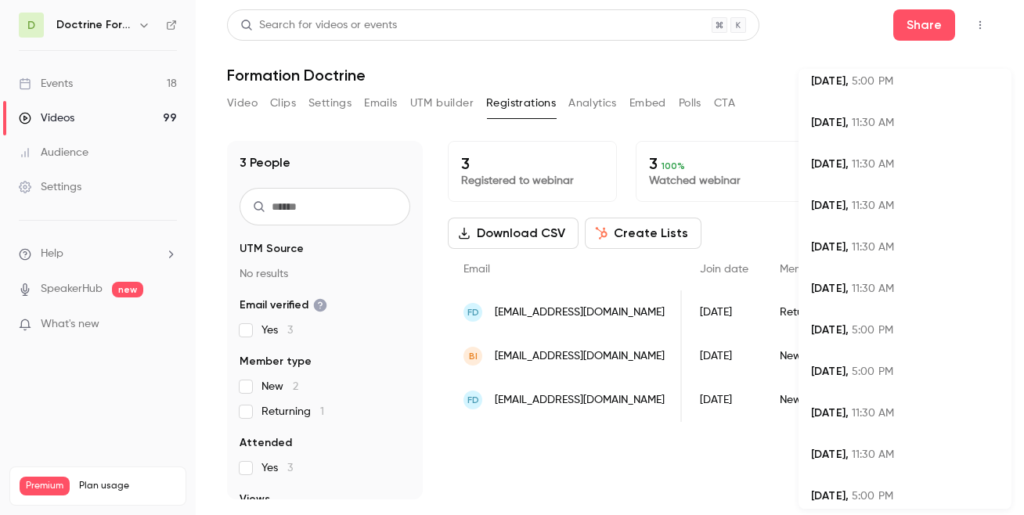
click at [878, 248] on span "11:30 AM" at bounding box center [873, 247] width 42 height 11
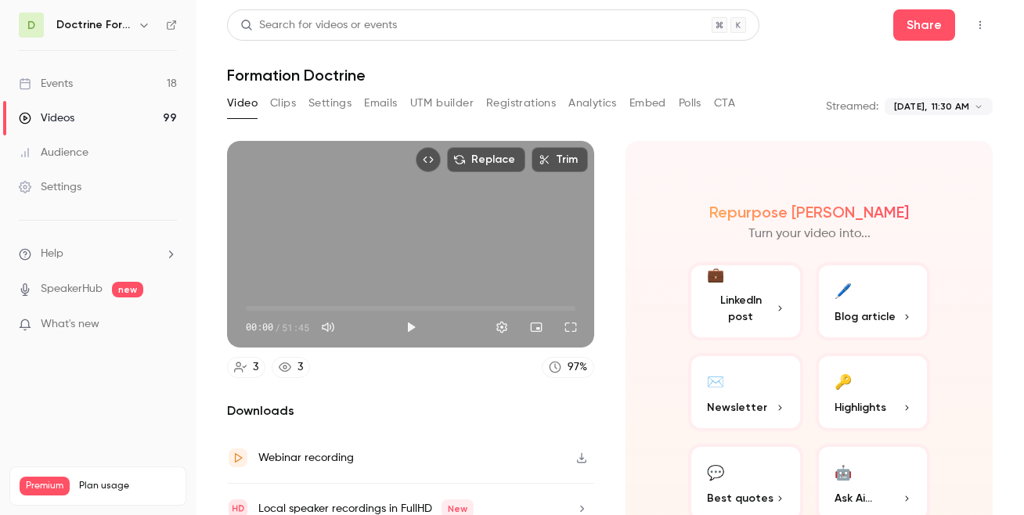
click at [527, 100] on button "Registrations" at bounding box center [521, 103] width 70 height 25
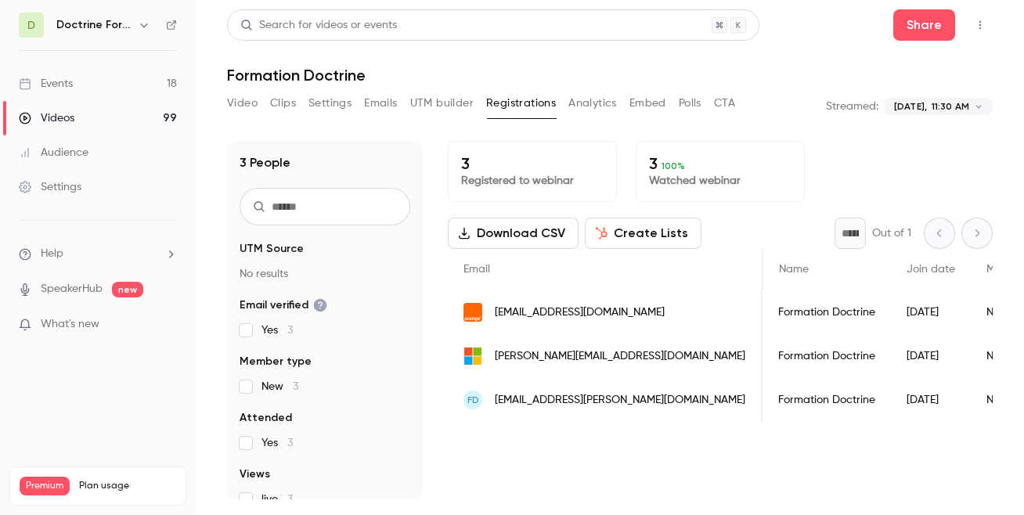
scroll to position [0, 164]
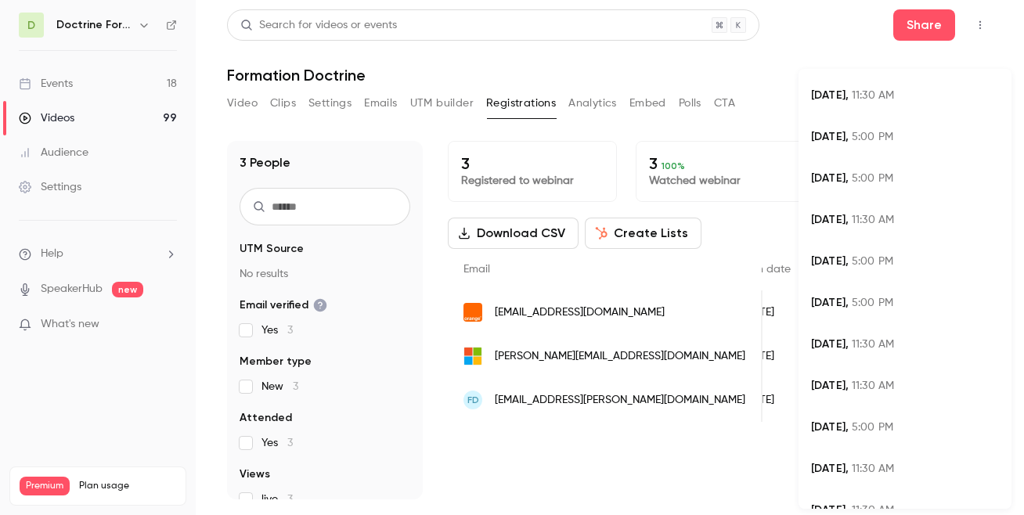
click at [928, 110] on body "**********" at bounding box center [512, 257] width 1024 height 515
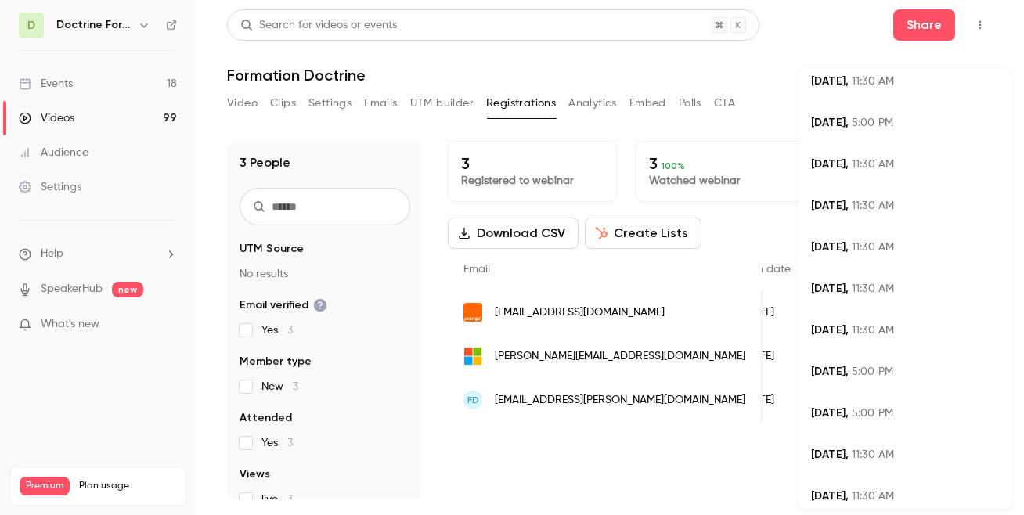
click at [852, 252] on span "11:30 AM" at bounding box center [873, 247] width 42 height 11
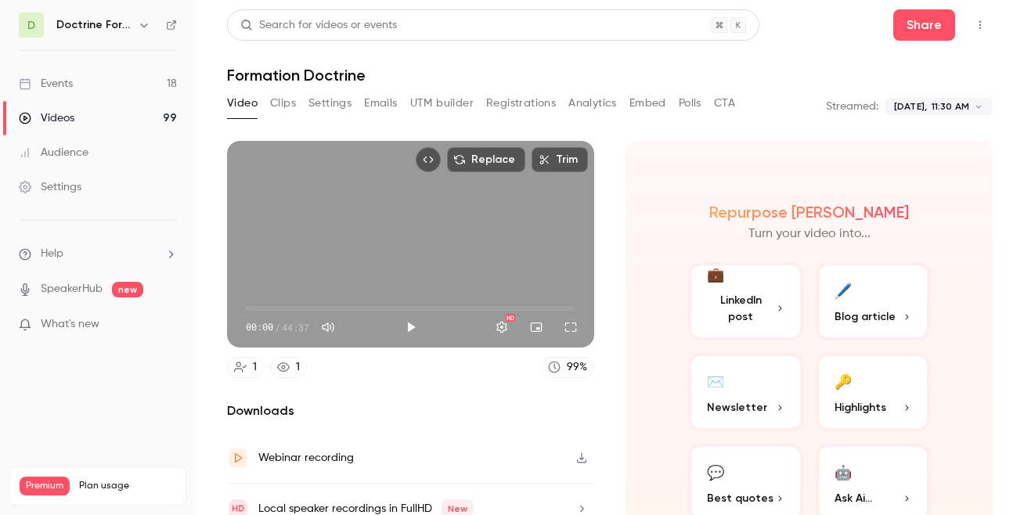
click at [509, 102] on button "Registrations" at bounding box center [521, 103] width 70 height 25
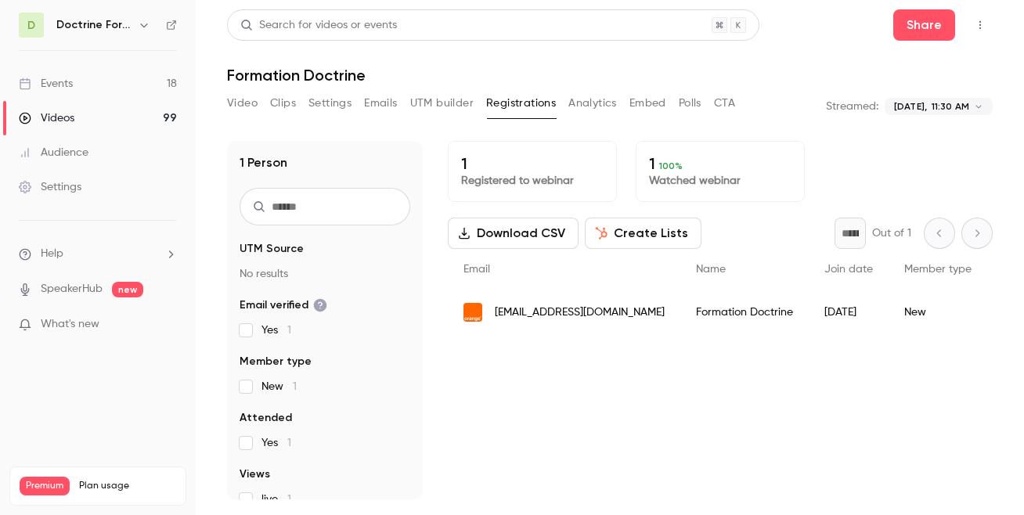
click at [928, 106] on body "**********" at bounding box center [512, 257] width 1024 height 515
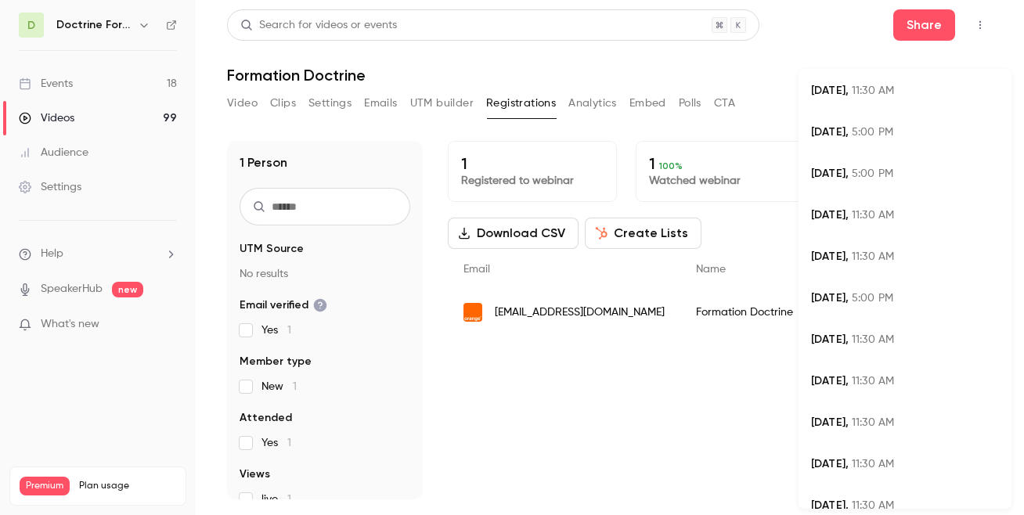
scroll to position [122, 0]
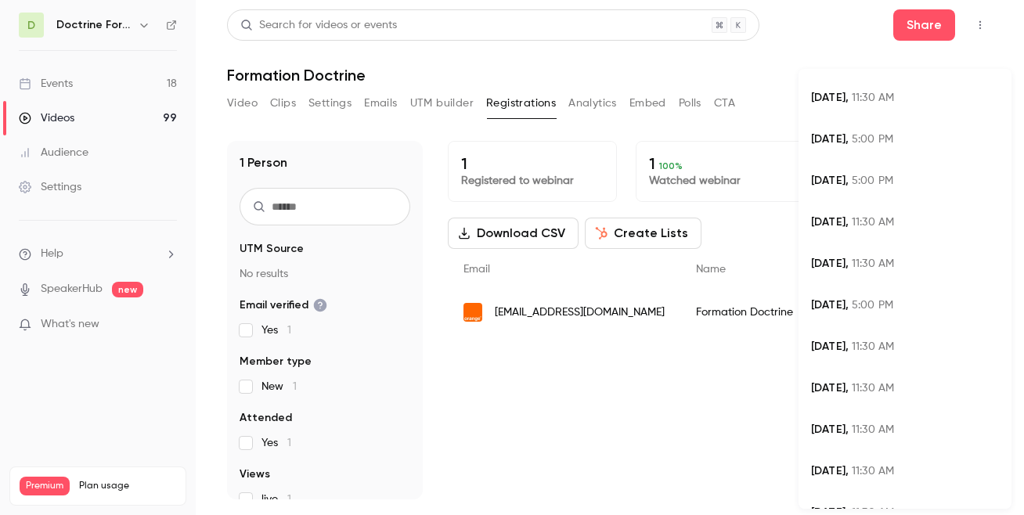
click at [862, 227] on span "11:30 AM" at bounding box center [873, 222] width 42 height 11
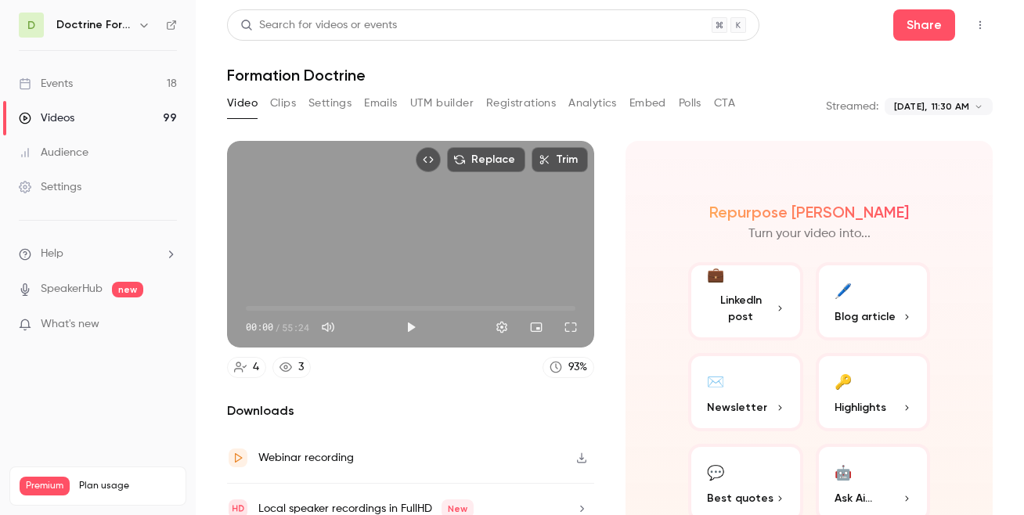
click at [503, 105] on button "Registrations" at bounding box center [521, 103] width 70 height 25
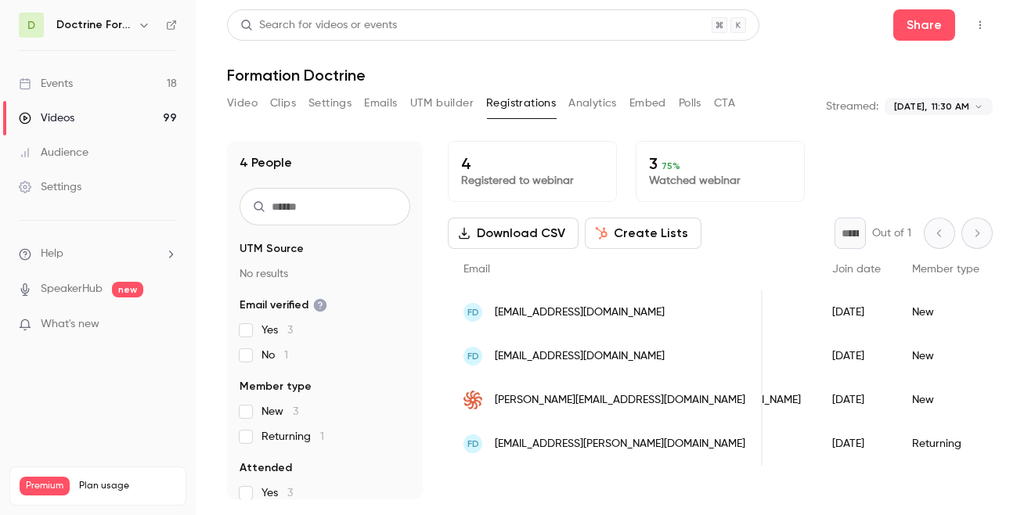
scroll to position [0, 144]
click at [552, 356] on span "[EMAIL_ADDRESS][DOMAIN_NAME]" at bounding box center [580, 356] width 170 height 16
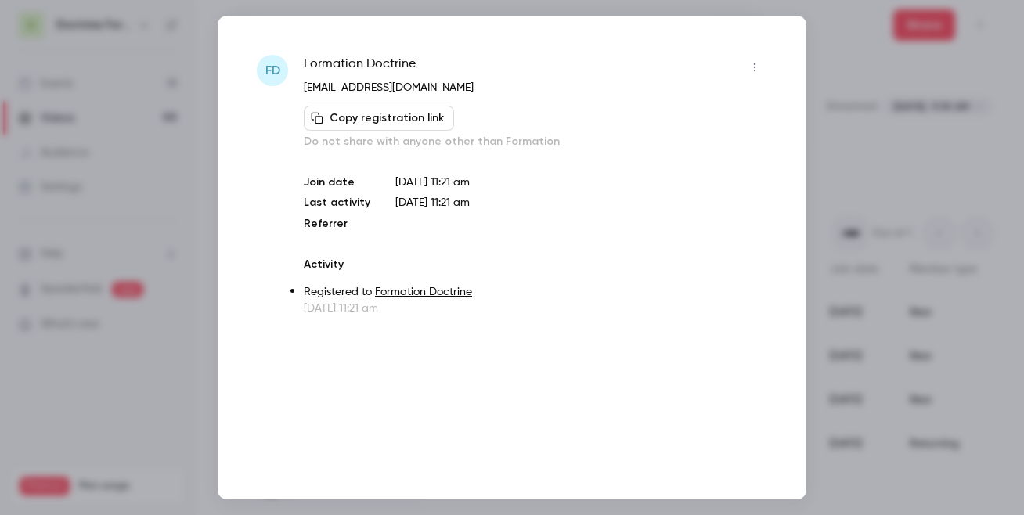
click at [882, 418] on div at bounding box center [512, 257] width 1024 height 515
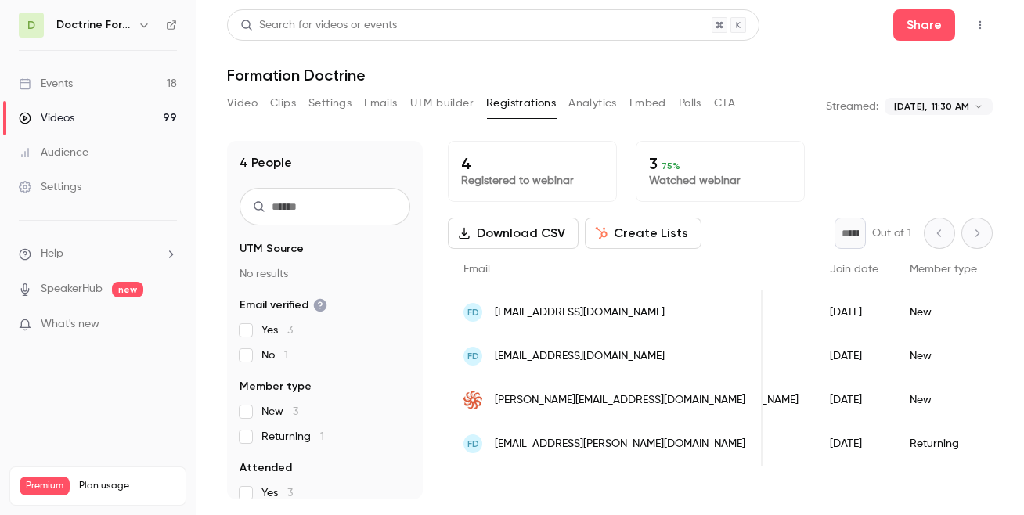
click at [928, 106] on body "**********" at bounding box center [512, 257] width 1024 height 515
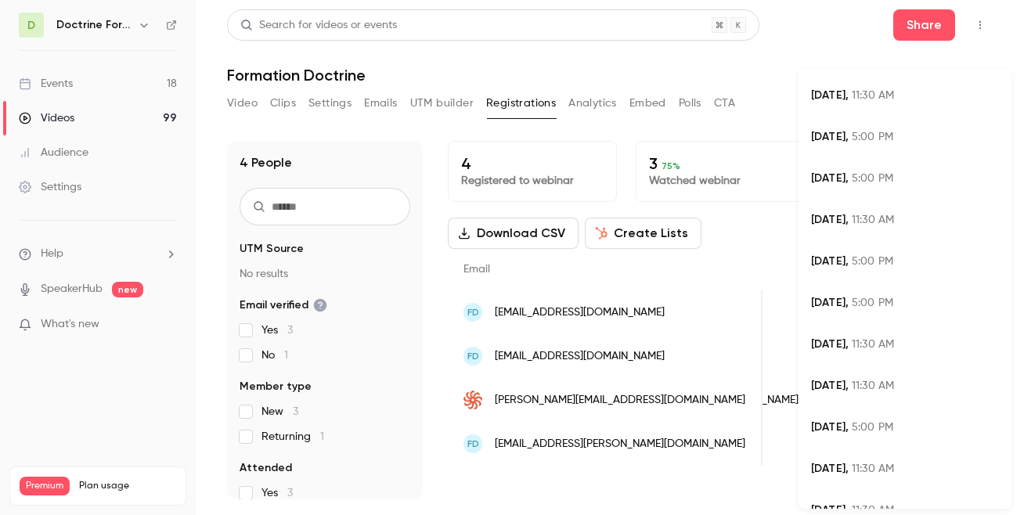
click at [877, 253] on li "[DATE] 5:00 PM" at bounding box center [904, 261] width 213 height 41
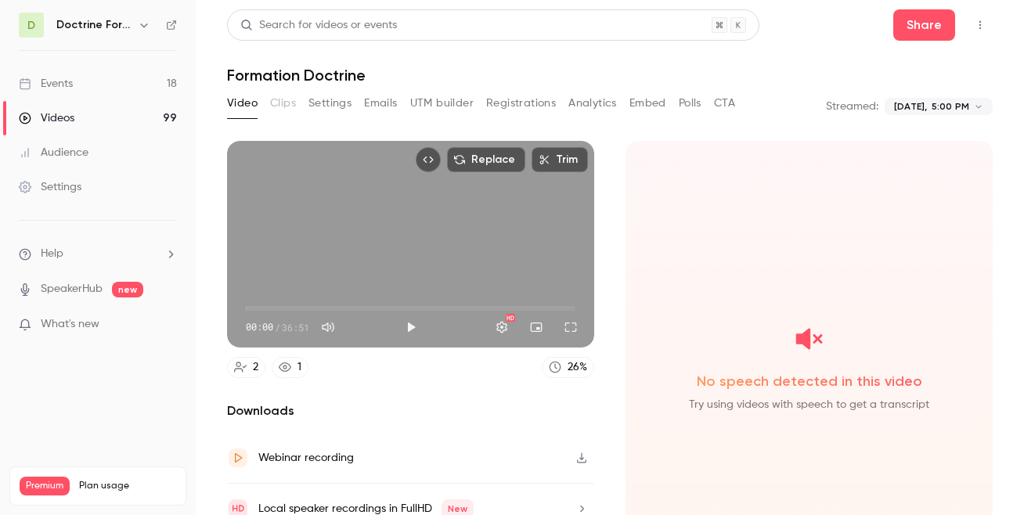
click at [512, 116] on div "Video Clips Settings Emails UTM builder Registrations Analytics Embed Polls CTA" at bounding box center [481, 106] width 508 height 31
click at [518, 103] on button "Registrations" at bounding box center [521, 103] width 70 height 25
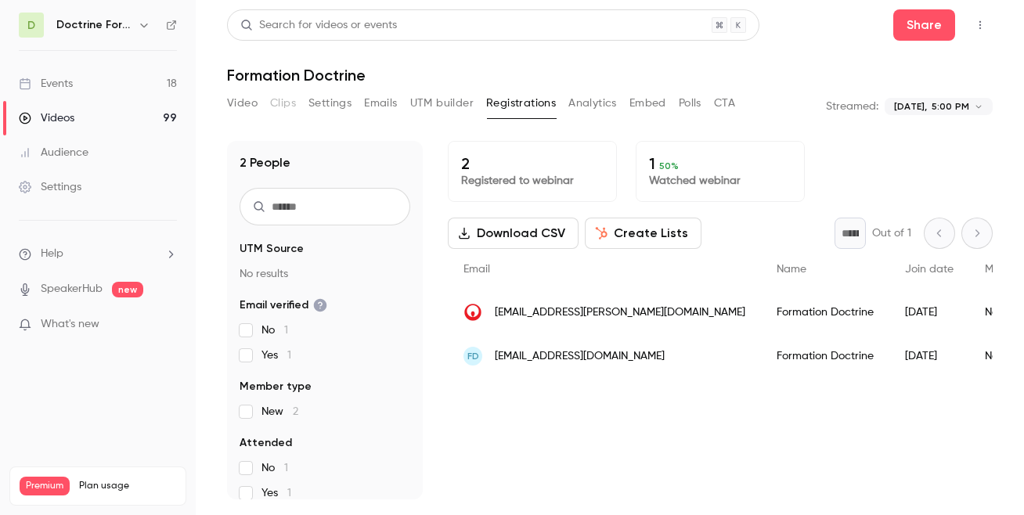
click at [928, 106] on body "**********" at bounding box center [512, 257] width 1024 height 515
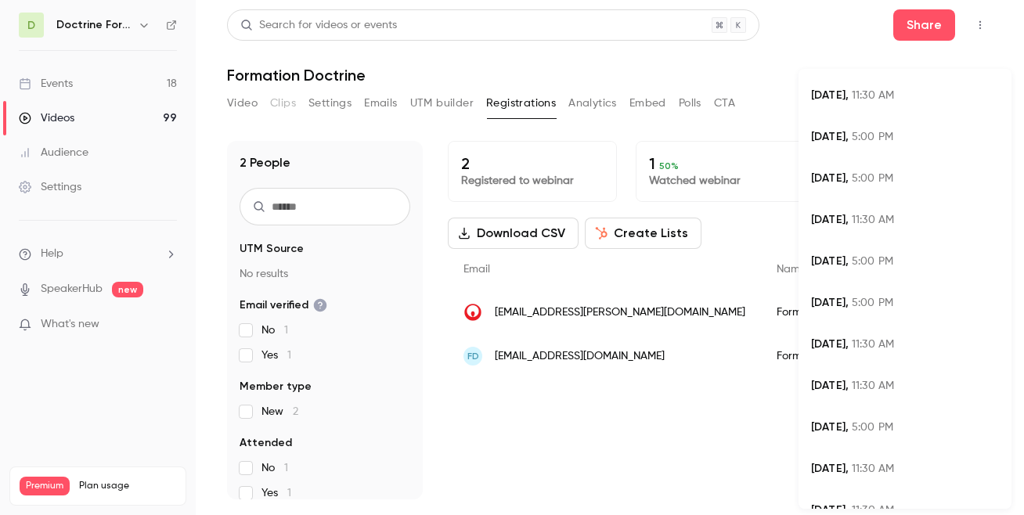
click at [799, 45] on div at bounding box center [512, 257] width 1024 height 515
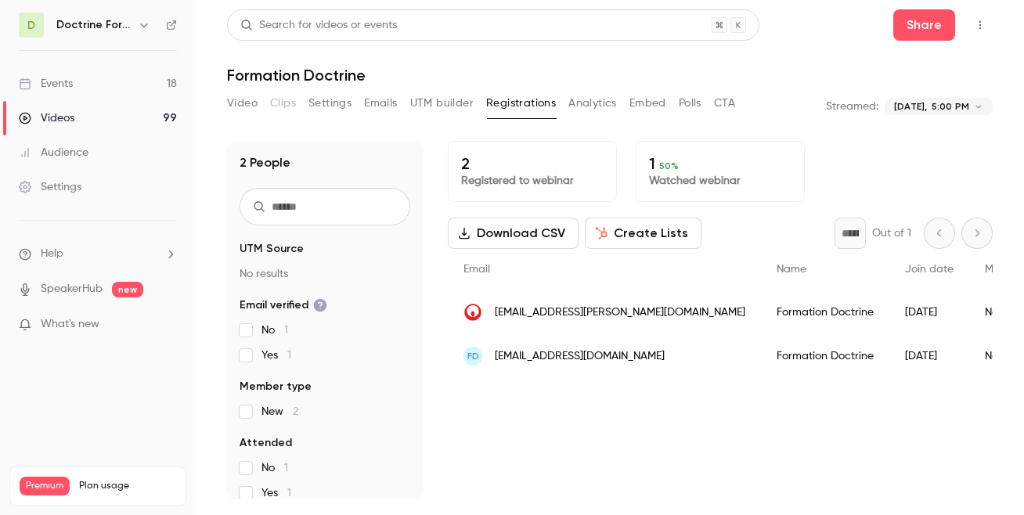
click at [927, 99] on body "**********" at bounding box center [512, 257] width 1024 height 515
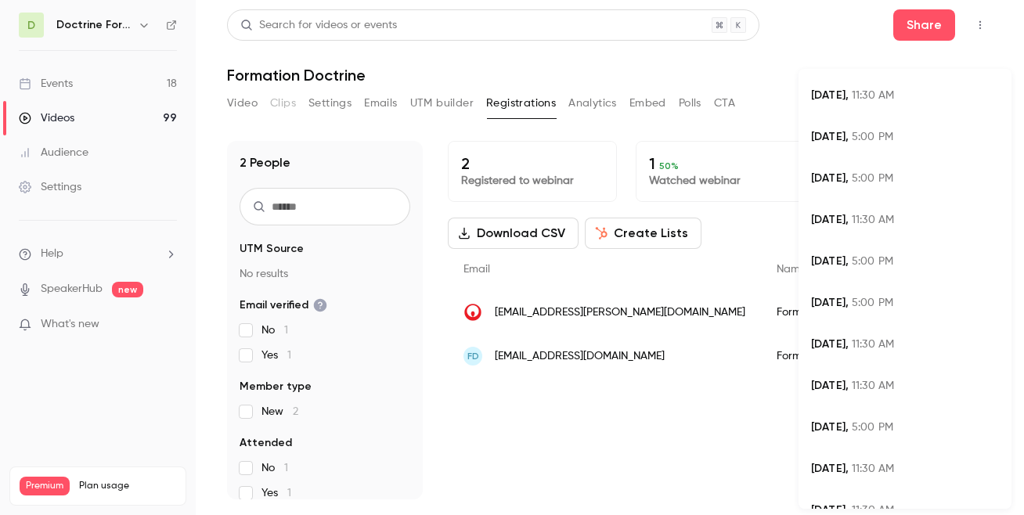
click at [890, 225] on div "[DATE] 11:30 AM" at bounding box center [905, 220] width 188 height 16
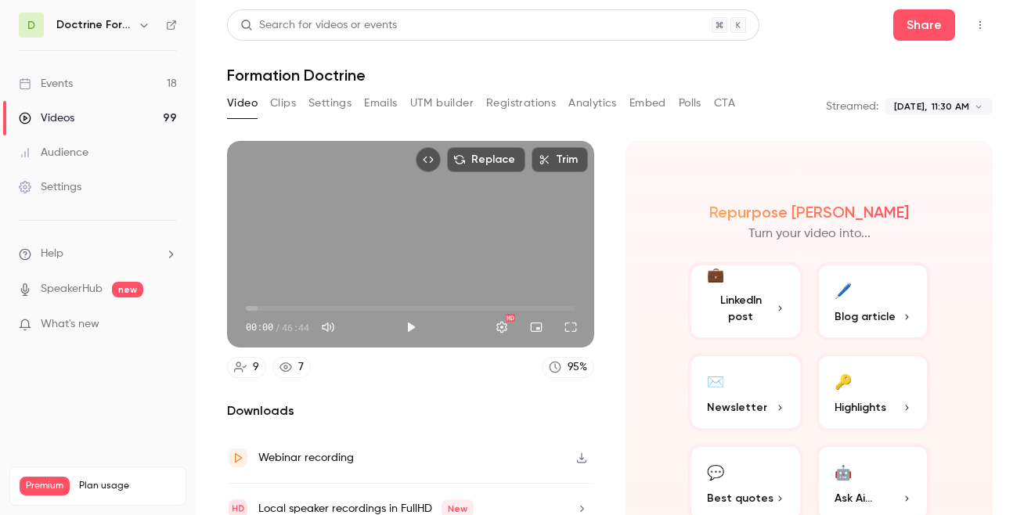
click at [928, 106] on body "**********" at bounding box center [512, 257] width 1024 height 515
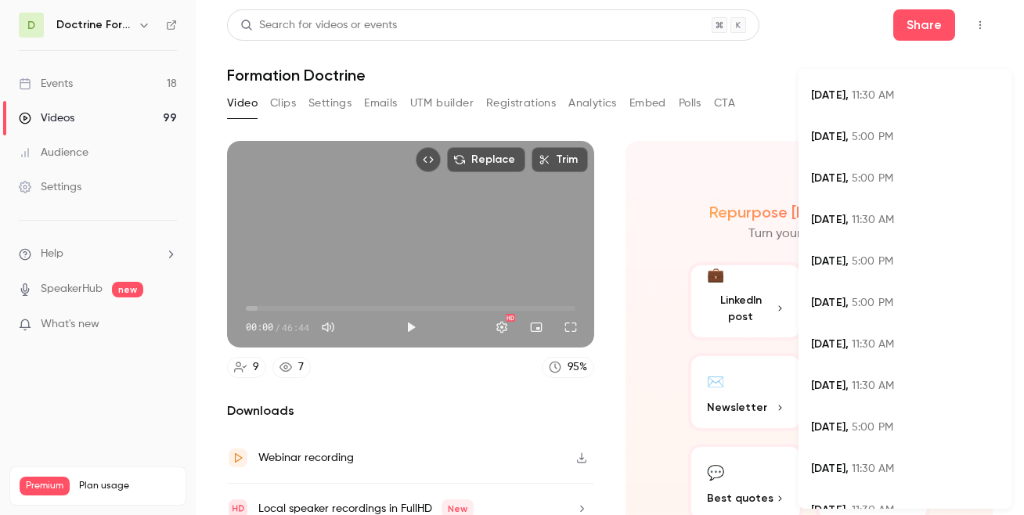
click at [890, 171] on div "[DATE] 5:00 PM" at bounding box center [905, 179] width 188 height 16
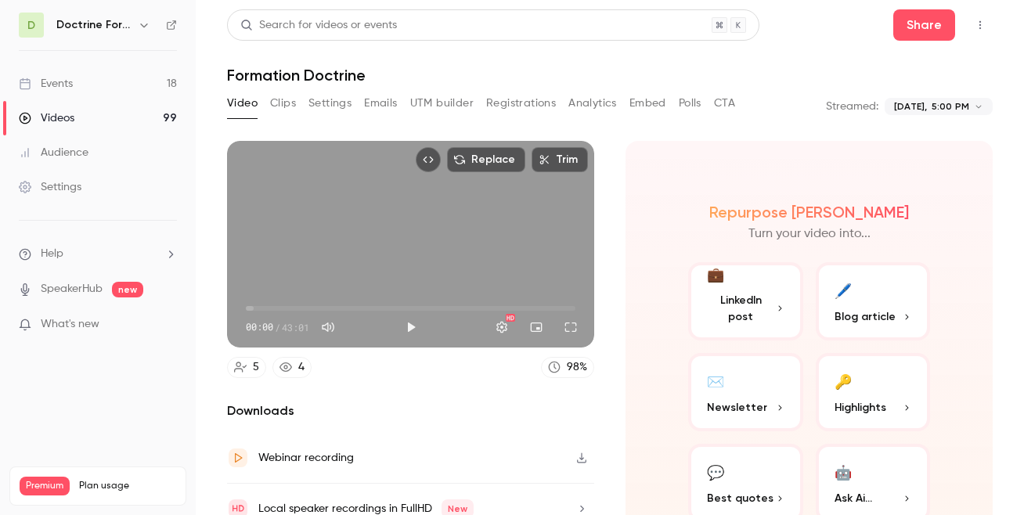
click at [928, 104] on body "**********" at bounding box center [512, 257] width 1024 height 515
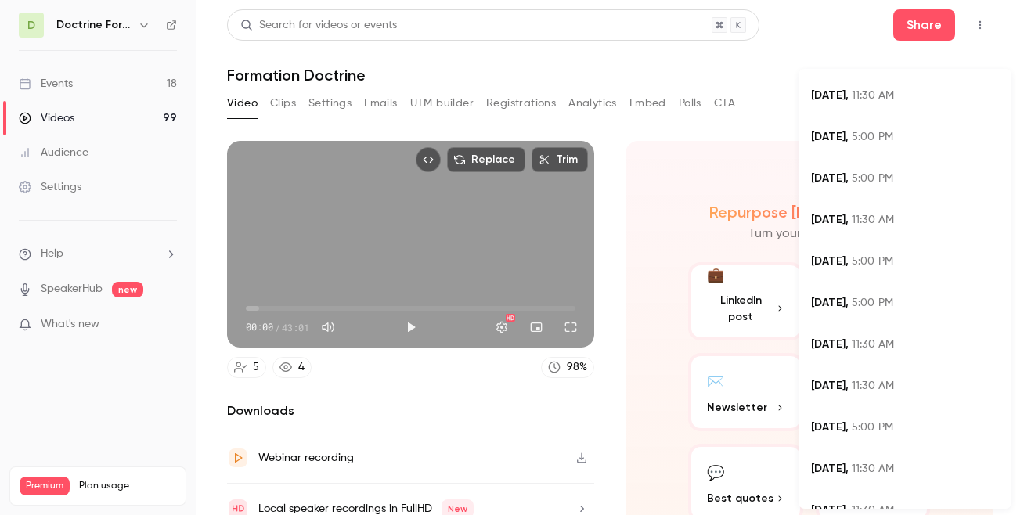
click at [865, 131] on div "[DATE] 5:00 PM" at bounding box center [905, 137] width 188 height 16
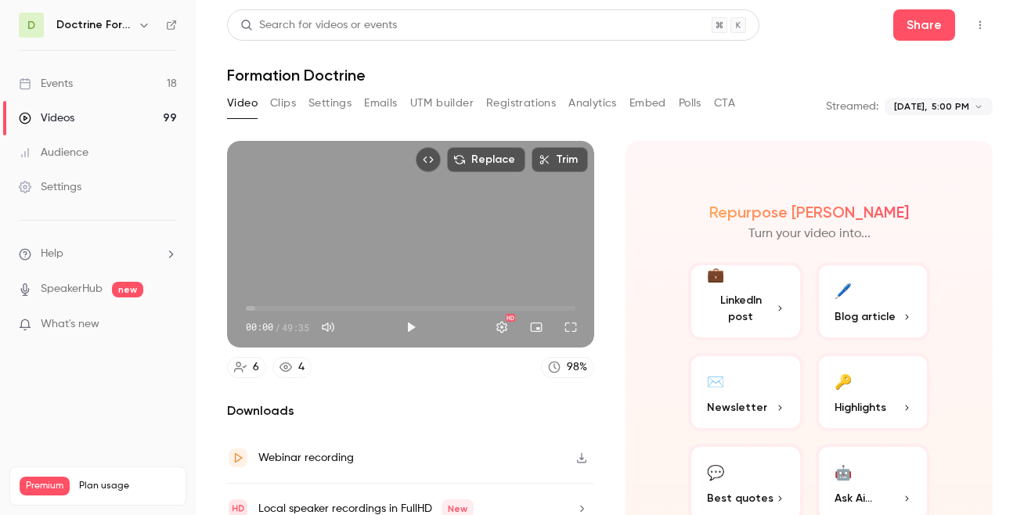
click at [516, 105] on button "Registrations" at bounding box center [521, 103] width 70 height 25
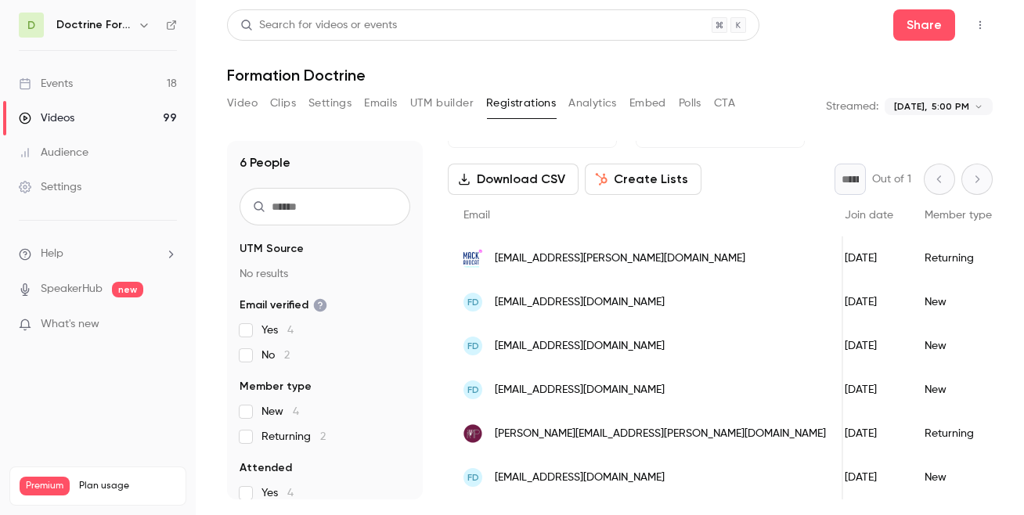
scroll to position [0, 148]
click at [578, 348] on span "[EMAIL_ADDRESS][DOMAIN_NAME]" at bounding box center [580, 346] width 170 height 16
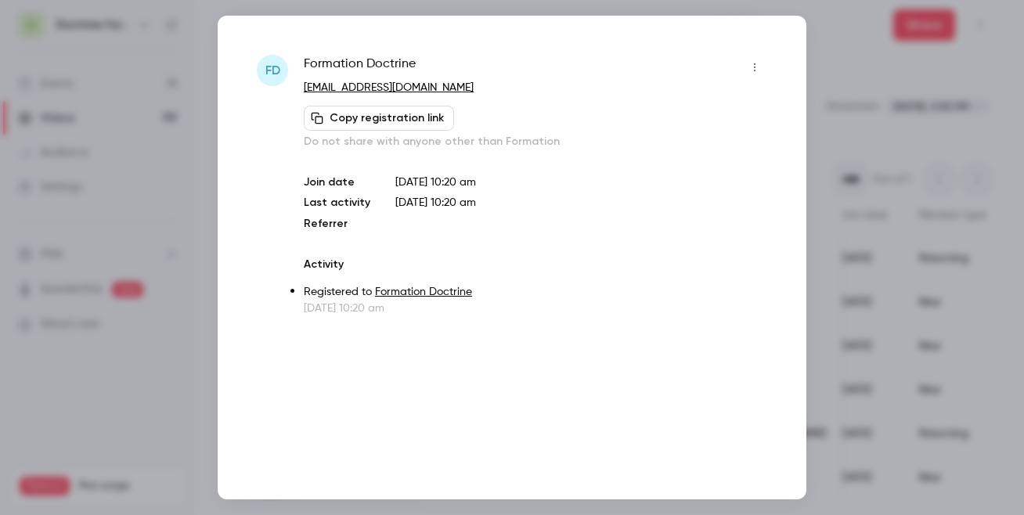
click at [891, 340] on div at bounding box center [512, 257] width 1024 height 515
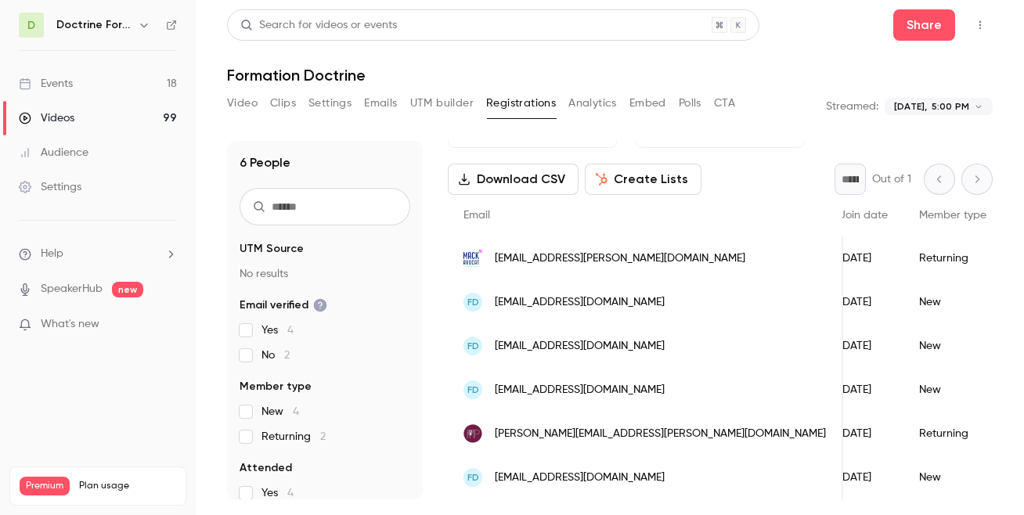
click at [616, 481] on span "[EMAIL_ADDRESS][DOMAIN_NAME]" at bounding box center [580, 478] width 170 height 16
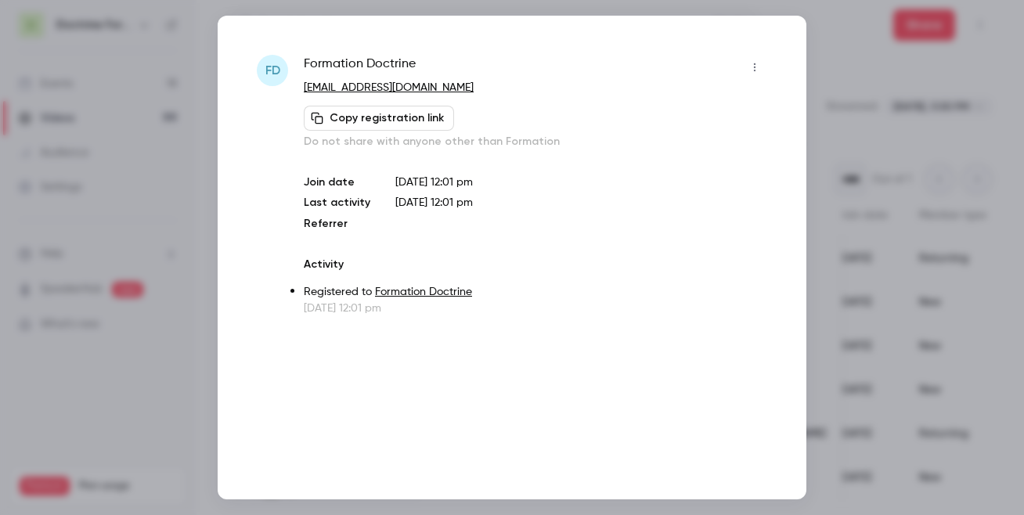
click at [918, 141] on div at bounding box center [512, 257] width 1024 height 515
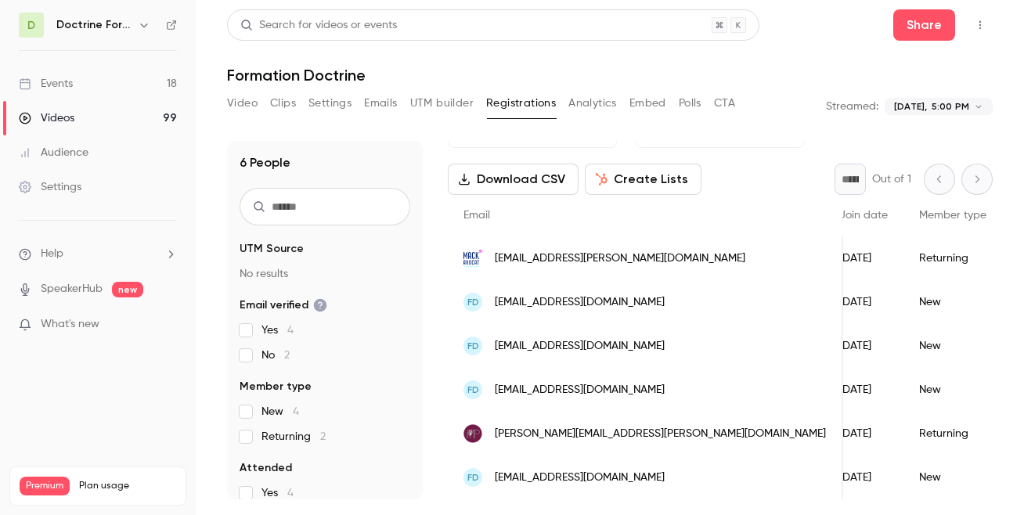
click at [928, 107] on body "**********" at bounding box center [512, 257] width 1024 height 515
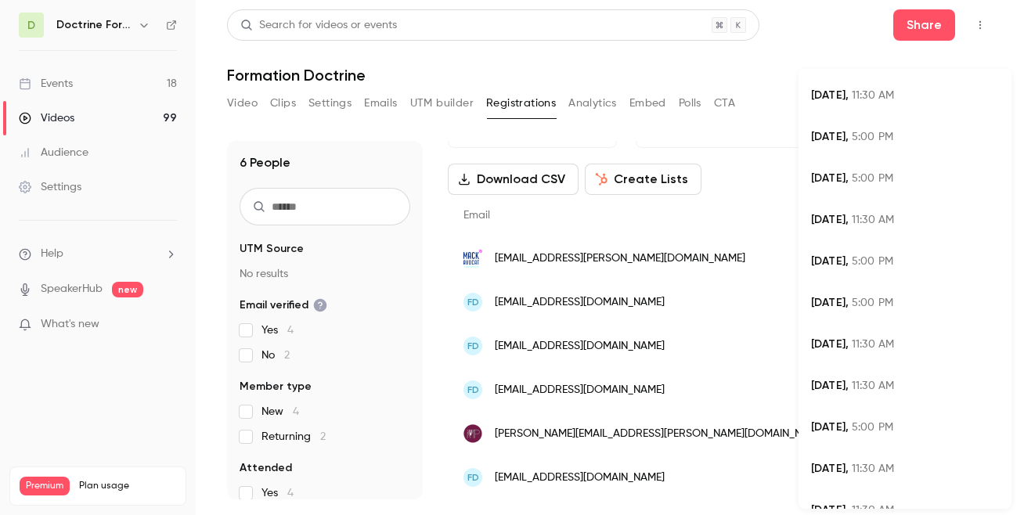
click at [762, 67] on div at bounding box center [512, 257] width 1024 height 515
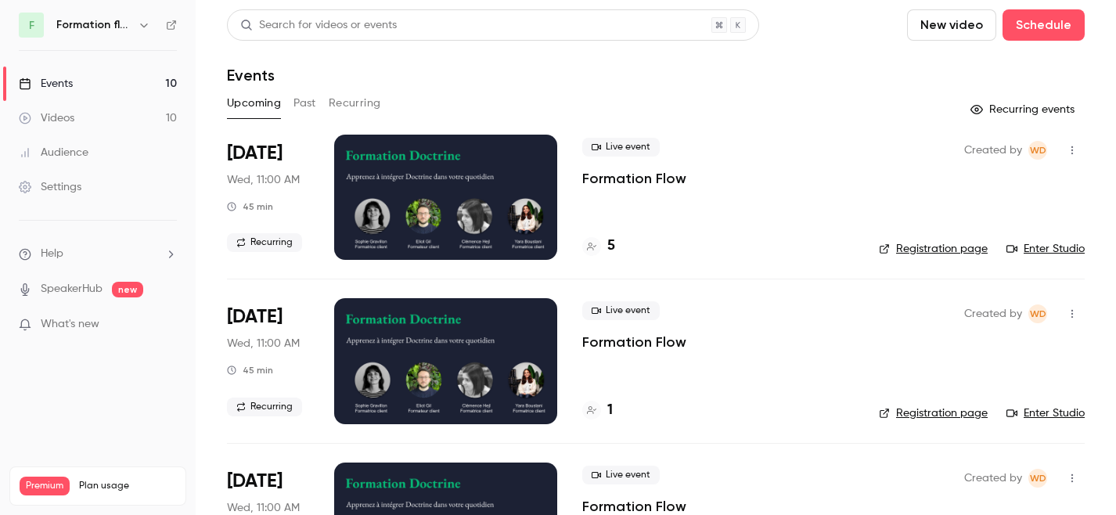
click at [307, 97] on button "Past" at bounding box center [304, 103] width 23 height 25
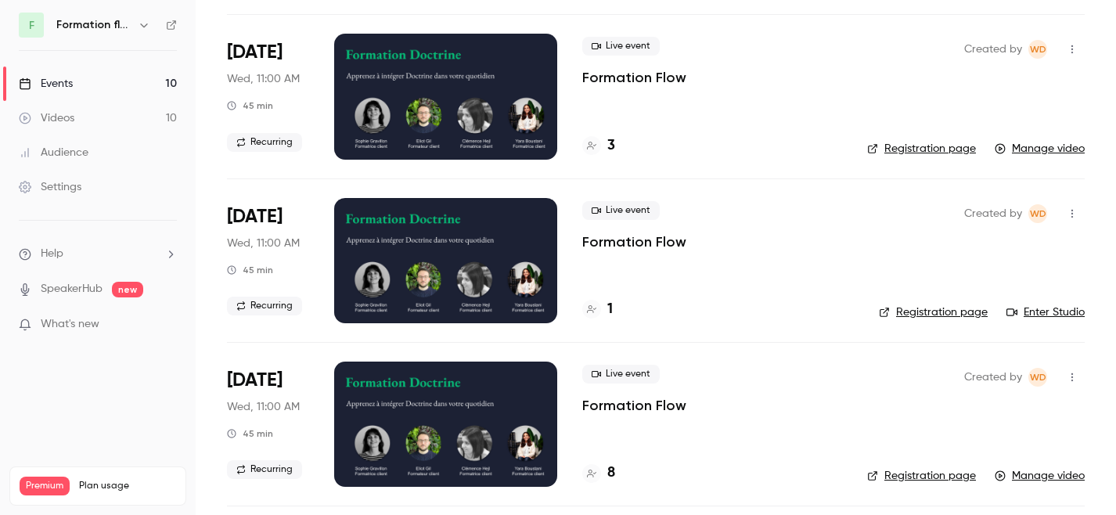
scroll to position [1070, 0]
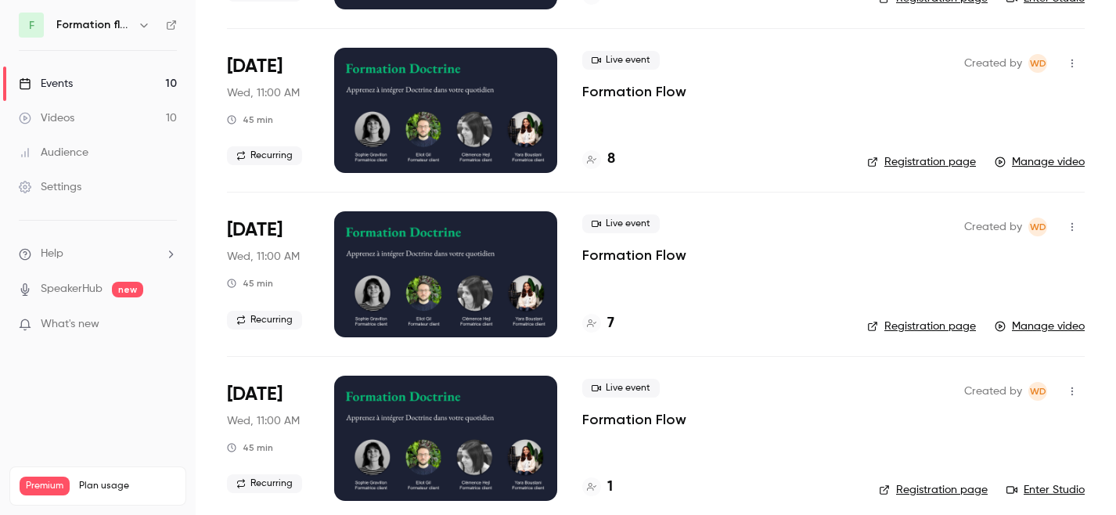
click at [484, 275] on div at bounding box center [445, 273] width 223 height 125
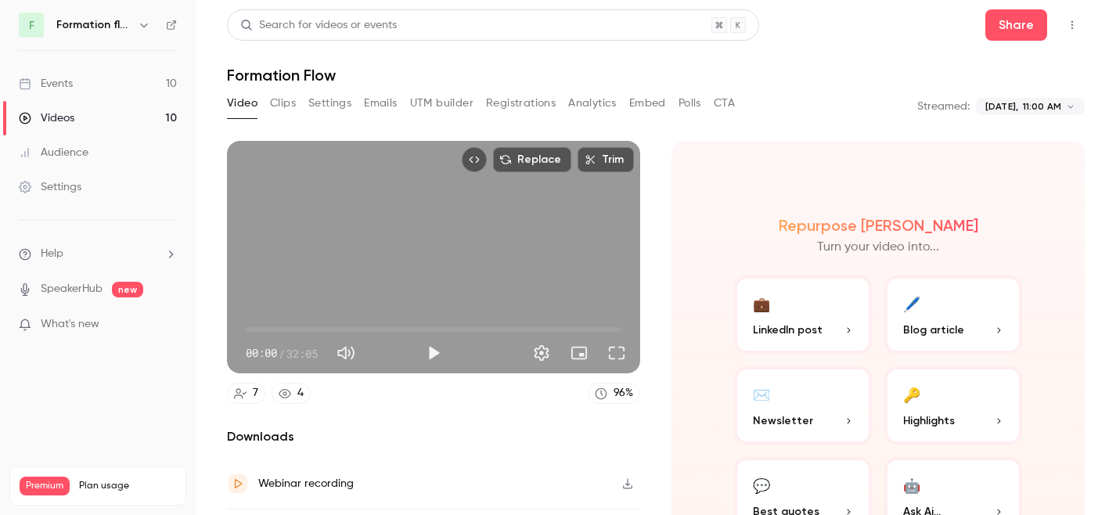
click at [518, 100] on button "Registrations" at bounding box center [521, 103] width 70 height 25
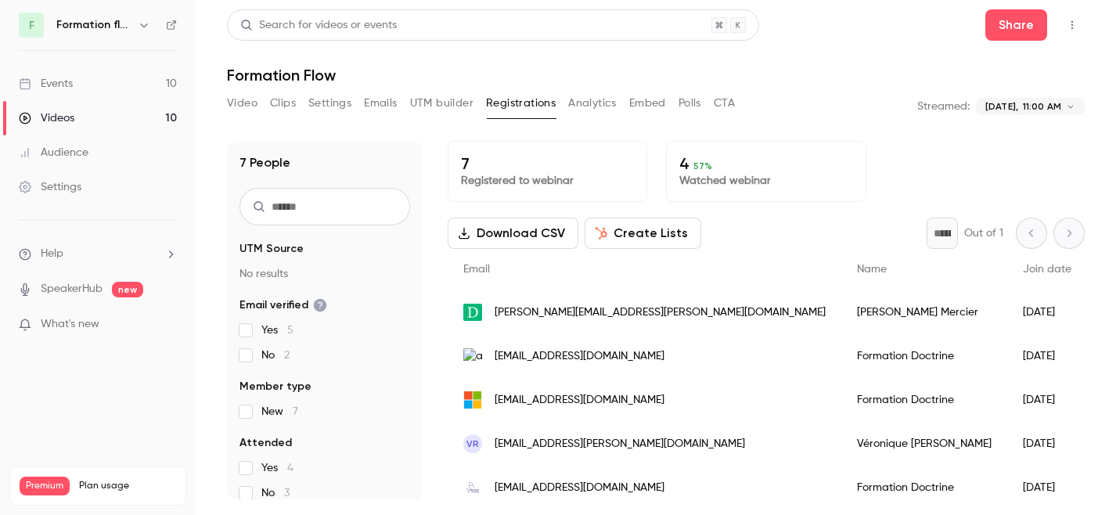
click at [574, 102] on button "Analytics" at bounding box center [592, 103] width 49 height 25
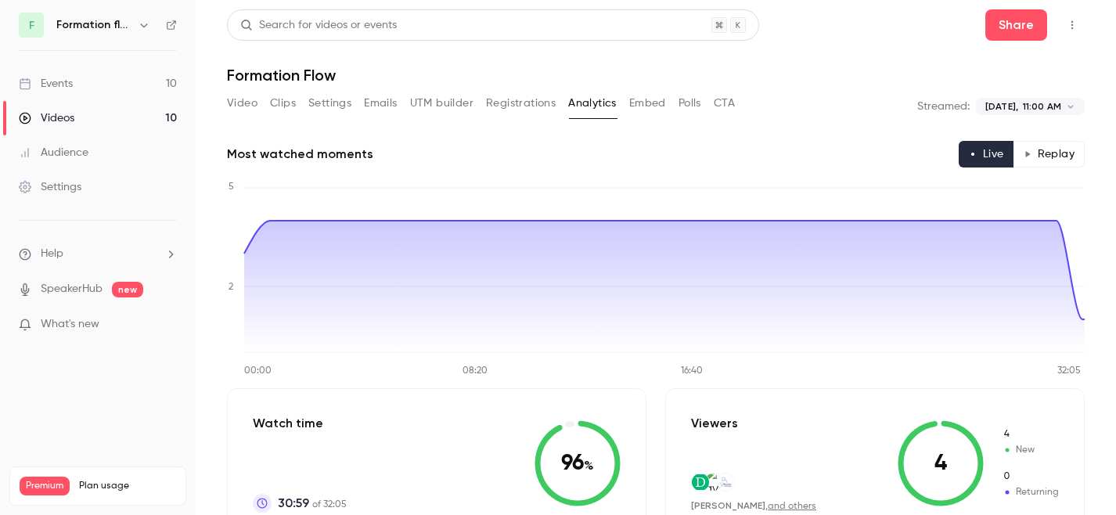
click at [521, 96] on button "Registrations" at bounding box center [521, 103] width 70 height 25
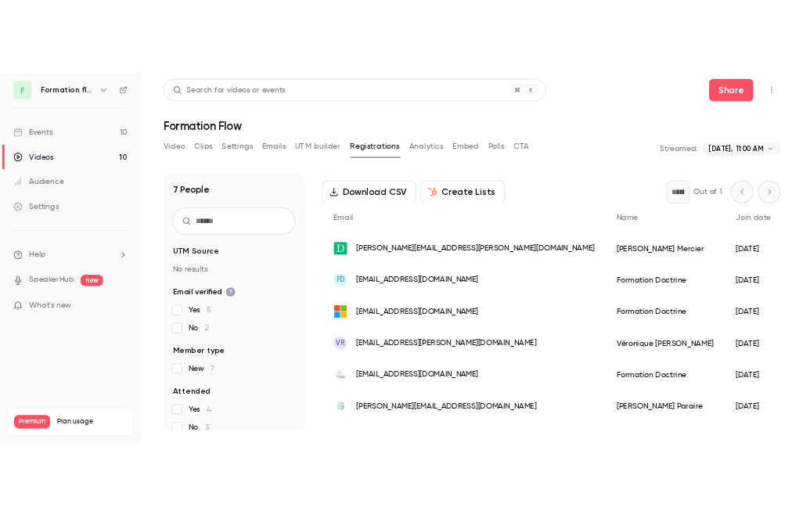
scroll to position [98, 0]
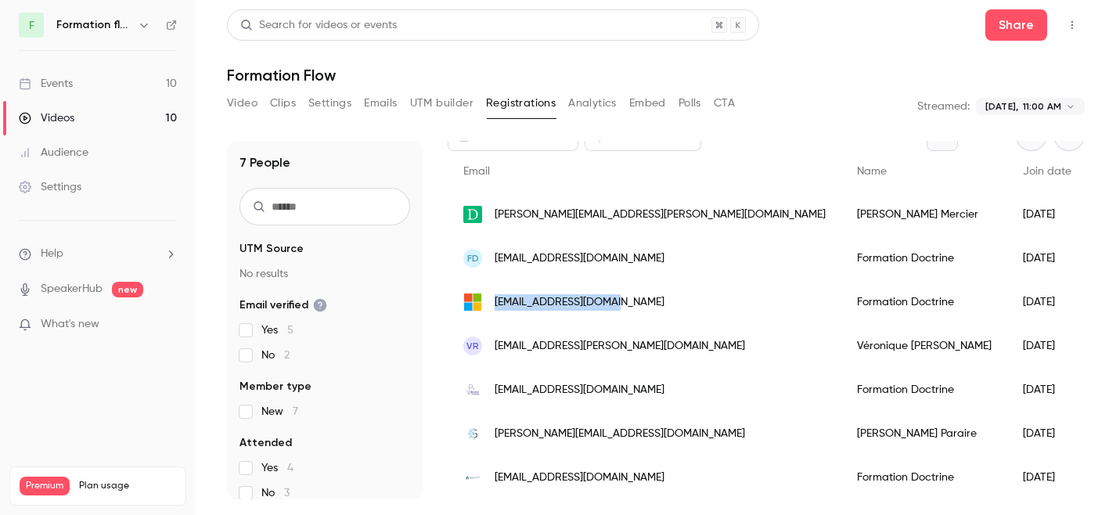
drag, startPoint x: 496, startPoint y: 301, endPoint x: 625, endPoint y: 304, distance: 129.2
click at [625, 304] on div "cm-avocat@outlook.com" at bounding box center [645, 302] width 394 height 44
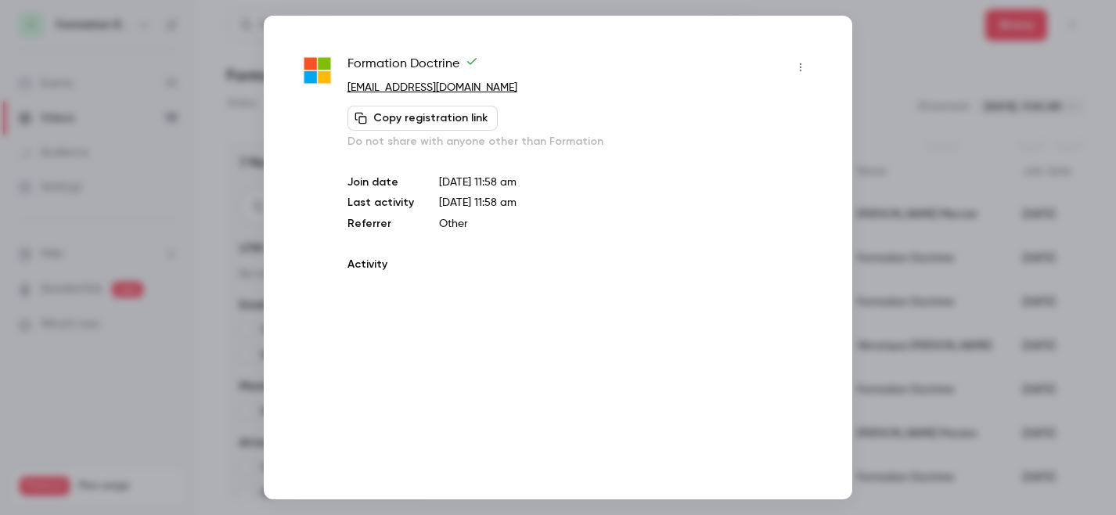
copy span "cm-avocat@outlook.com"
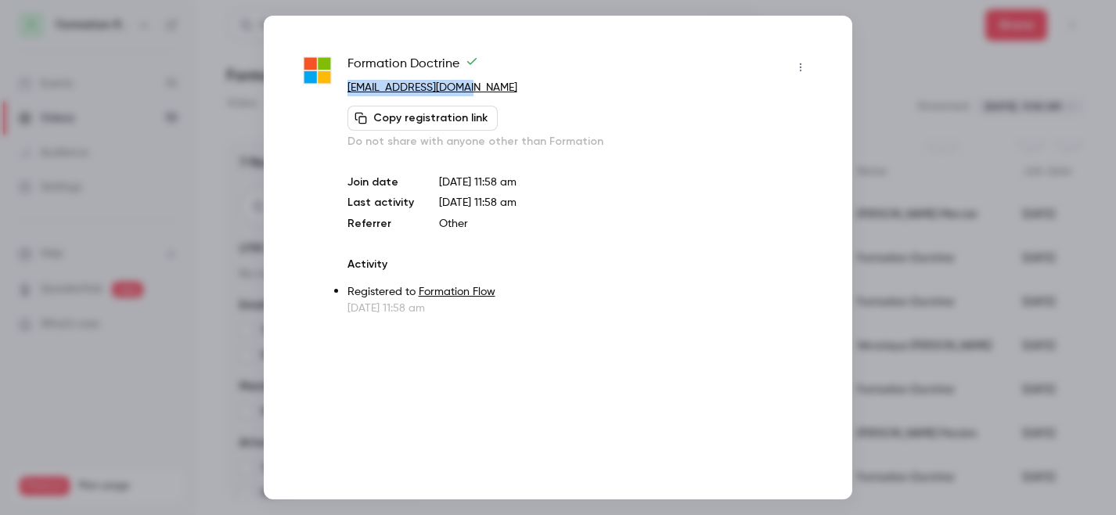
copy link "cm-avocat@outlook.com"
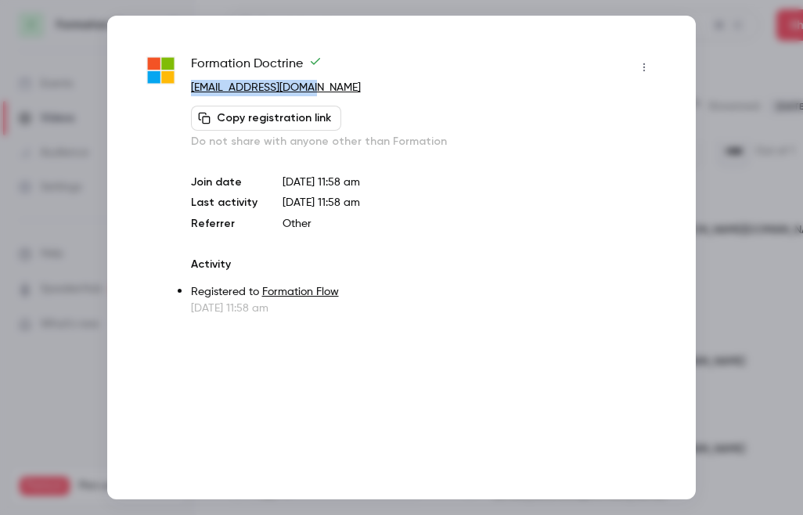
scroll to position [113, 0]
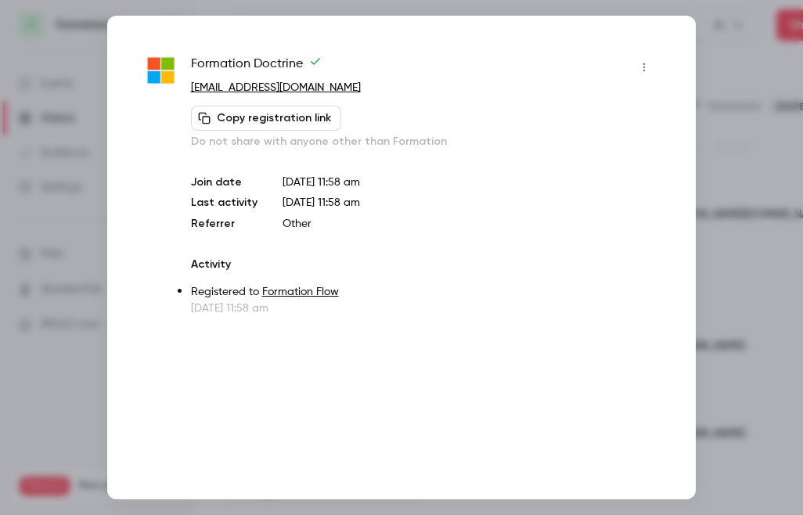
click at [716, 145] on div at bounding box center [401, 257] width 803 height 515
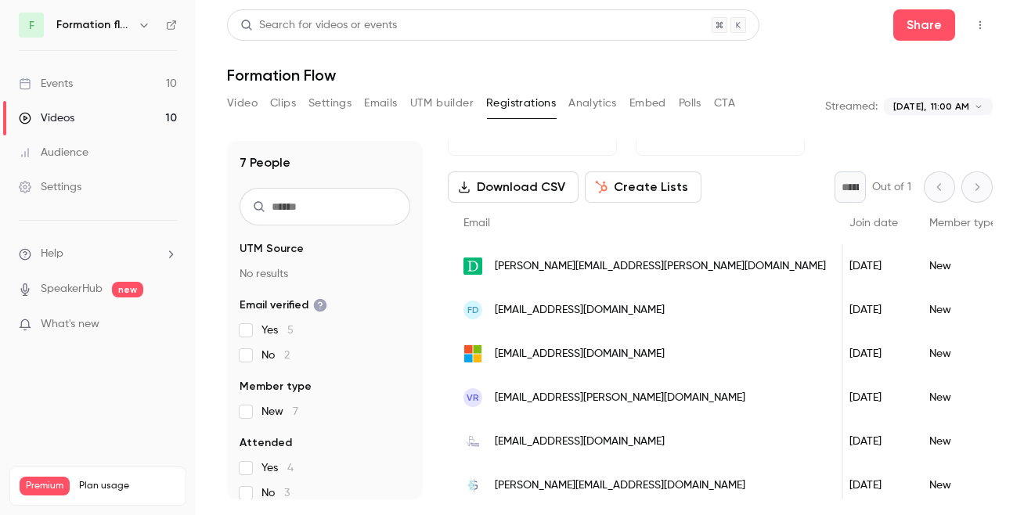
scroll to position [49, 0]
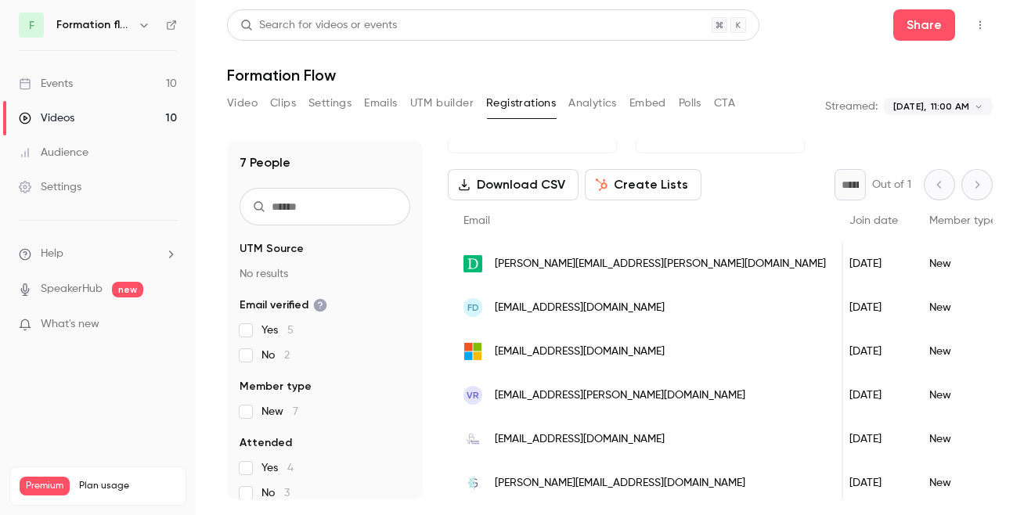
click at [578, 394] on span "cabinet@rondeau-abouly.com" at bounding box center [620, 395] width 250 height 16
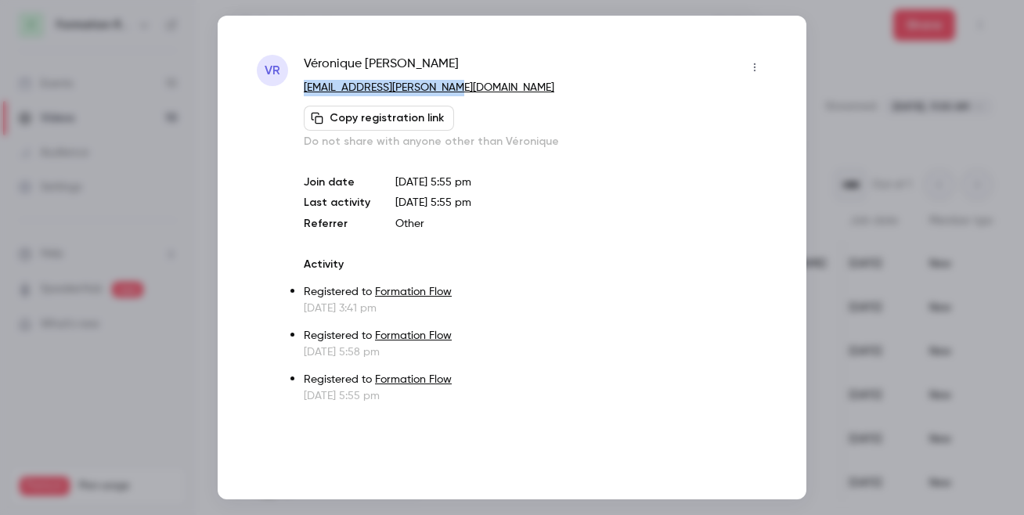
copy link "cabinet@rondeau-abouly.com"
click at [823, 67] on div at bounding box center [512, 257] width 1024 height 515
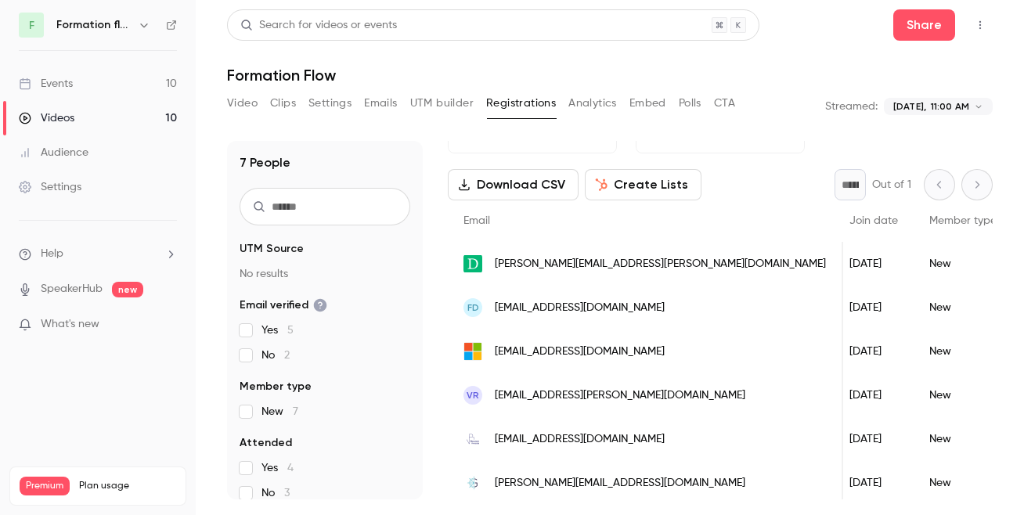
scroll to position [98, 0]
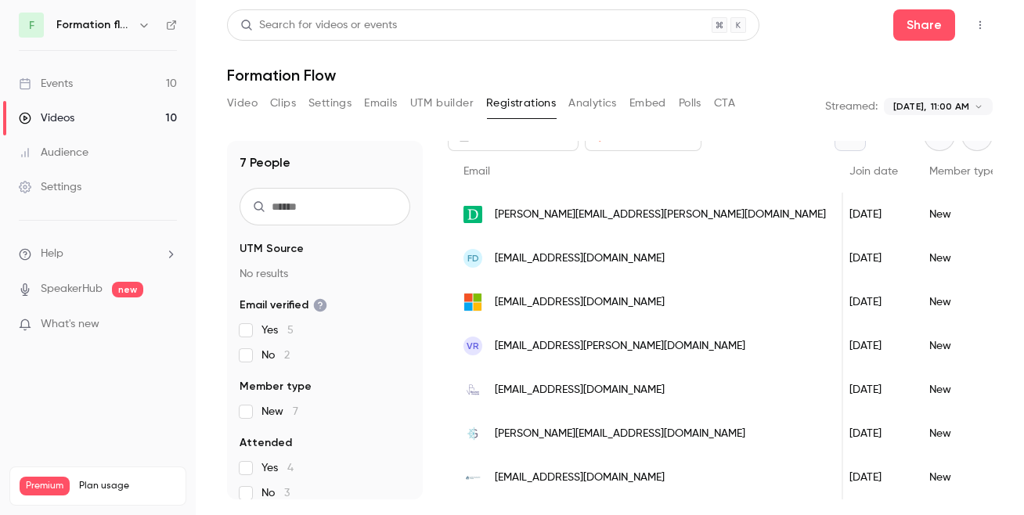
click at [598, 466] on div "mdelacharriere@lla-avocats.fr" at bounding box center [645, 478] width 395 height 44
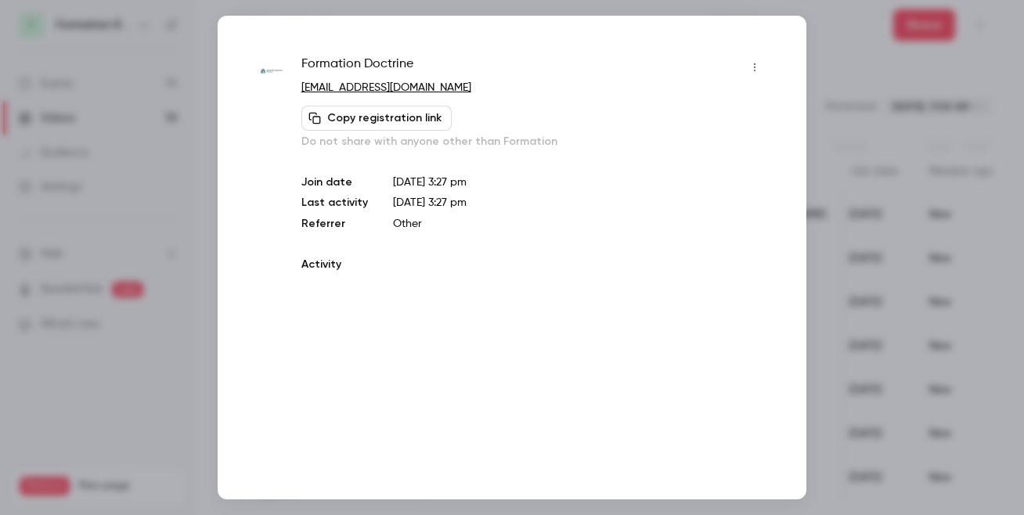
copy link "mdelacharriere@lla-avocats.fr"
click at [832, 153] on div at bounding box center [512, 257] width 1024 height 515
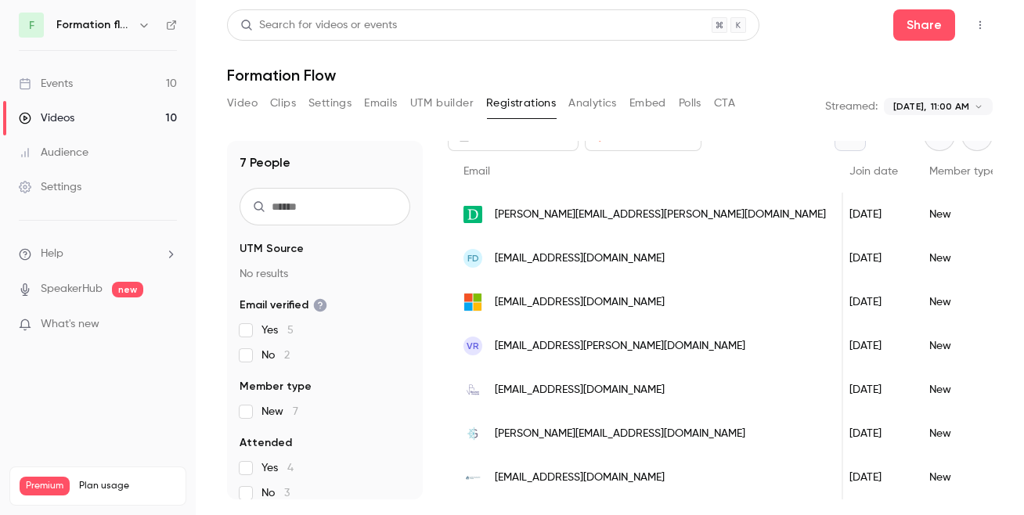
click at [934, 110] on body "**********" at bounding box center [512, 257] width 1024 height 515
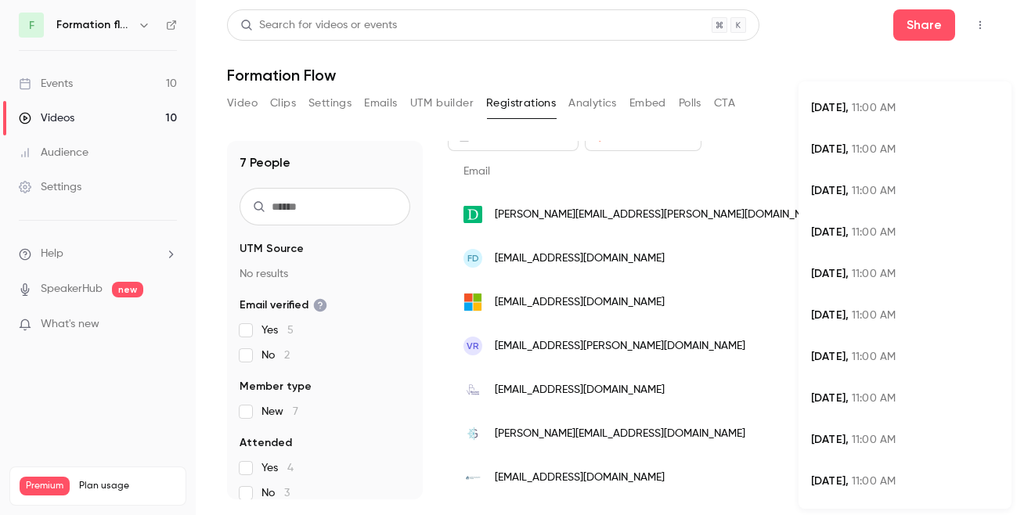
click at [857, 240] on div "Aug 6, 11:00 AM" at bounding box center [905, 233] width 188 height 16
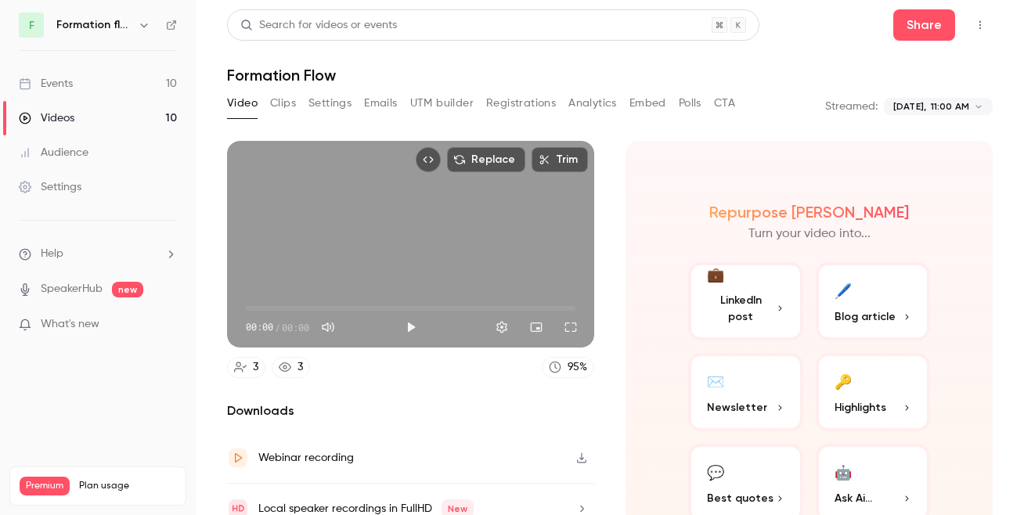
click at [509, 103] on button "Registrations" at bounding box center [521, 103] width 70 height 25
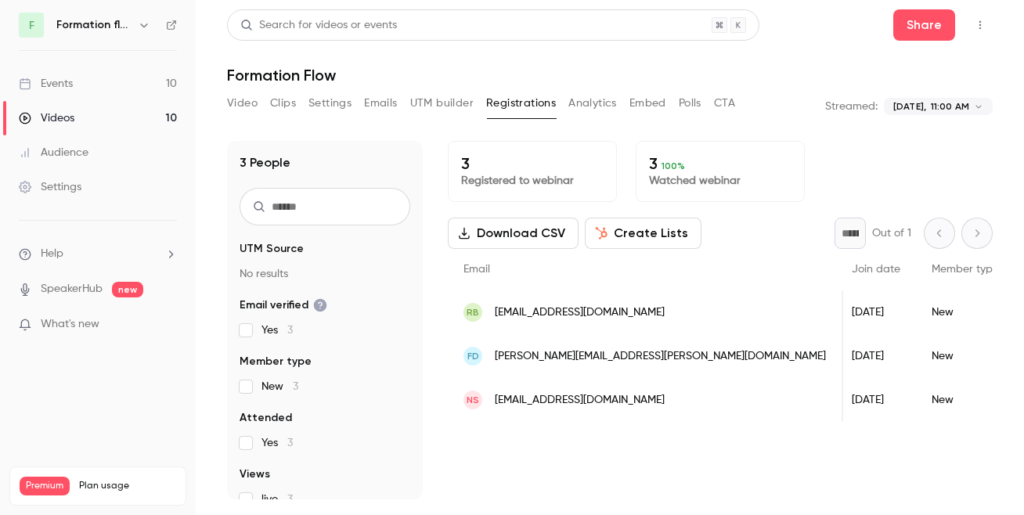
scroll to position [0, 172]
click at [932, 113] on body "**********" at bounding box center [512, 257] width 1024 height 515
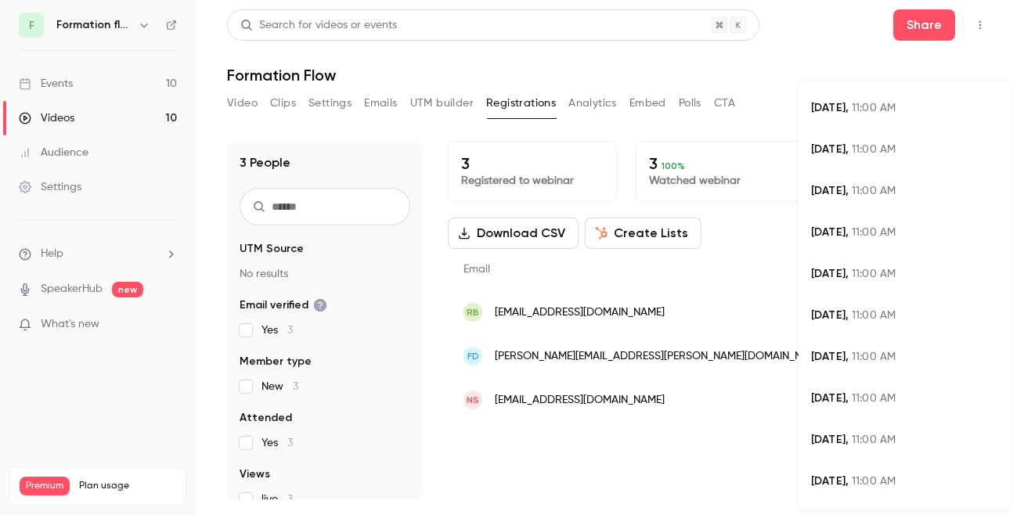
click at [875, 154] on span "11:00 AM" at bounding box center [874, 149] width 44 height 11
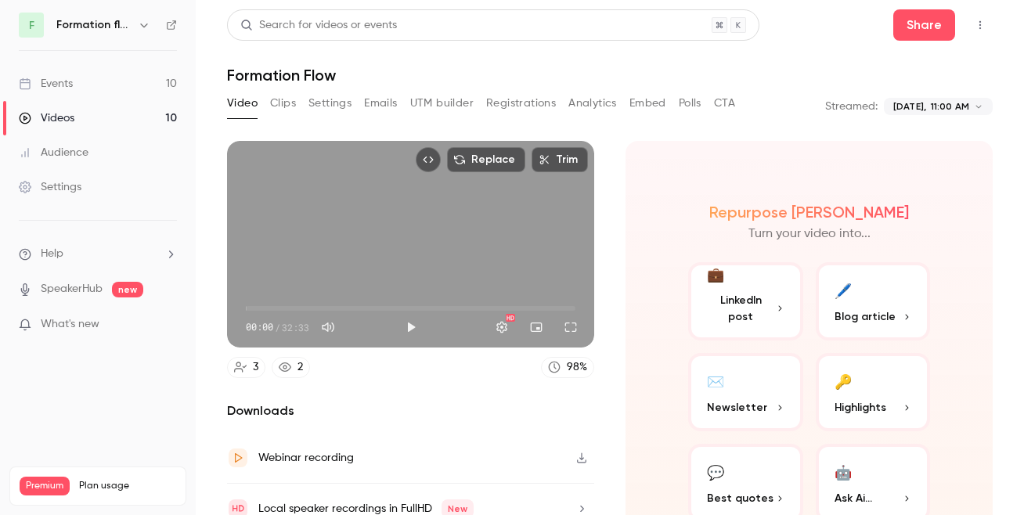
click at [513, 108] on button "Registrations" at bounding box center [521, 103] width 70 height 25
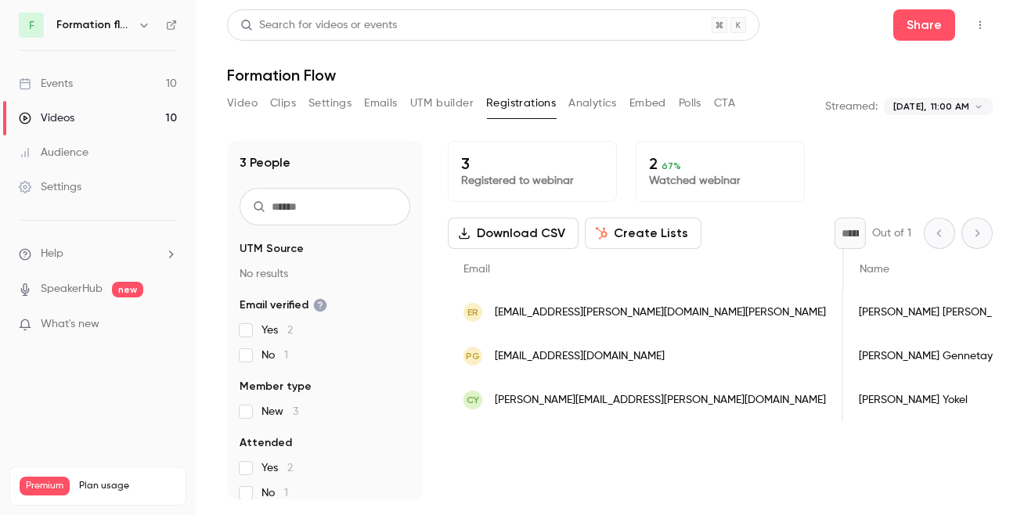
scroll to position [0, 267]
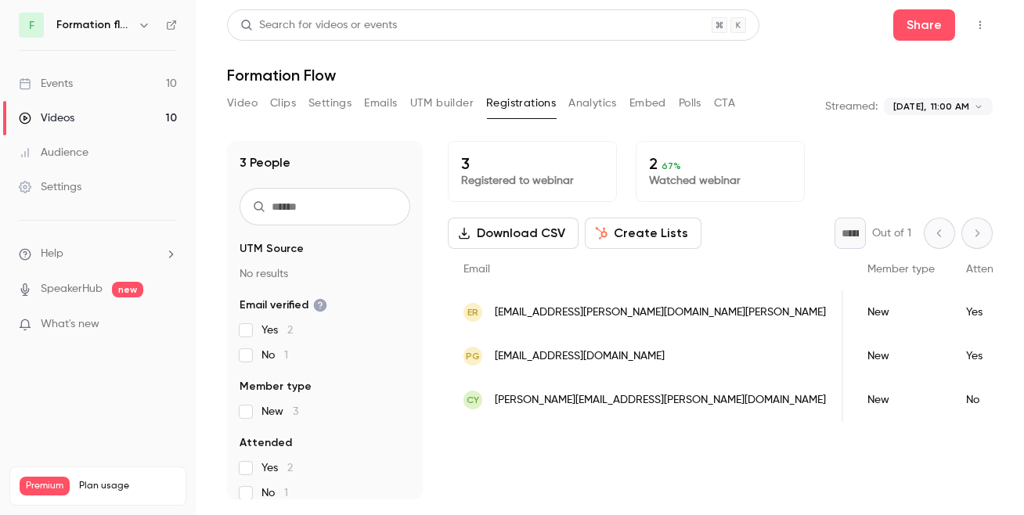
click at [636, 398] on span "clara.yokel@raynaud-avocats.fr" at bounding box center [660, 400] width 331 height 16
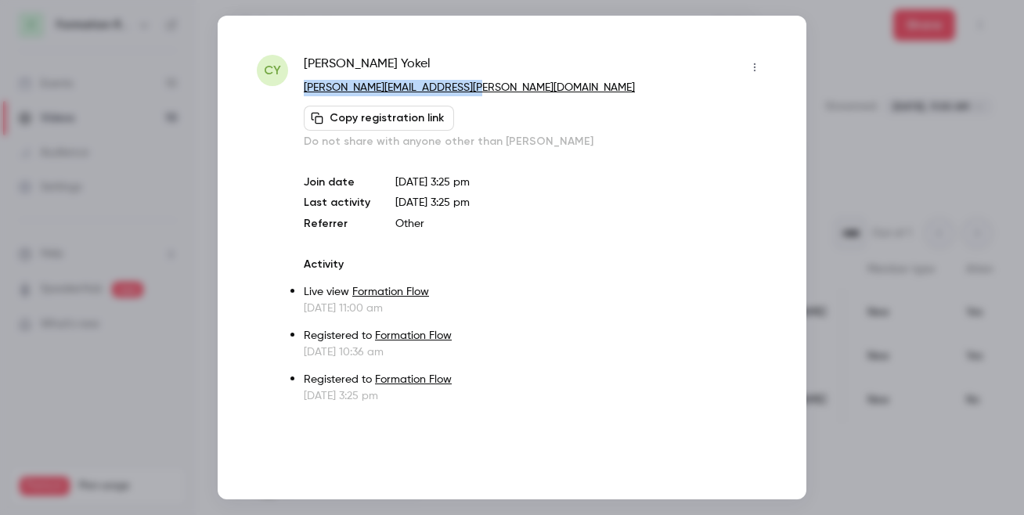
copy link "clara.yokel@raynaud-avocats.fr"
